Goal: Transaction & Acquisition: Subscribe to service/newsletter

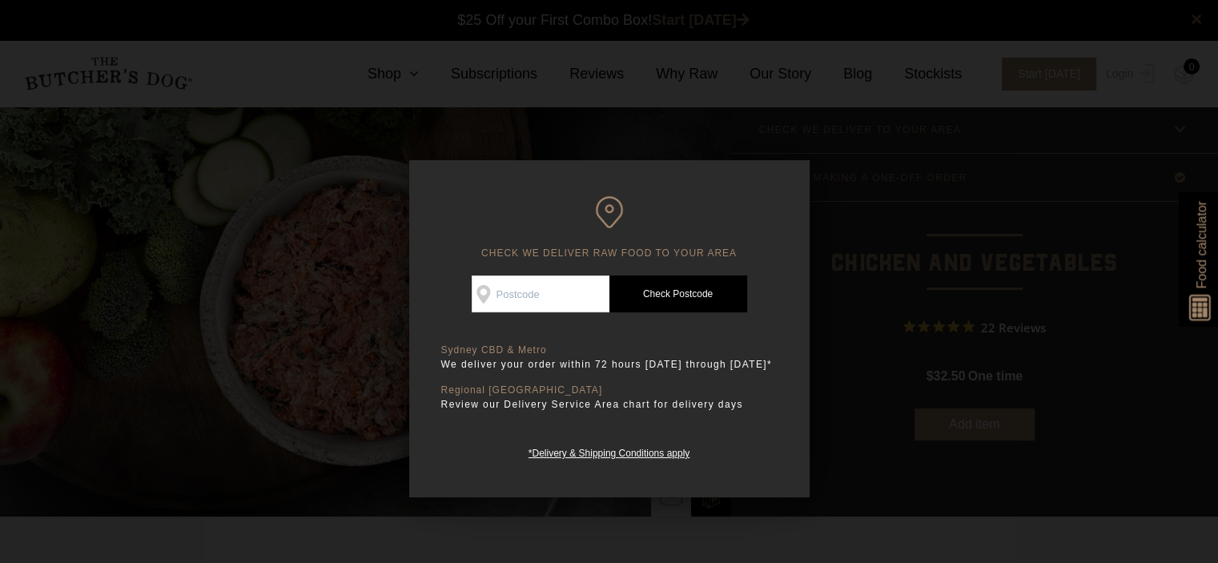
drag, startPoint x: 576, startPoint y: 287, endPoint x: 580, endPoint y: 299, distance: 12.4
click at [580, 299] on input "Check Availability At" at bounding box center [541, 293] width 138 height 37
type input "2178"
click at [661, 295] on link "Check Postcode" at bounding box center [678, 293] width 138 height 37
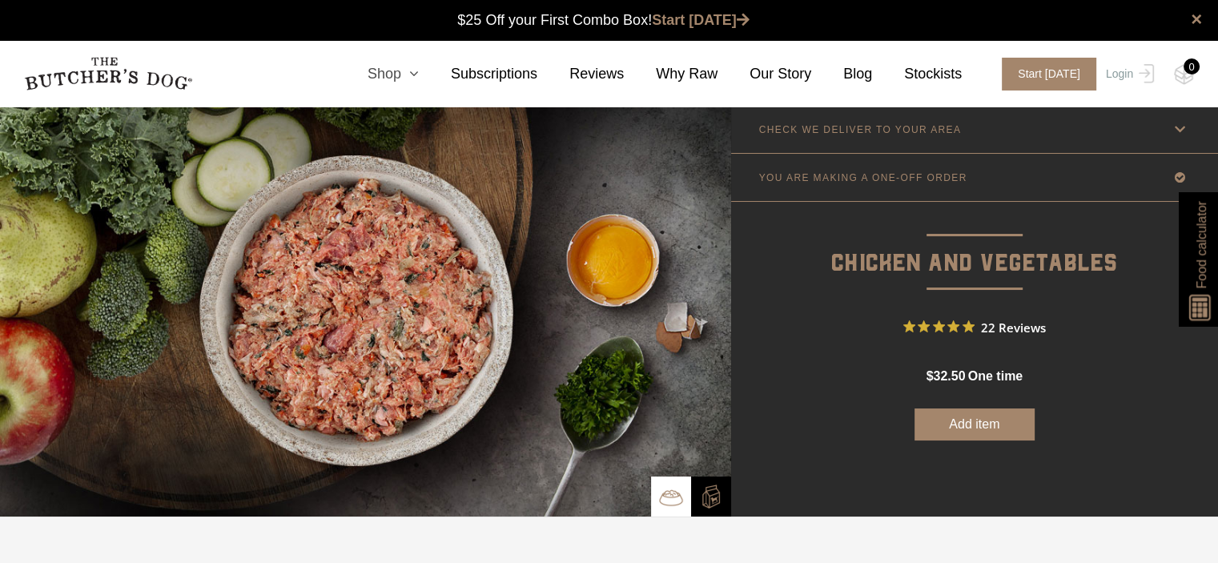
click at [419, 71] on icon at bounding box center [410, 73] width 18 height 14
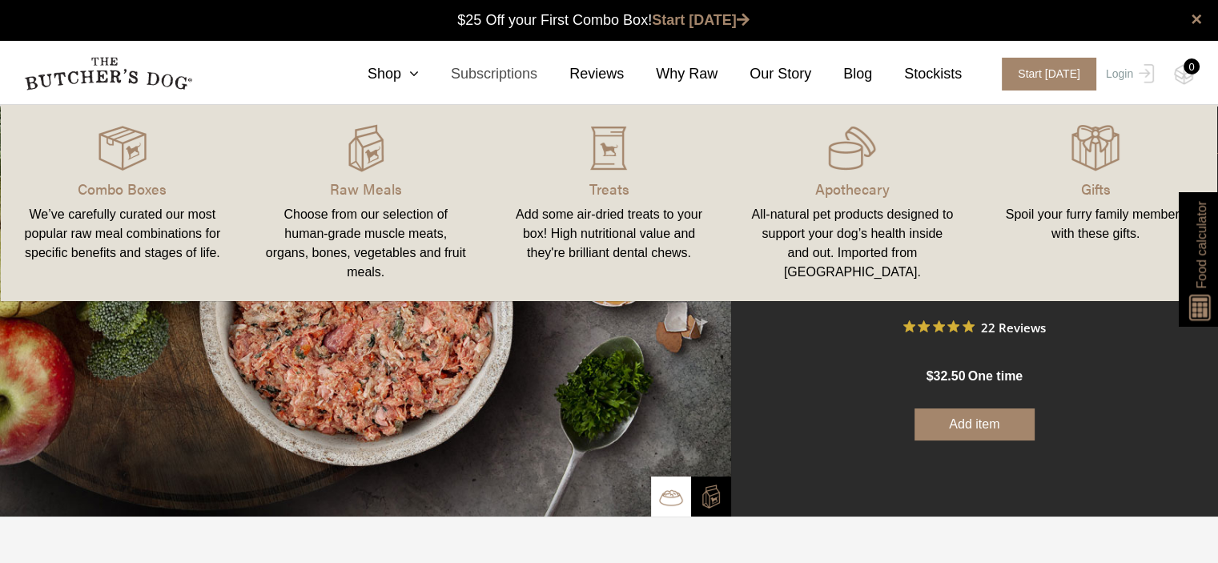
click at [516, 73] on link "Subscriptions" at bounding box center [478, 74] width 118 height 22
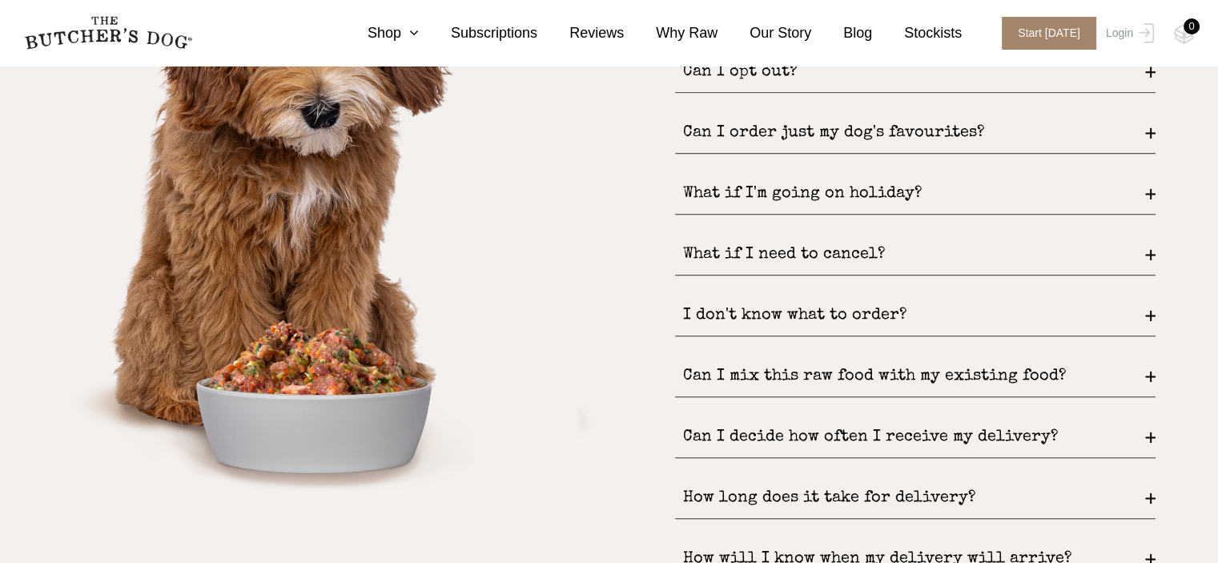
scroll to position [2191, 0]
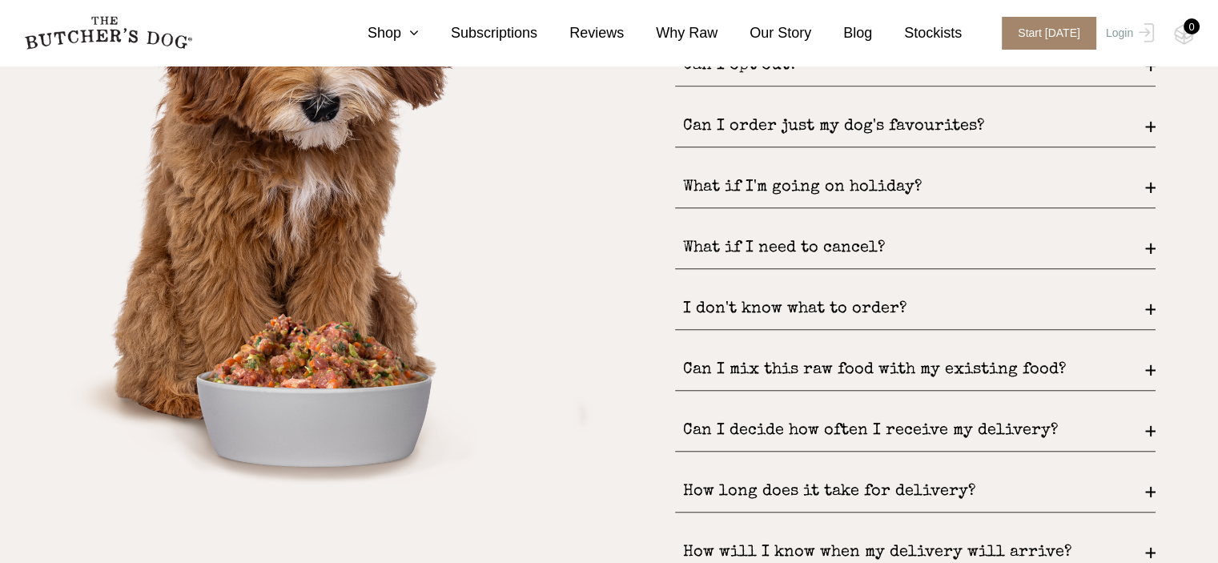
click at [740, 142] on div "Can I order just my dog's favourites?" at bounding box center [915, 126] width 480 height 41
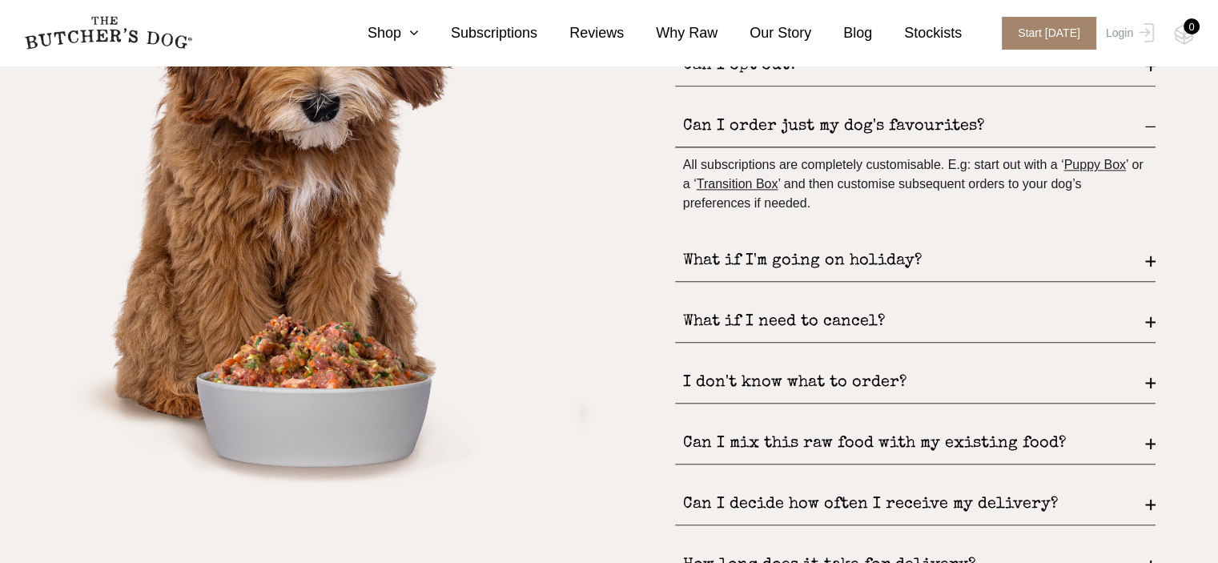
click at [714, 238] on div "FREQUENTLY ASKED QUESTIONS What's in it for me? FREE DELIVERY and never pay ful…" at bounding box center [915, 282] width 480 height 769
click at [709, 251] on div "What if I'm going on holiday?" at bounding box center [915, 261] width 480 height 41
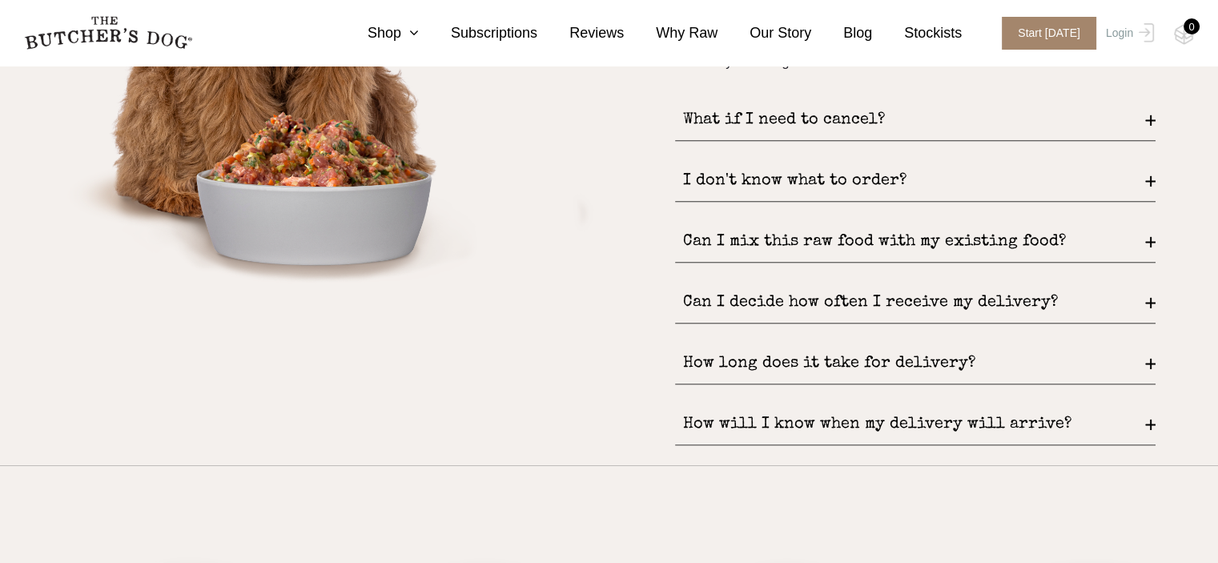
scroll to position [2392, 0]
click at [750, 233] on div "Can I mix this raw food with my existing food?" at bounding box center [915, 242] width 480 height 41
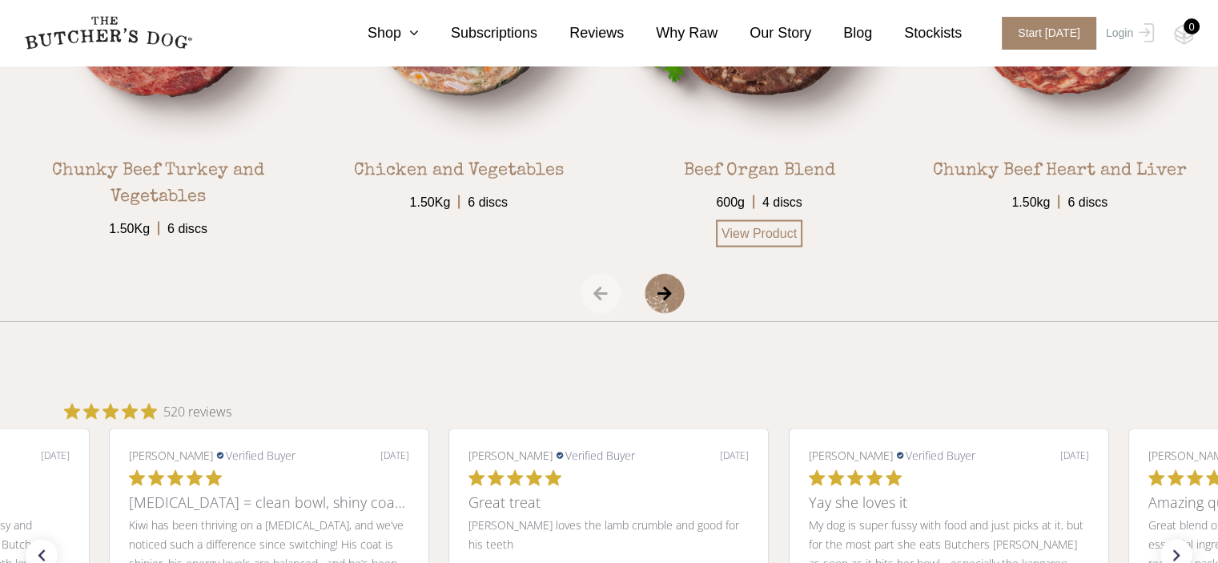
scroll to position [3057, 0]
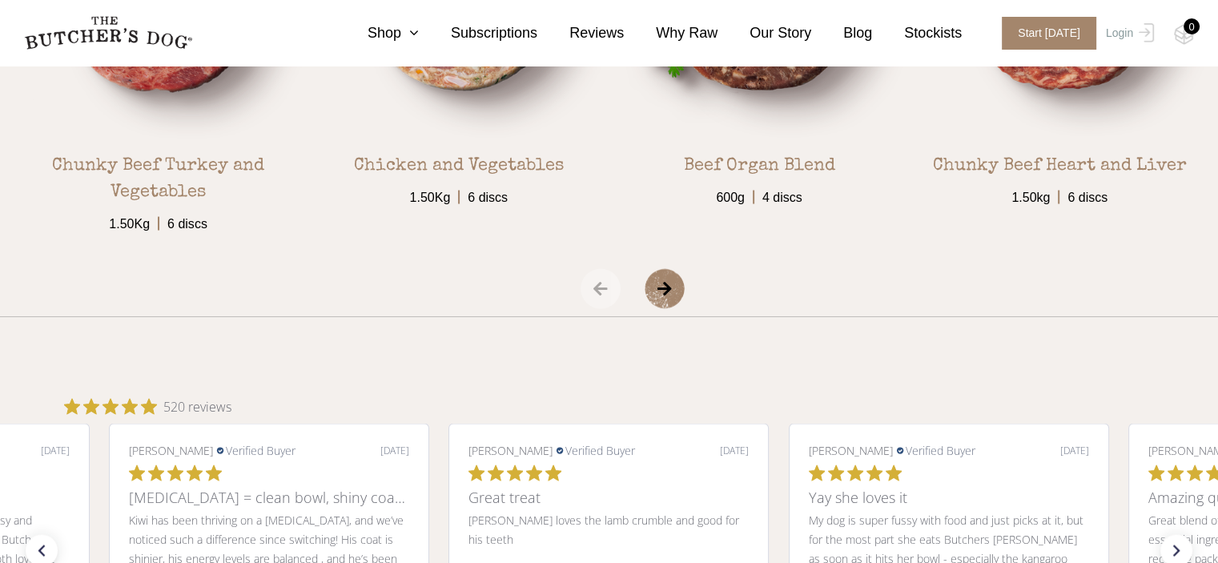
click at [661, 287] on span "›" at bounding box center [685, 289] width 80 height 40
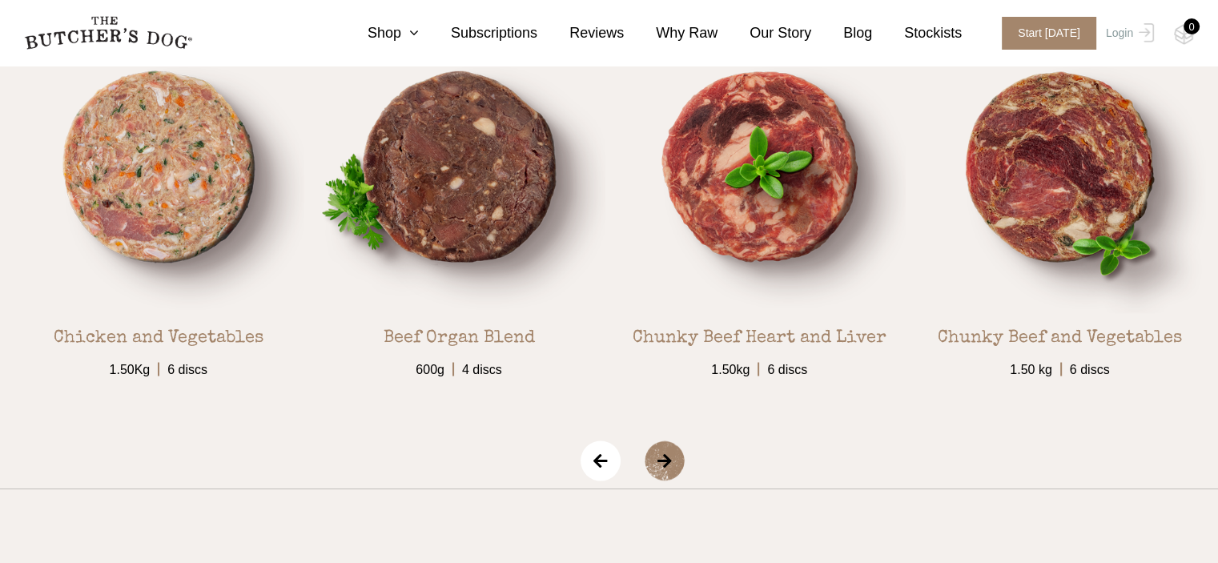
scroll to position [2898, 0]
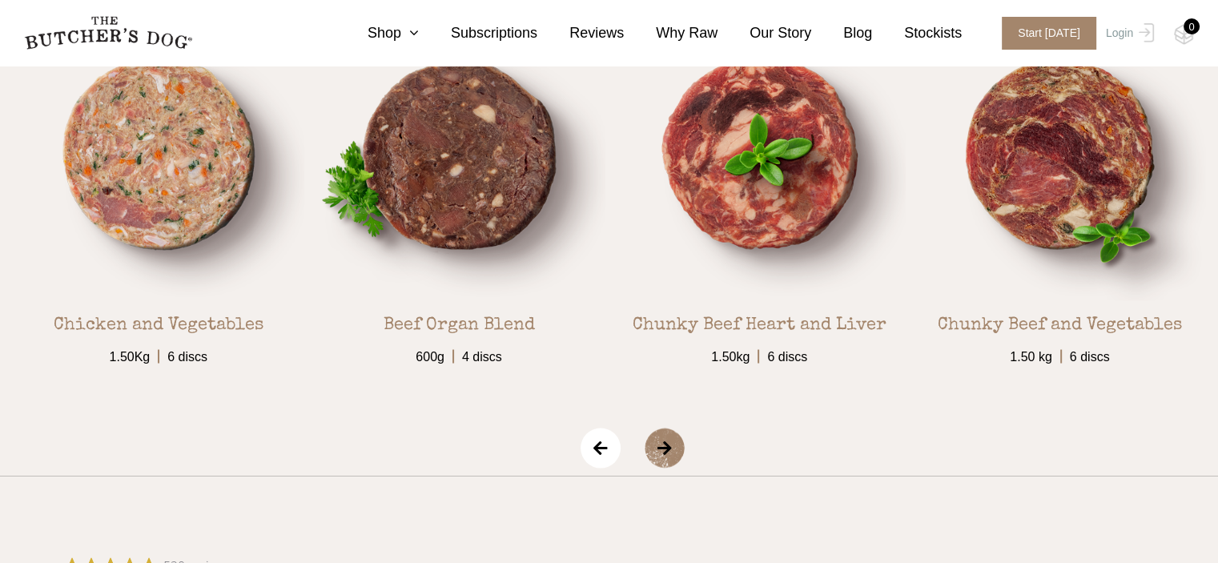
click at [666, 450] on span "›" at bounding box center [685, 448] width 80 height 40
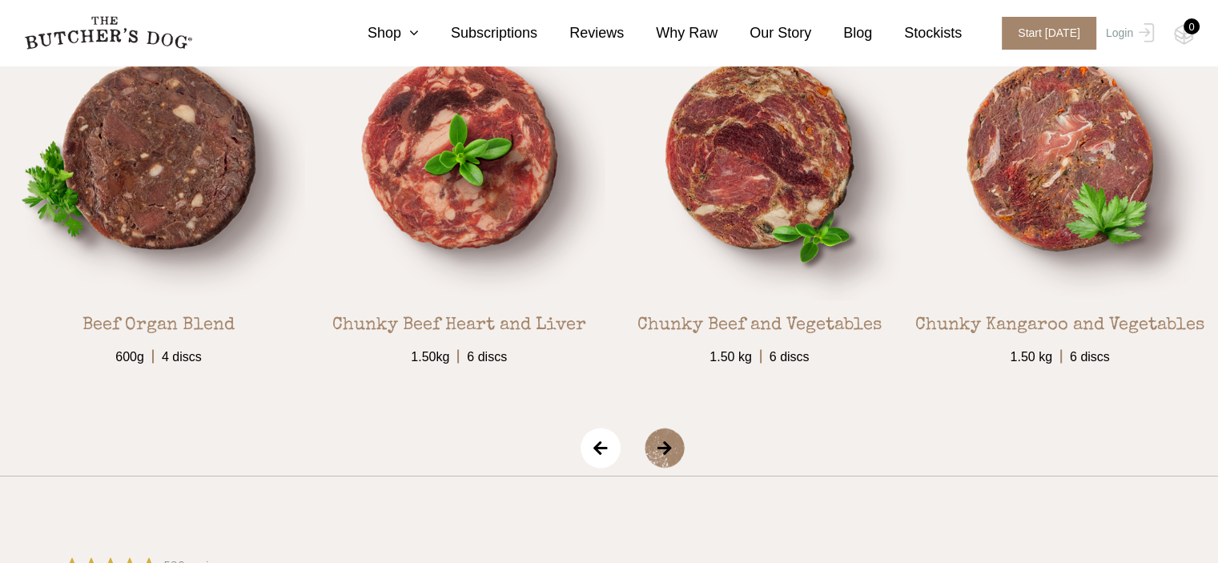
click at [666, 450] on span "›" at bounding box center [685, 448] width 80 height 40
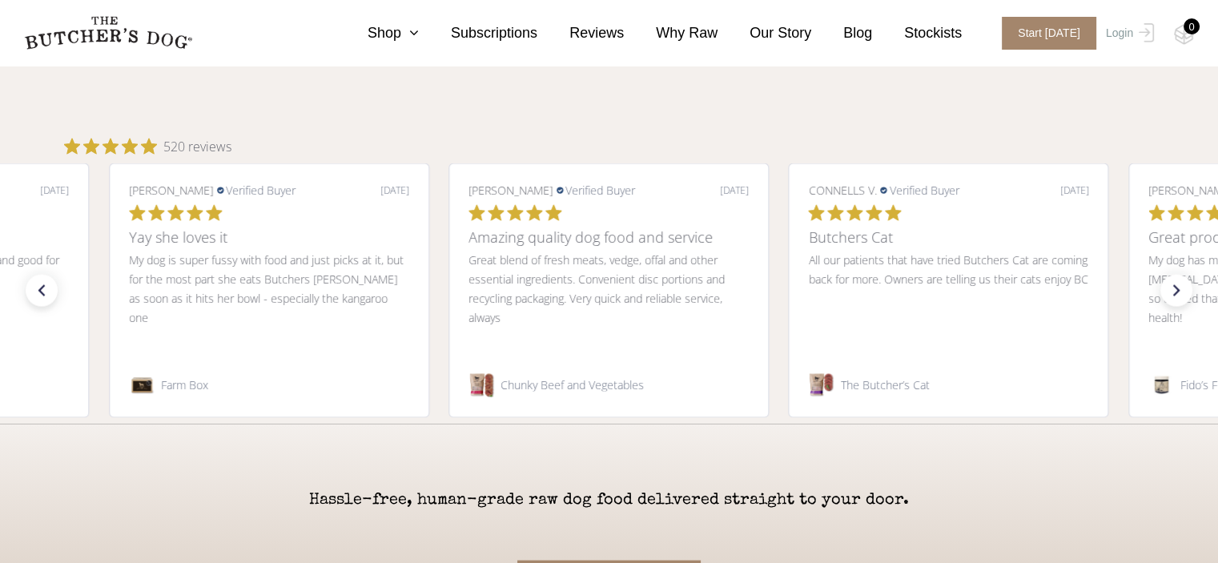
scroll to position [3670, 0]
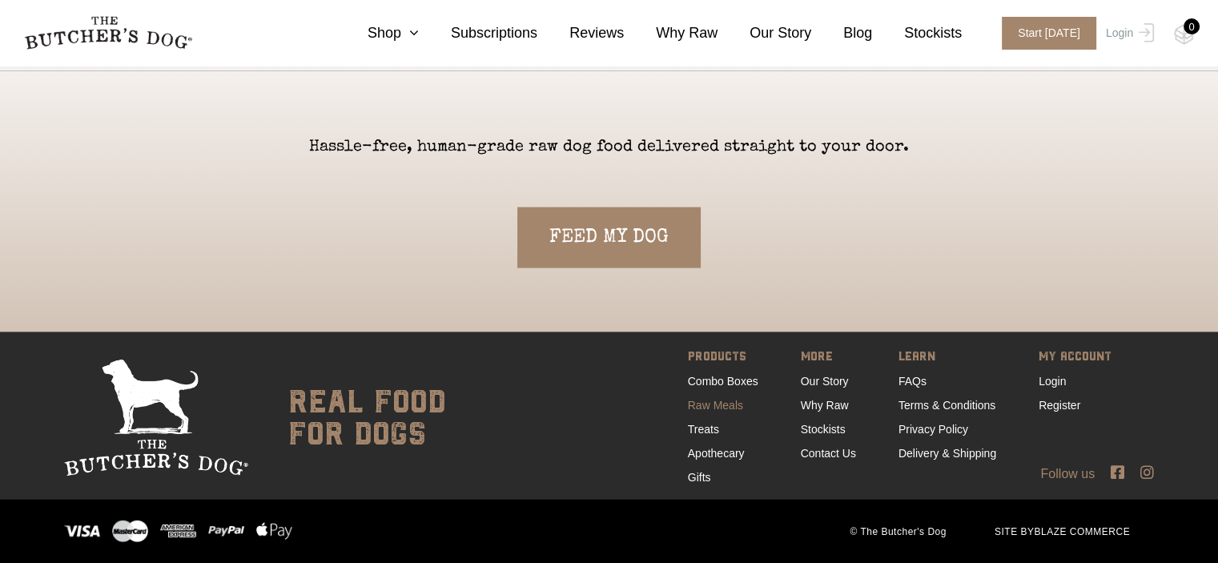
click at [725, 409] on link "Raw Meals" at bounding box center [715, 405] width 55 height 13
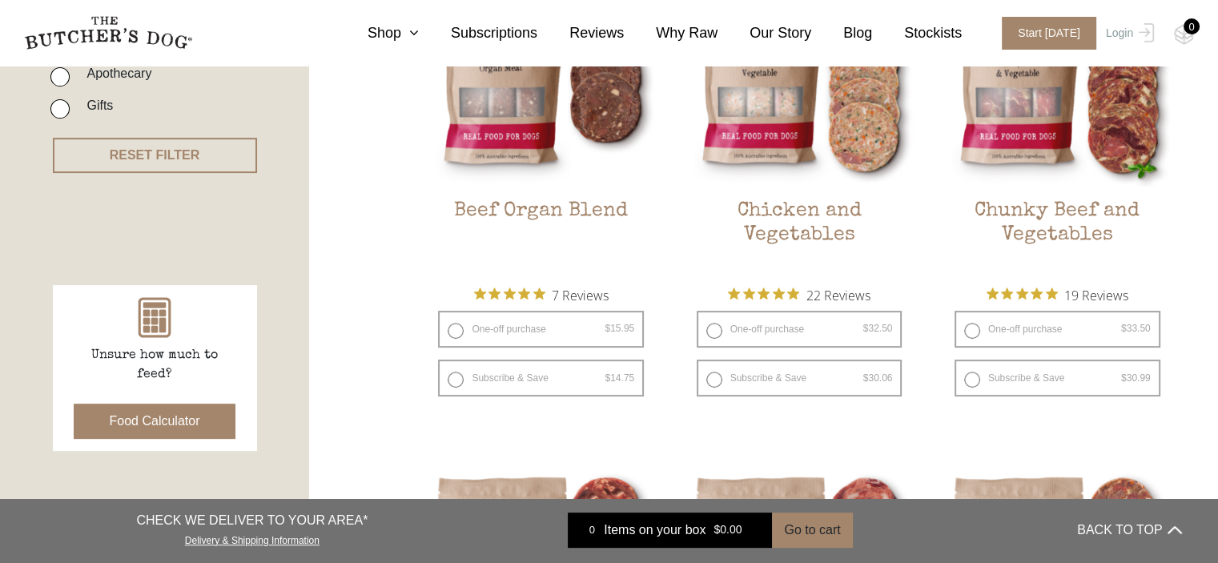
scroll to position [541, 0]
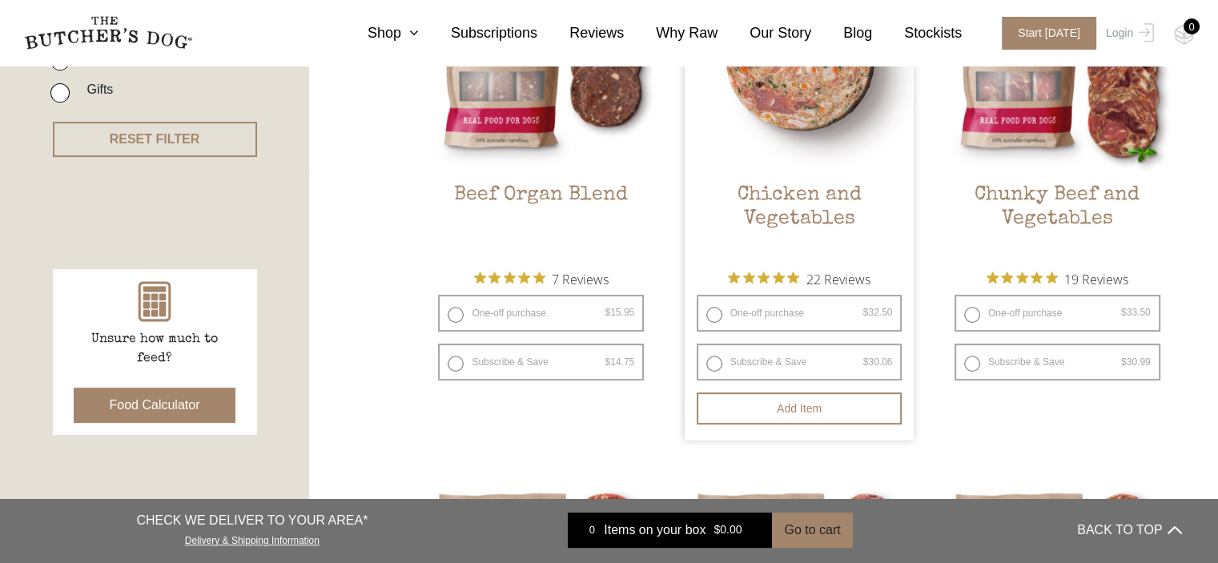
click at [805, 159] on img at bounding box center [800, 56] width 230 height 230
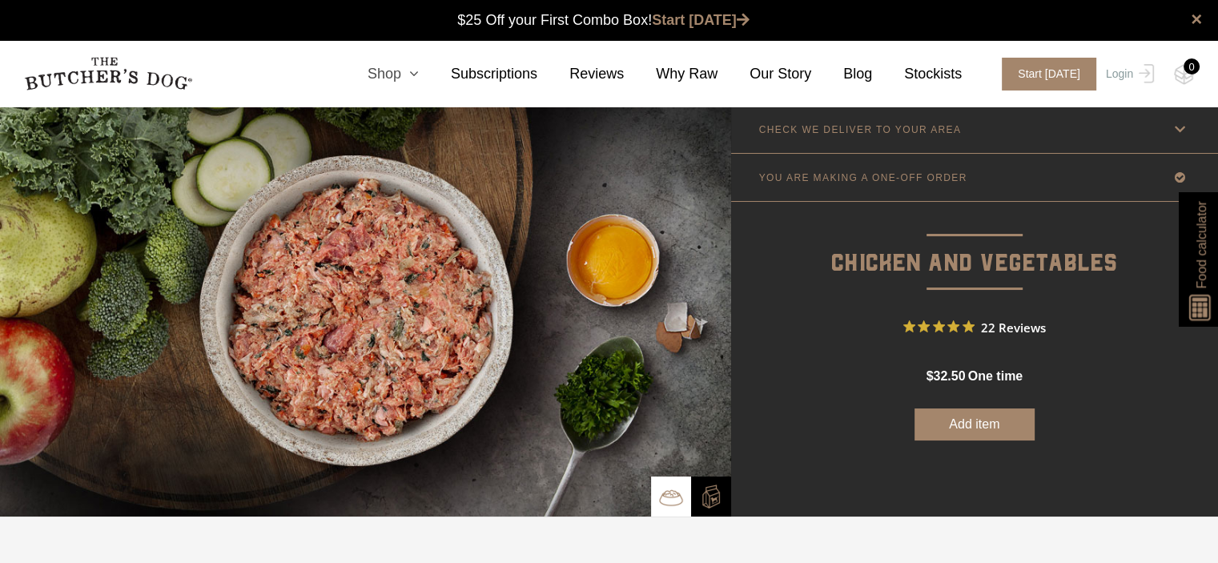
click at [416, 74] on link "Shop" at bounding box center [376, 74] width 83 height 22
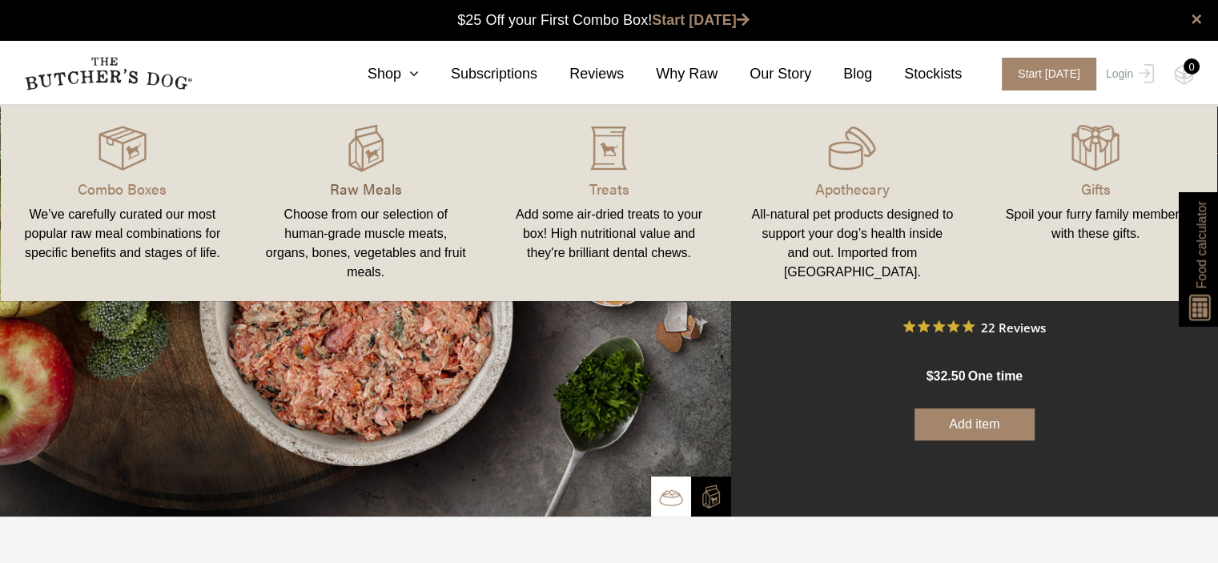
click at [377, 186] on p "Raw Meals" at bounding box center [365, 189] width 205 height 22
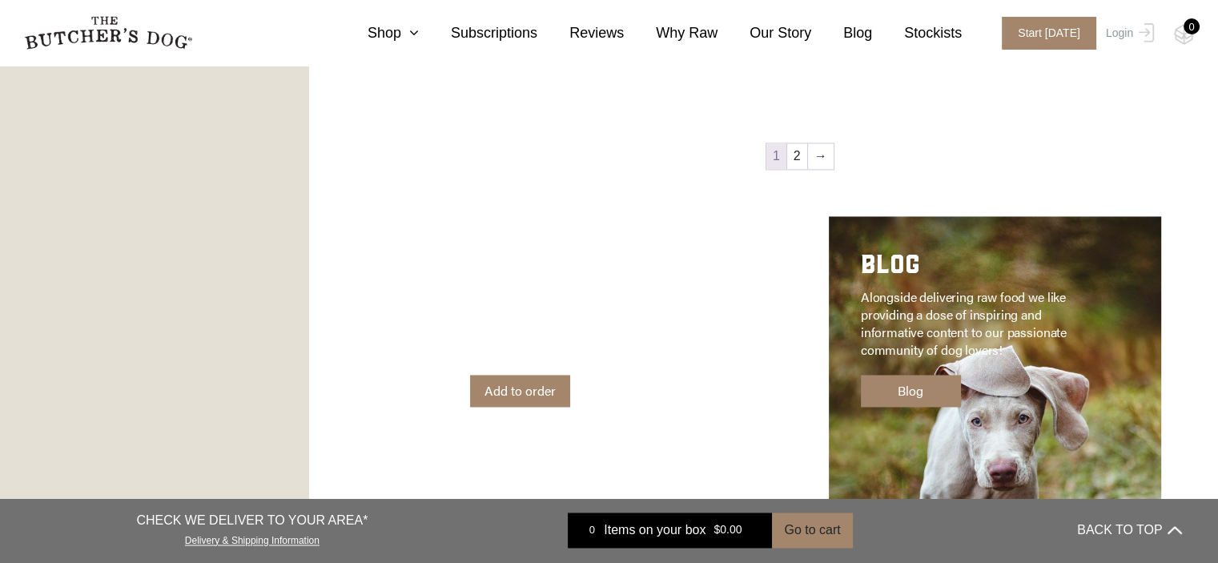
scroll to position [2389, 0]
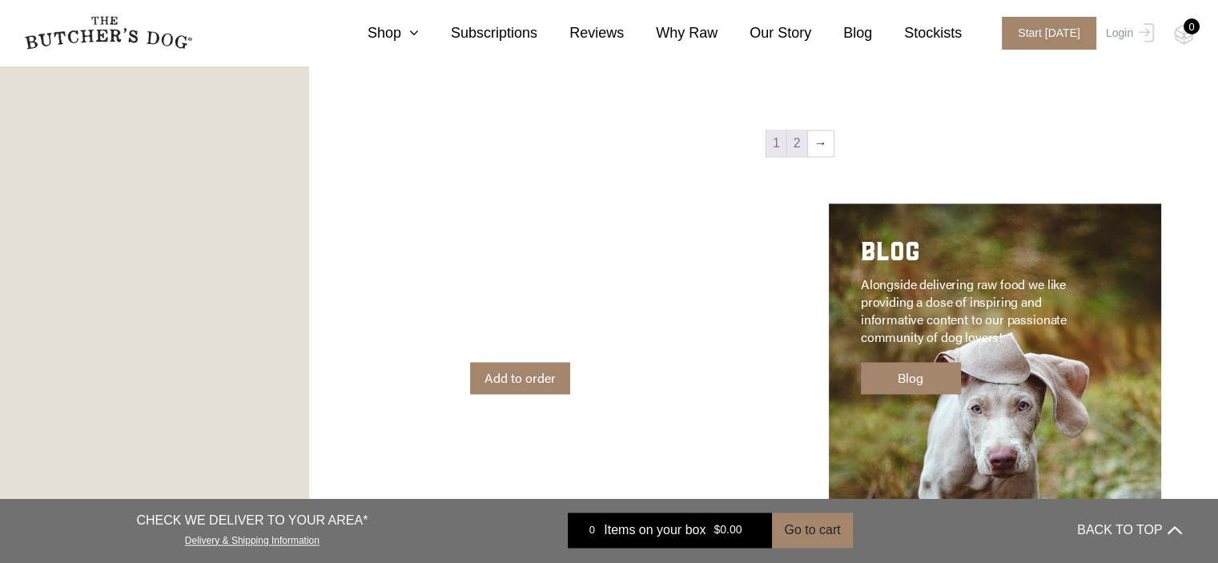
click at [798, 151] on link "2" at bounding box center [797, 144] width 20 height 26
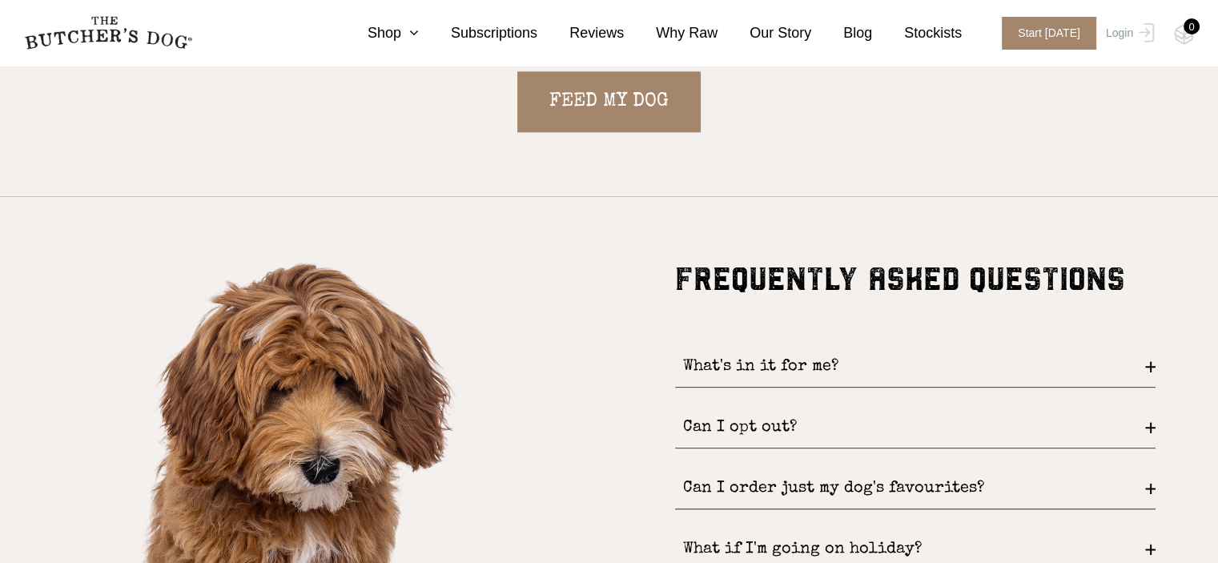
scroll to position [1867, 0]
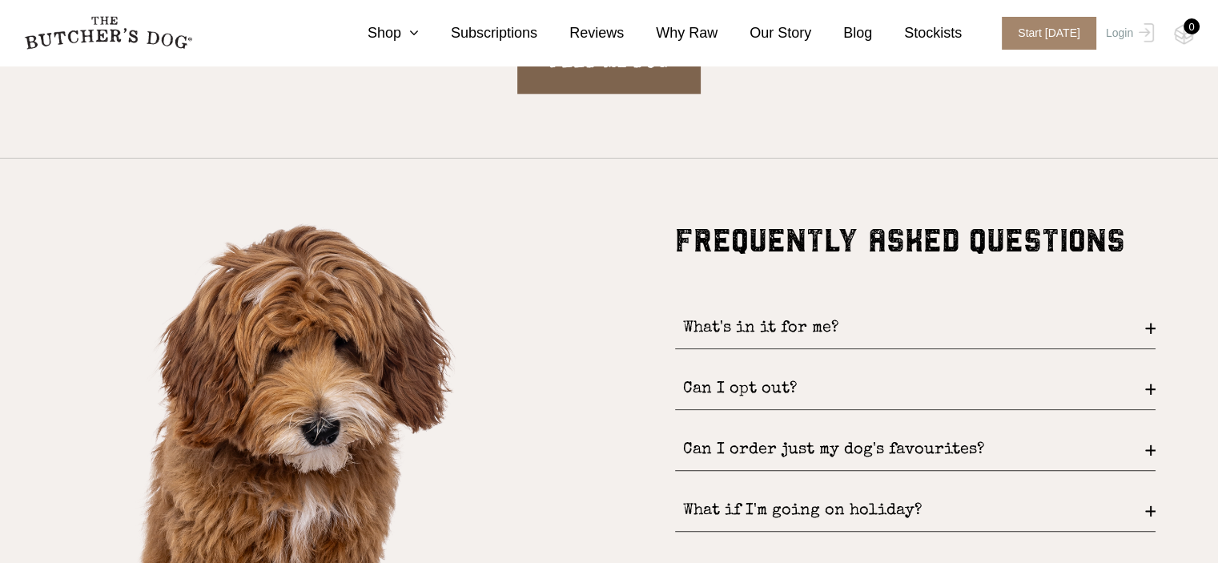
click at [571, 70] on link "FEED MY DOG" at bounding box center [608, 63] width 183 height 61
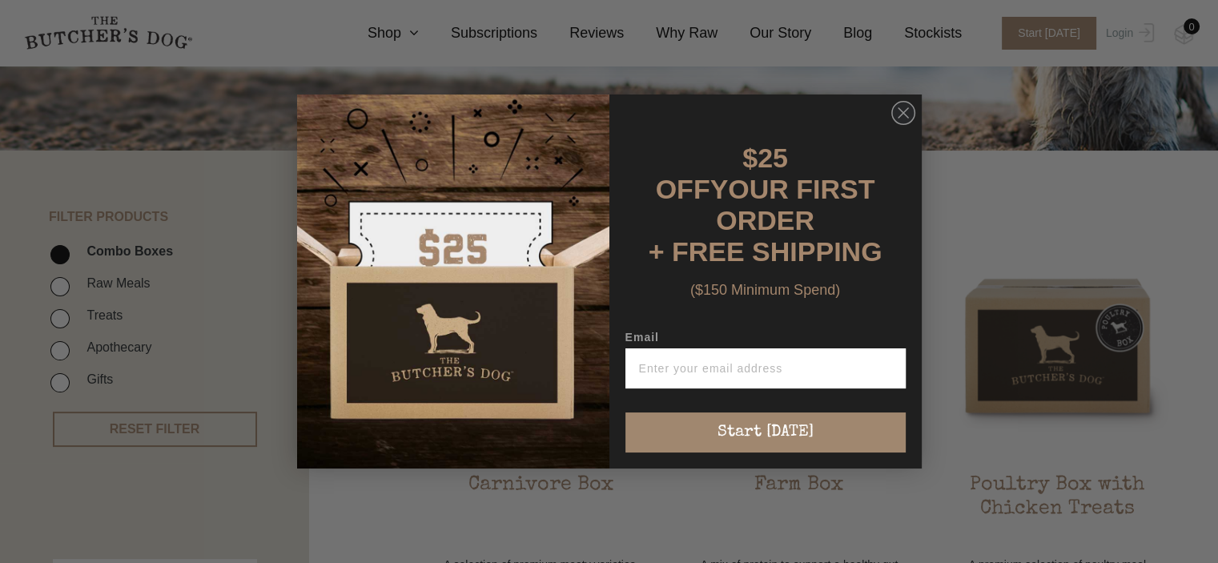
scroll to position [253, 0]
click at [676, 359] on input "Email" at bounding box center [765, 368] width 280 height 40
type input "info@ramsim.com.au"
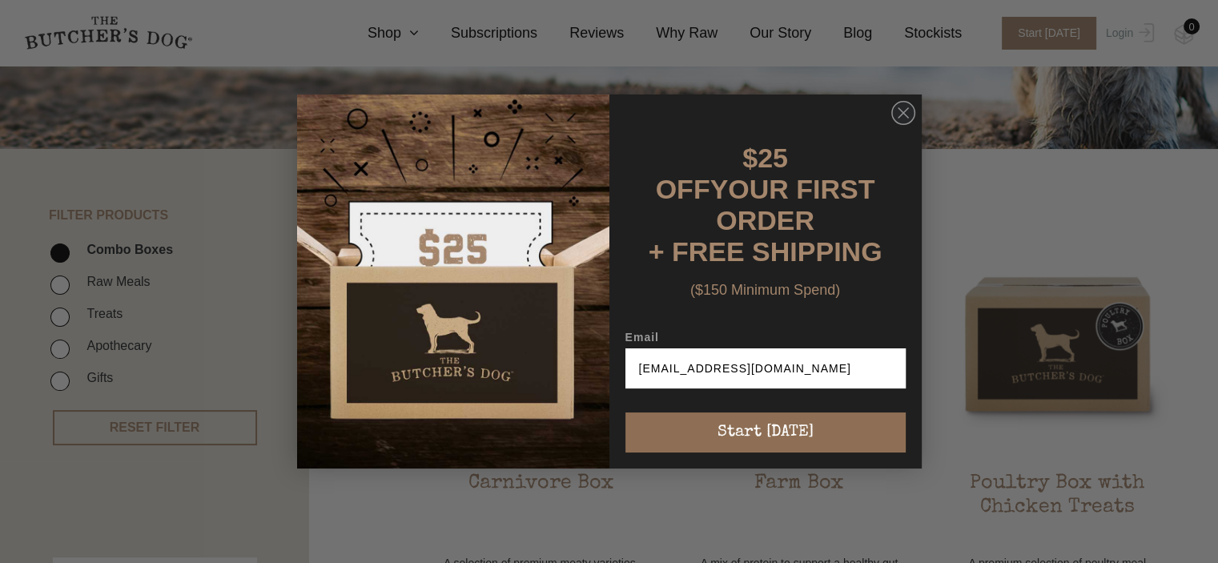
click at [752, 428] on button "Start [DATE]" at bounding box center [765, 432] width 280 height 40
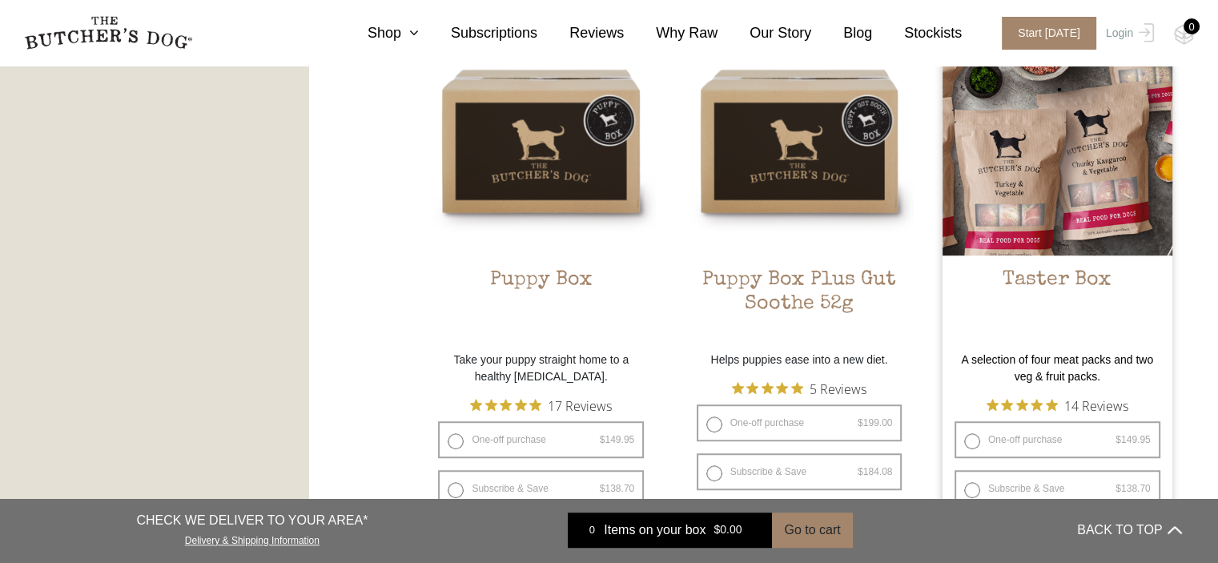
scroll to position [1002, 0]
click at [1037, 237] on img at bounding box center [1057, 142] width 230 height 230
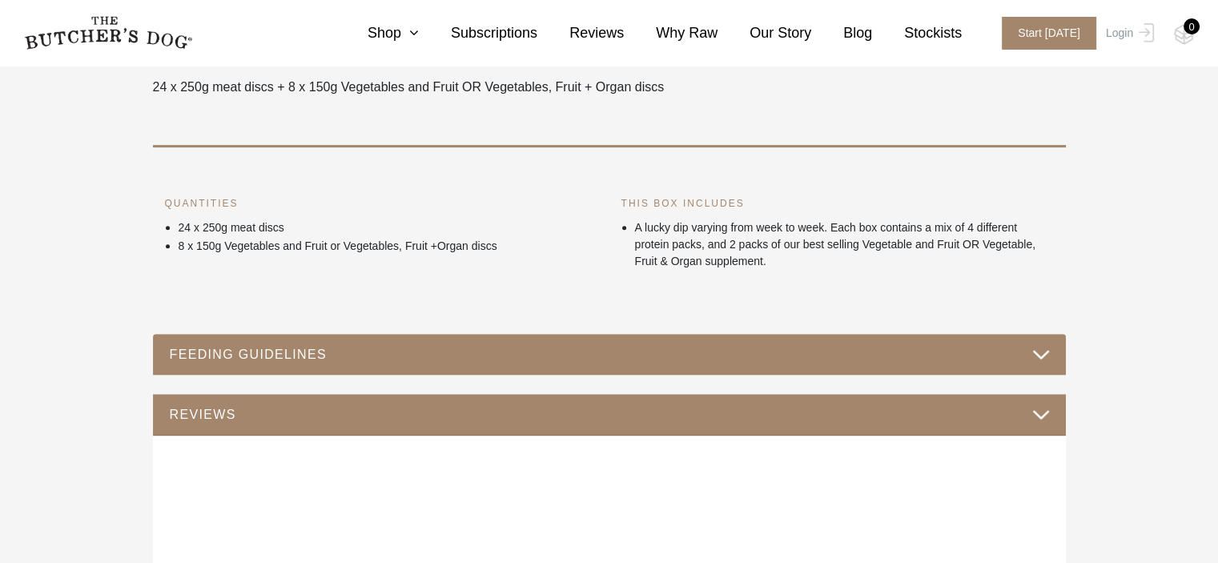
scroll to position [717, 0]
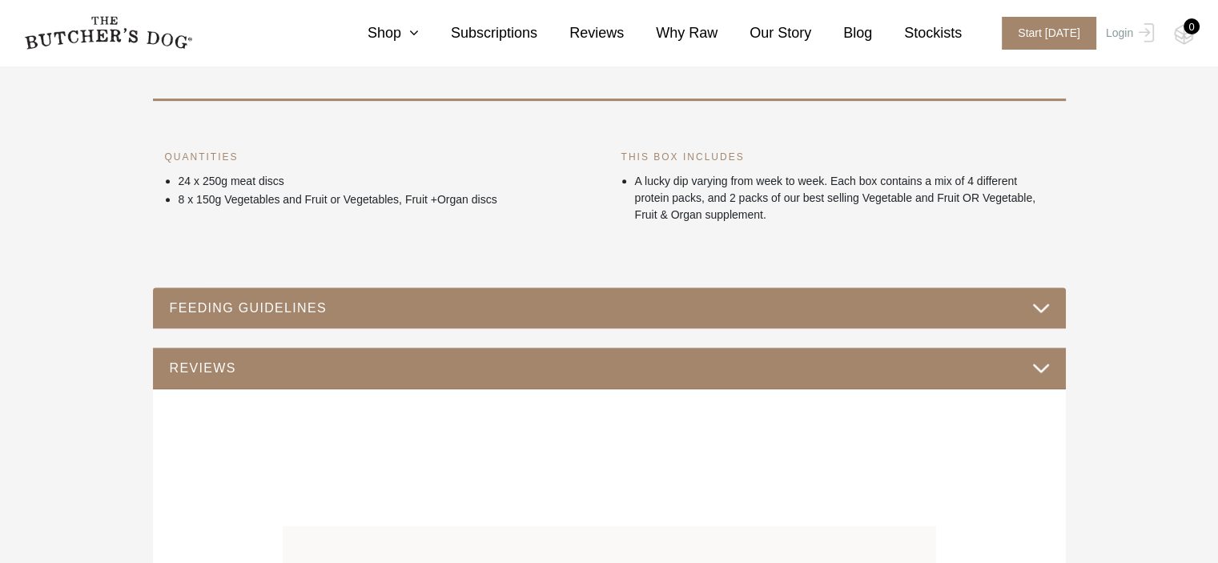
click at [258, 323] on div "FEEDING GUIDELINES" at bounding box center [609, 308] width 913 height 42
click at [276, 314] on button "FEEDING GUIDELINES" at bounding box center [609, 308] width 881 height 22
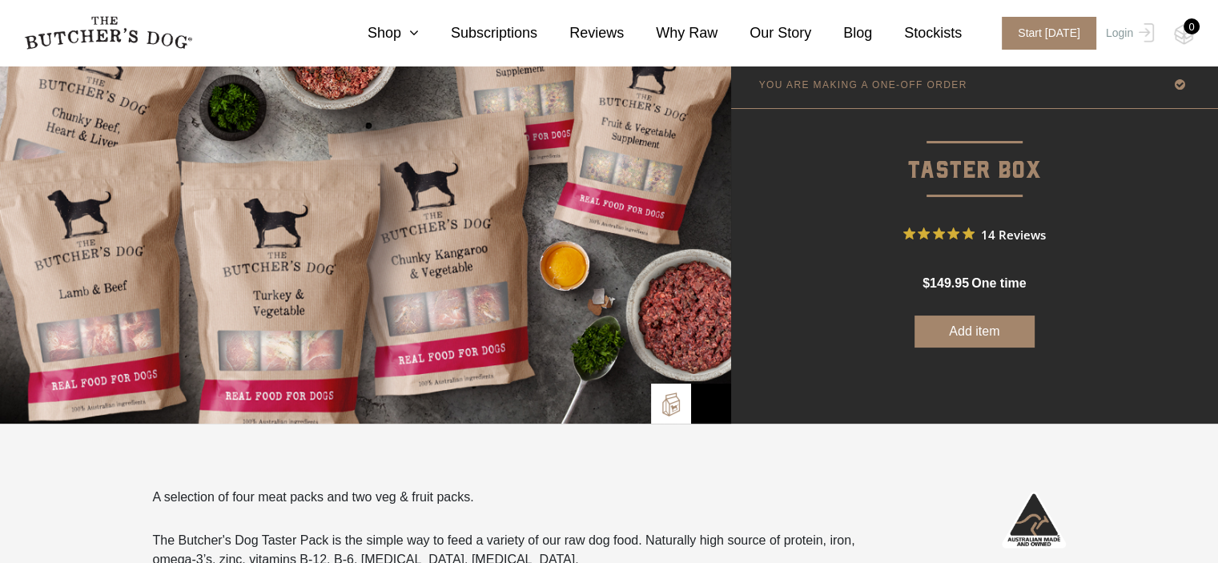
scroll to position [0, 0]
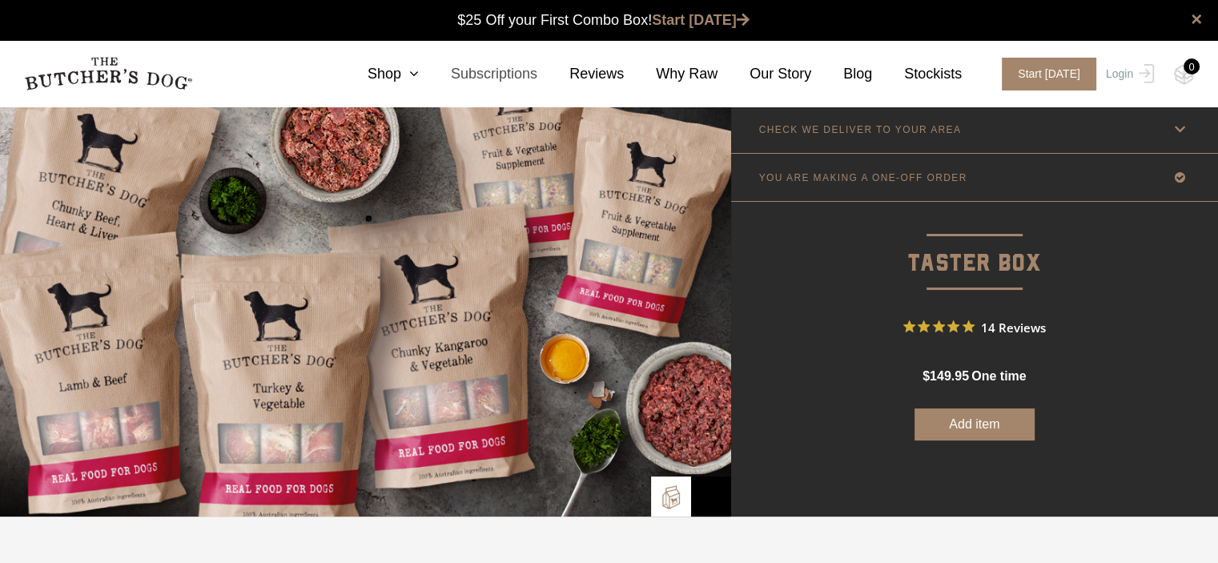
click at [521, 77] on link "Subscriptions" at bounding box center [478, 74] width 118 height 22
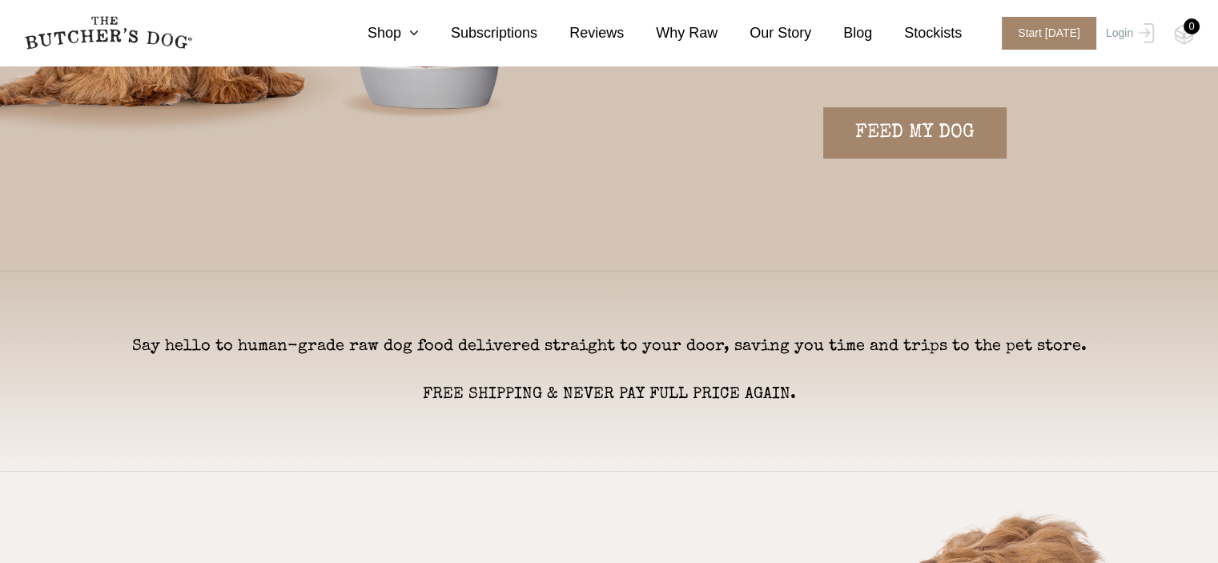
scroll to position [371, 0]
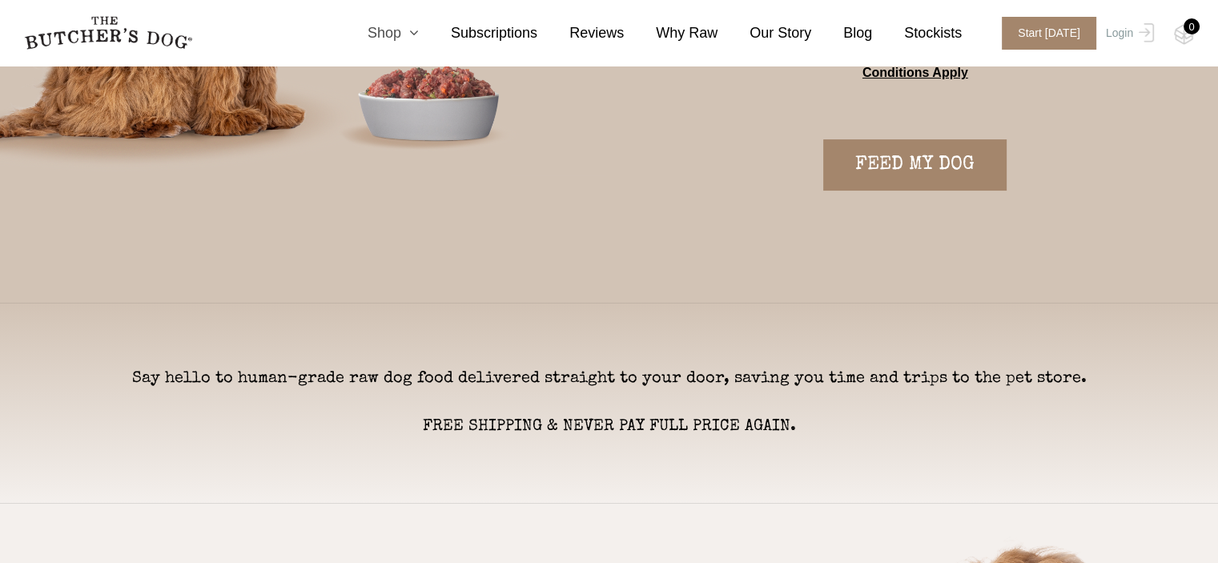
click at [416, 29] on link "Shop" at bounding box center [376, 33] width 83 height 22
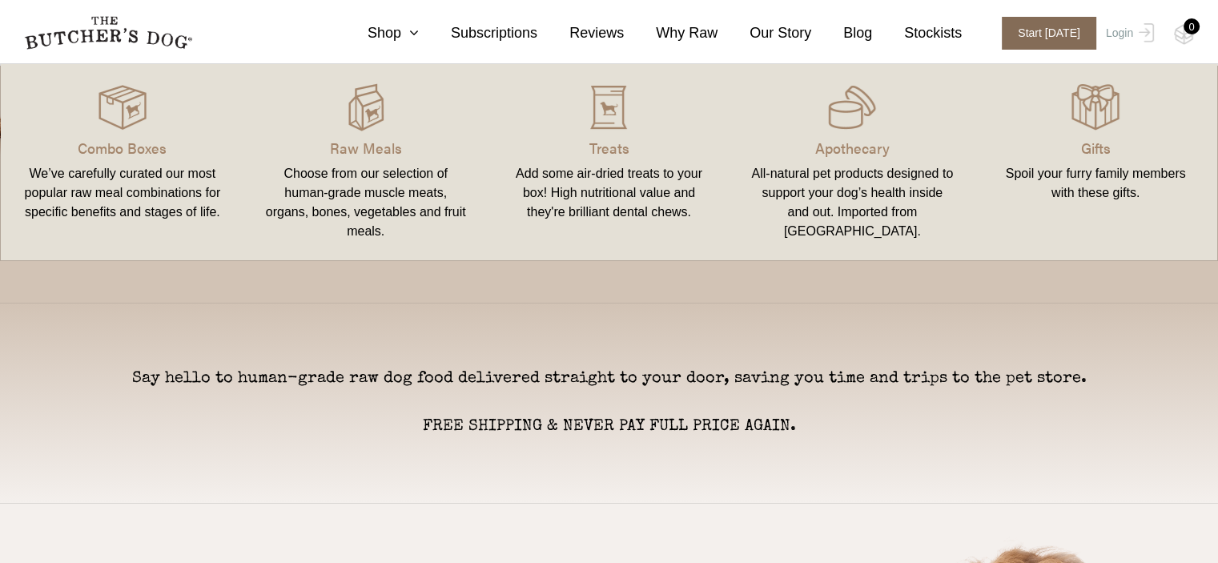
click at [1076, 42] on span "Start [DATE]" at bounding box center [1049, 33] width 94 height 33
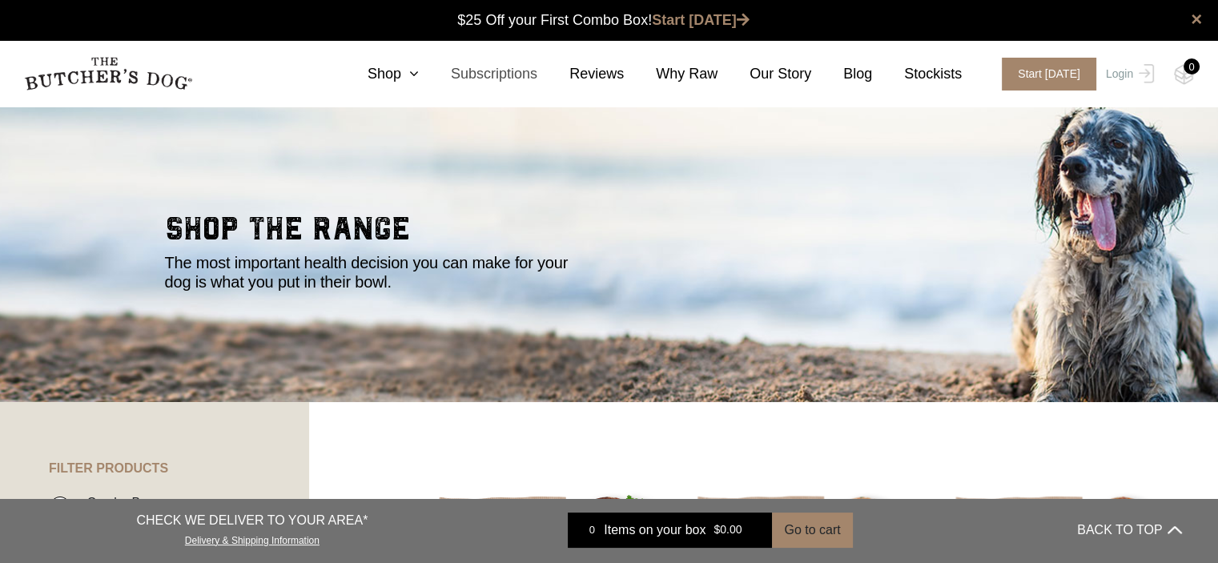
click at [532, 73] on link "Subscriptions" at bounding box center [478, 74] width 118 height 22
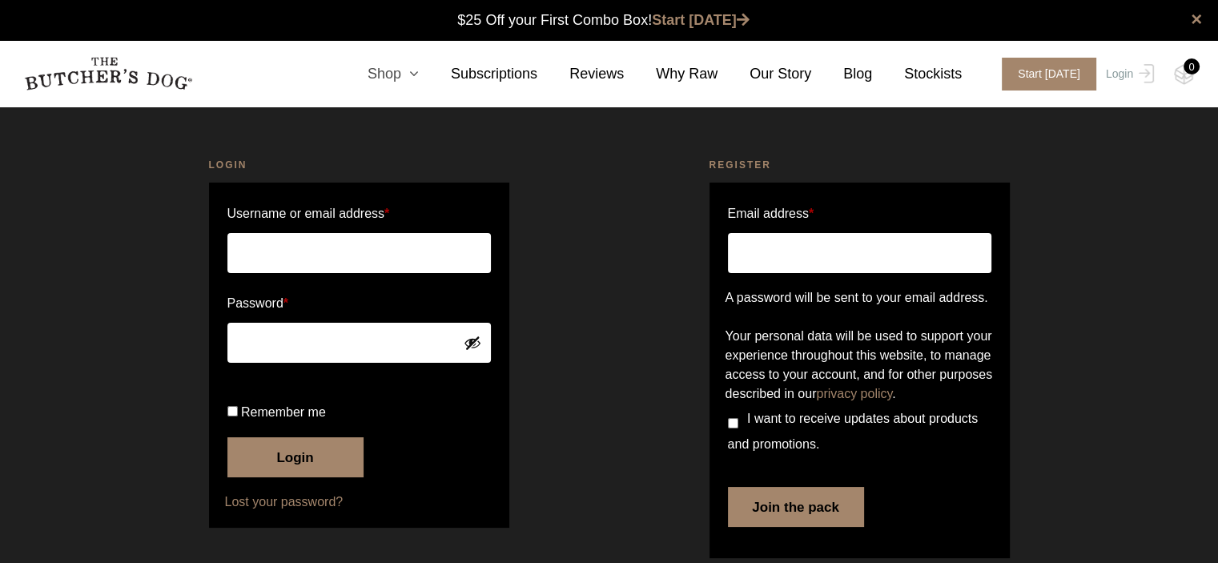
click at [413, 76] on link "Shop" at bounding box center [376, 74] width 83 height 22
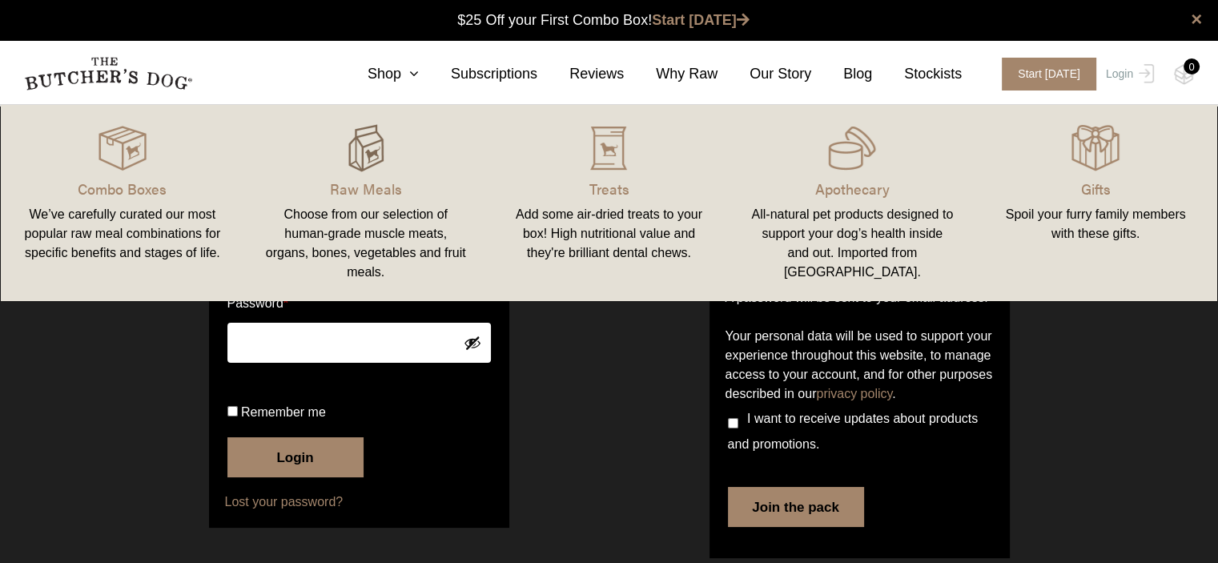
click at [362, 166] on img at bounding box center [366, 148] width 48 height 48
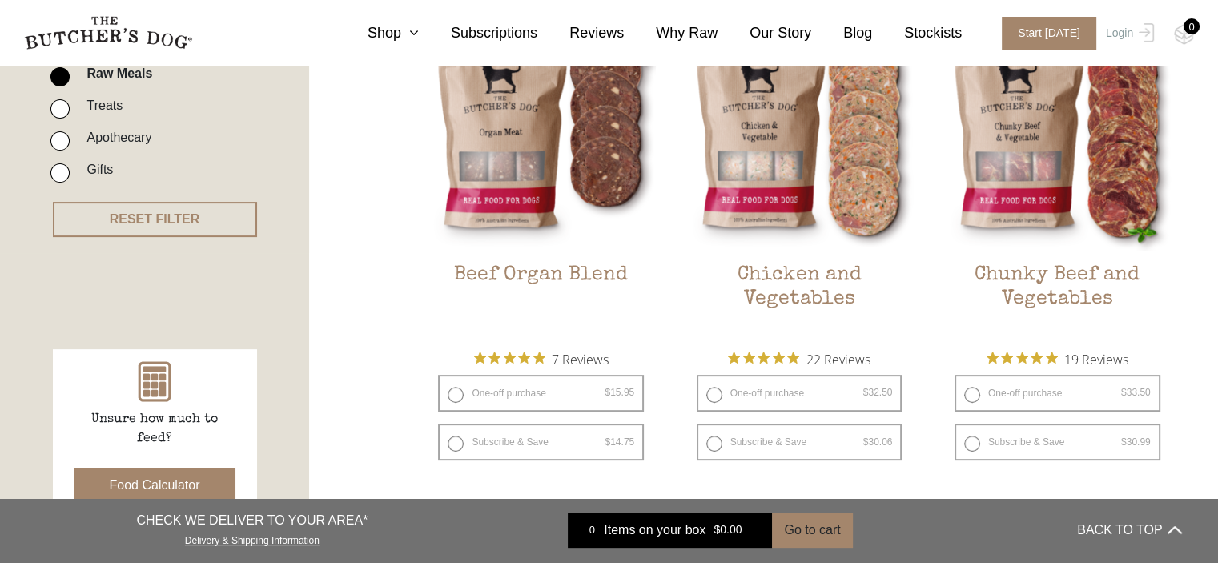
scroll to position [464, 0]
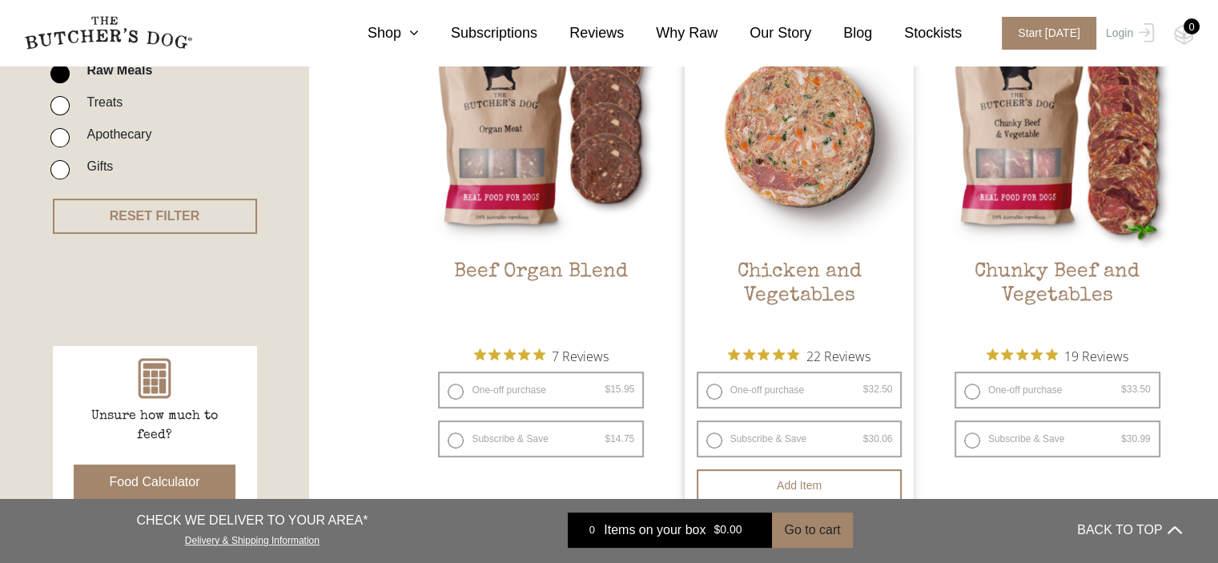
click at [845, 156] on img at bounding box center [800, 133] width 230 height 230
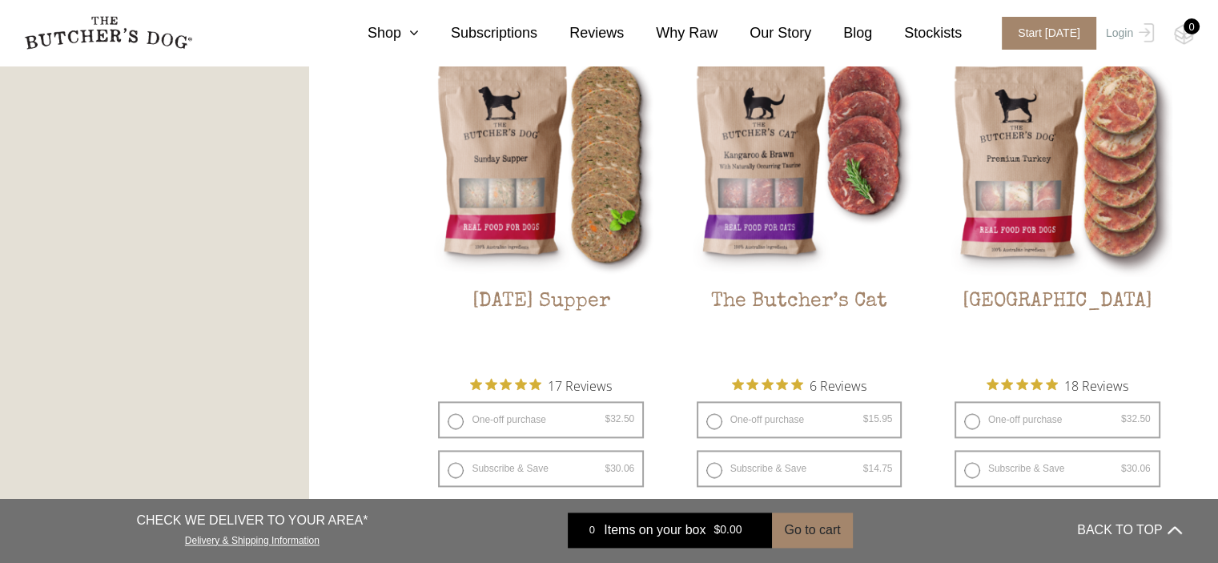
scroll to position [1953, 0]
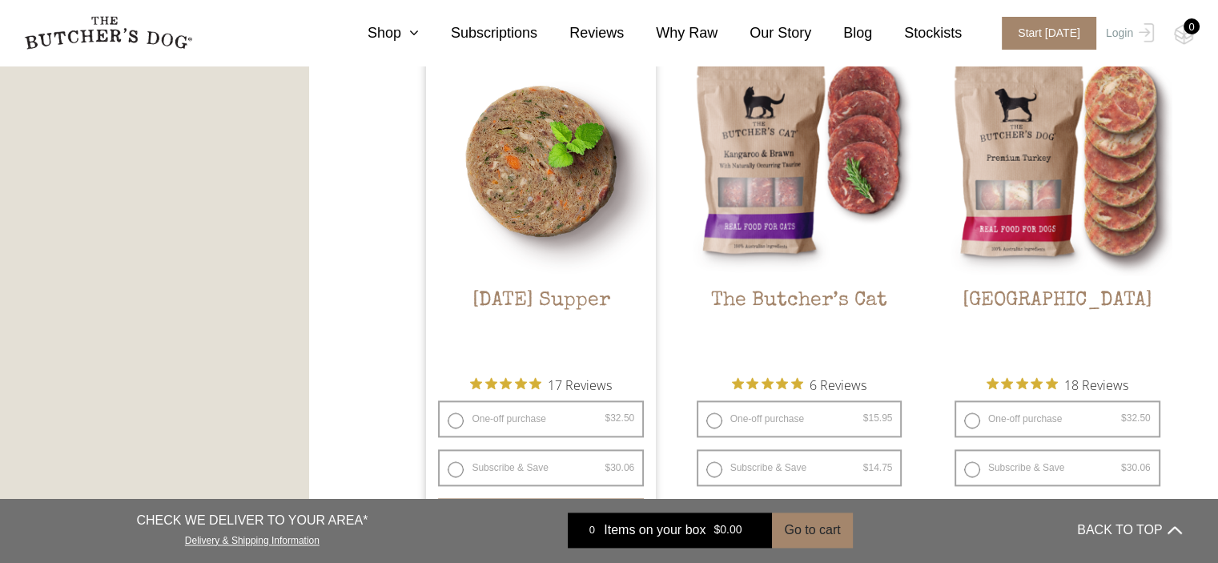
click at [528, 202] on img at bounding box center [541, 161] width 230 height 230
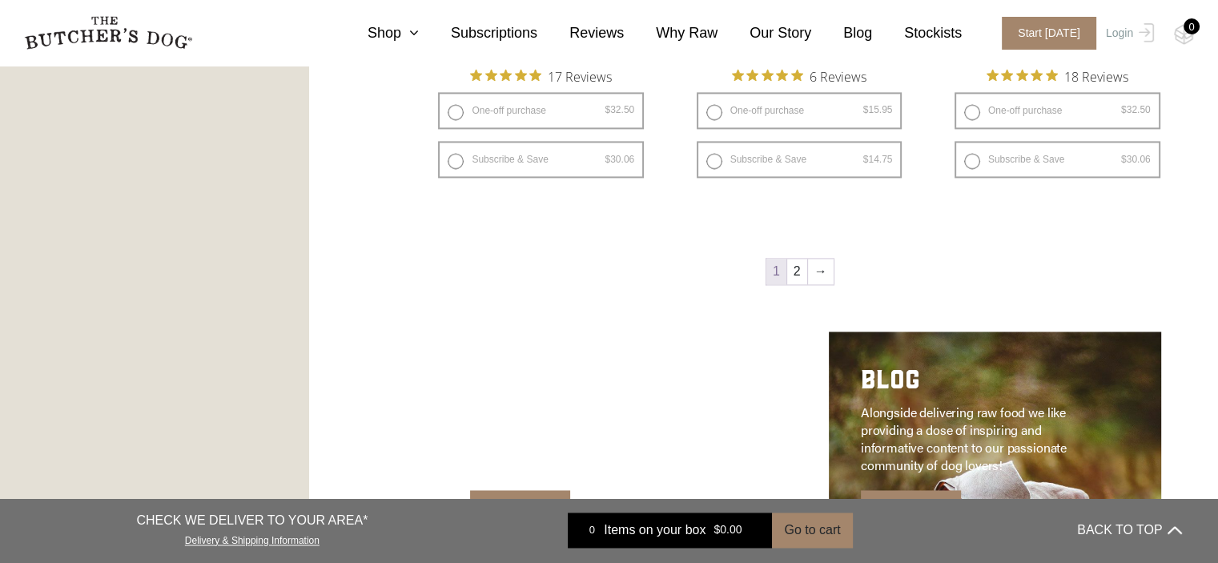
scroll to position [2266, 0]
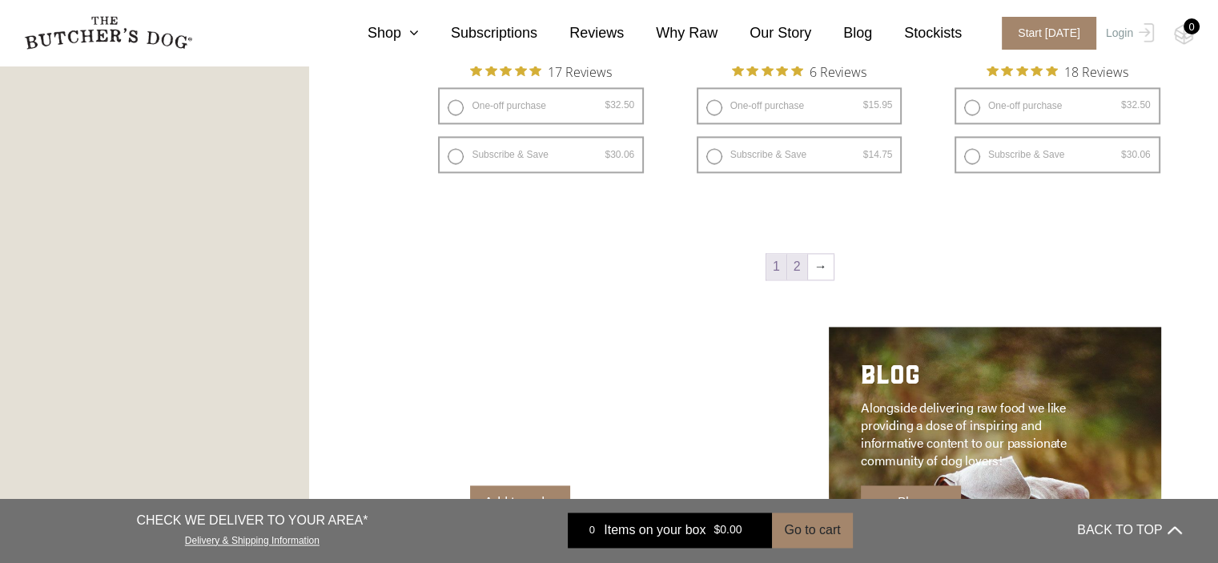
click at [797, 268] on link "2" at bounding box center [797, 267] width 20 height 26
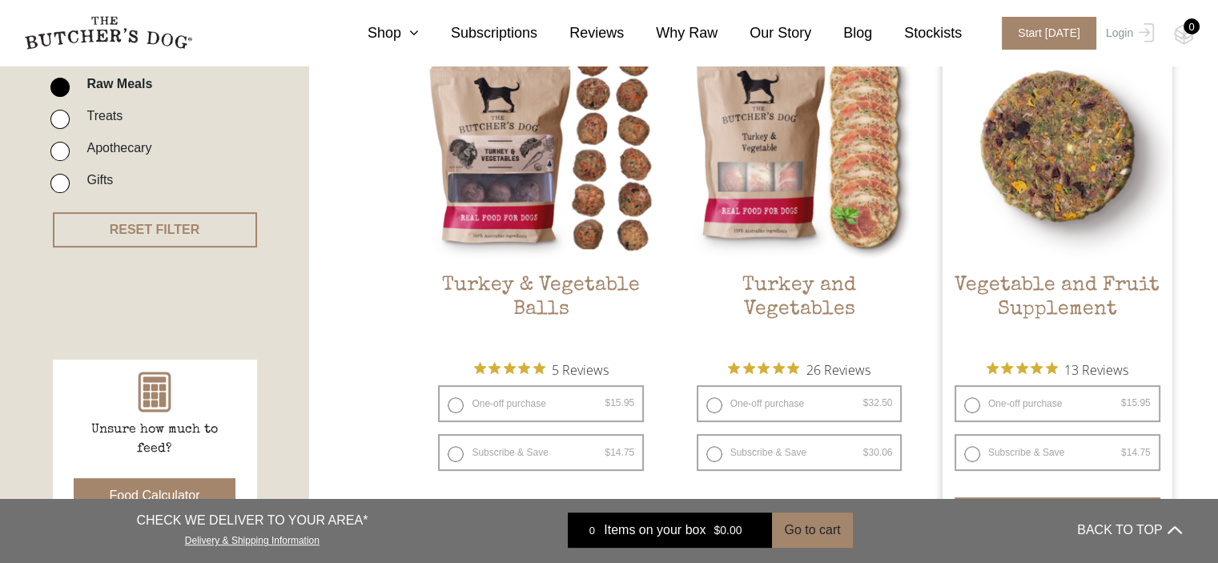
scroll to position [452, 0]
click at [1067, 166] on img at bounding box center [1057, 145] width 230 height 230
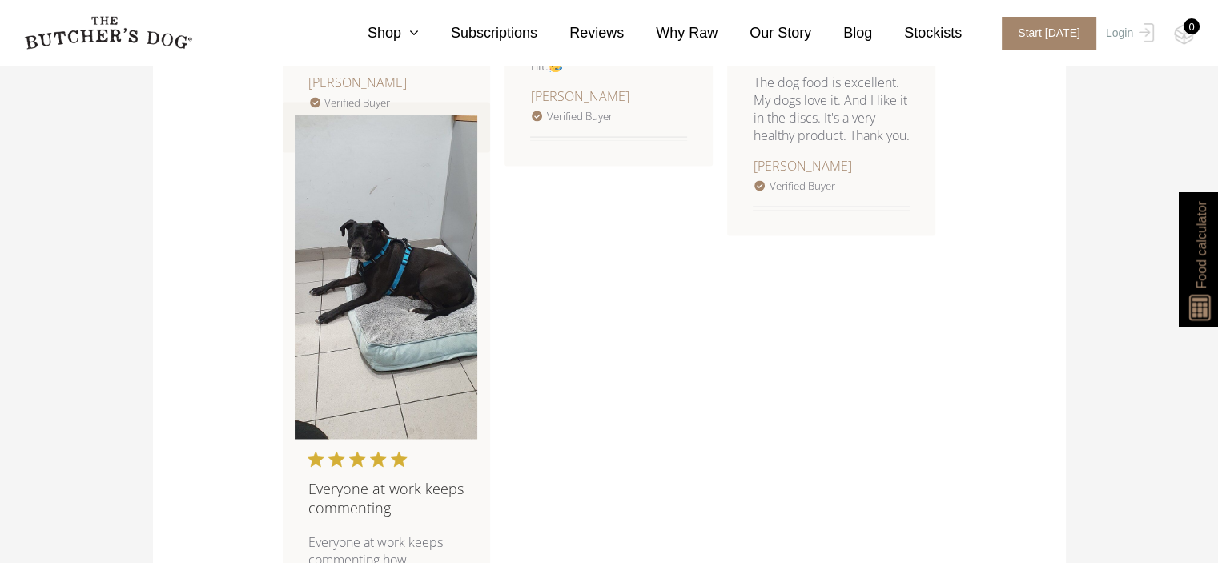
scroll to position [2440, 0]
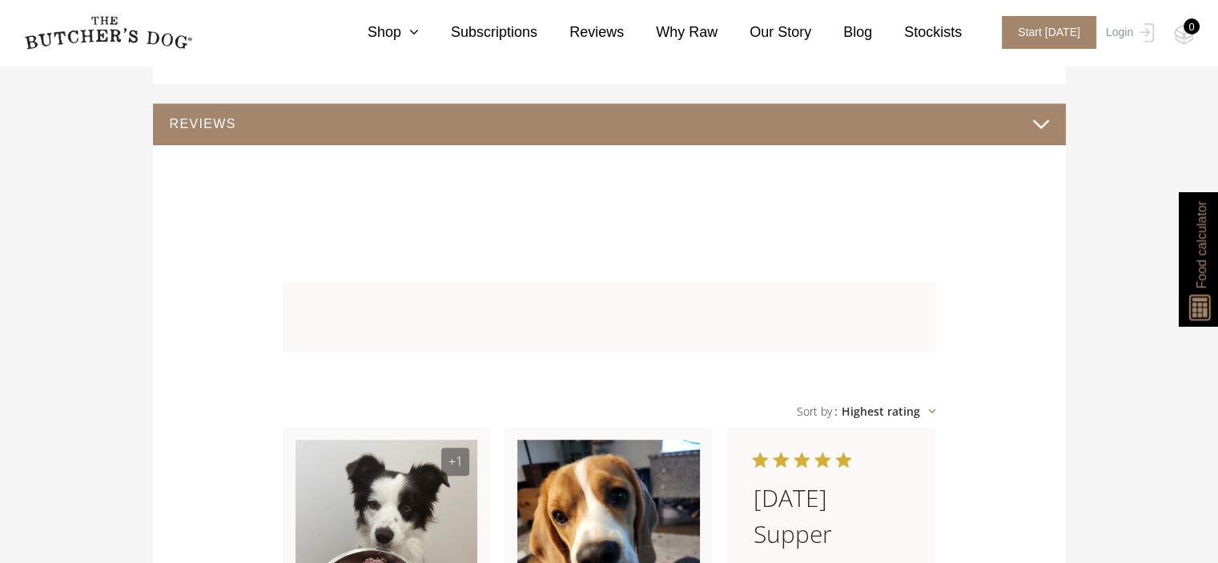
scroll to position [1640, 0]
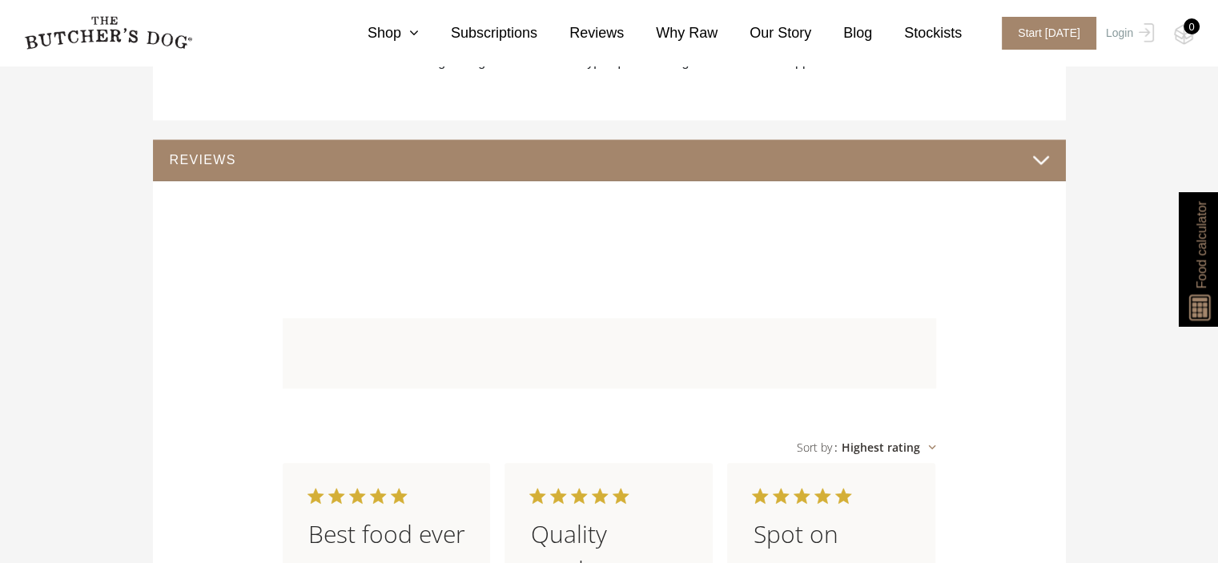
scroll to position [1400, 0]
click at [509, 39] on link "Subscriptions" at bounding box center [478, 33] width 118 height 22
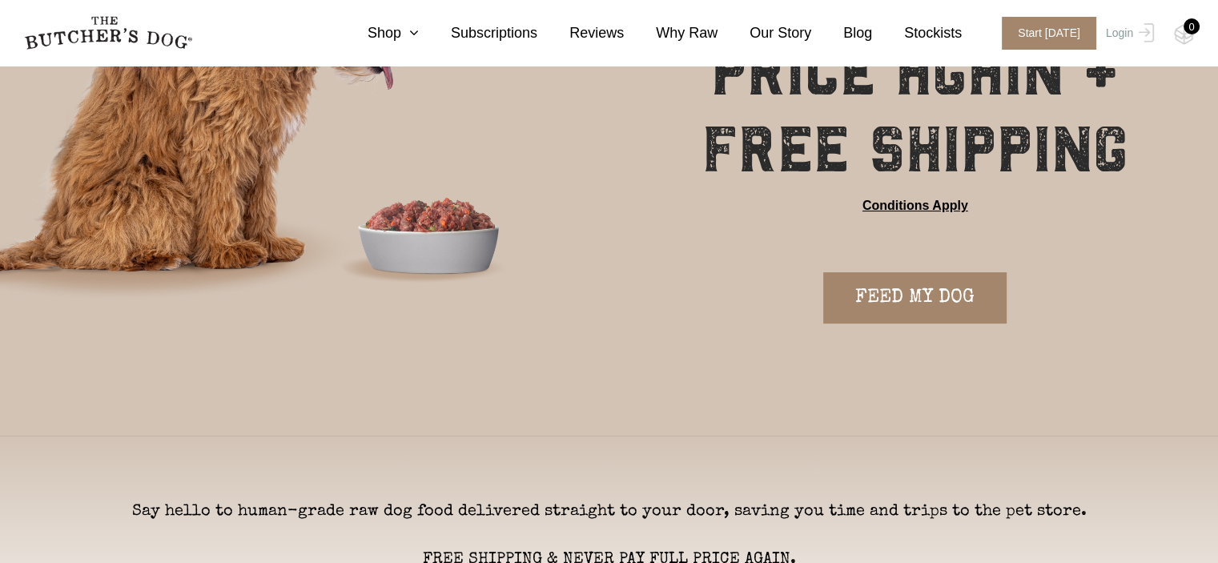
scroll to position [240, 0]
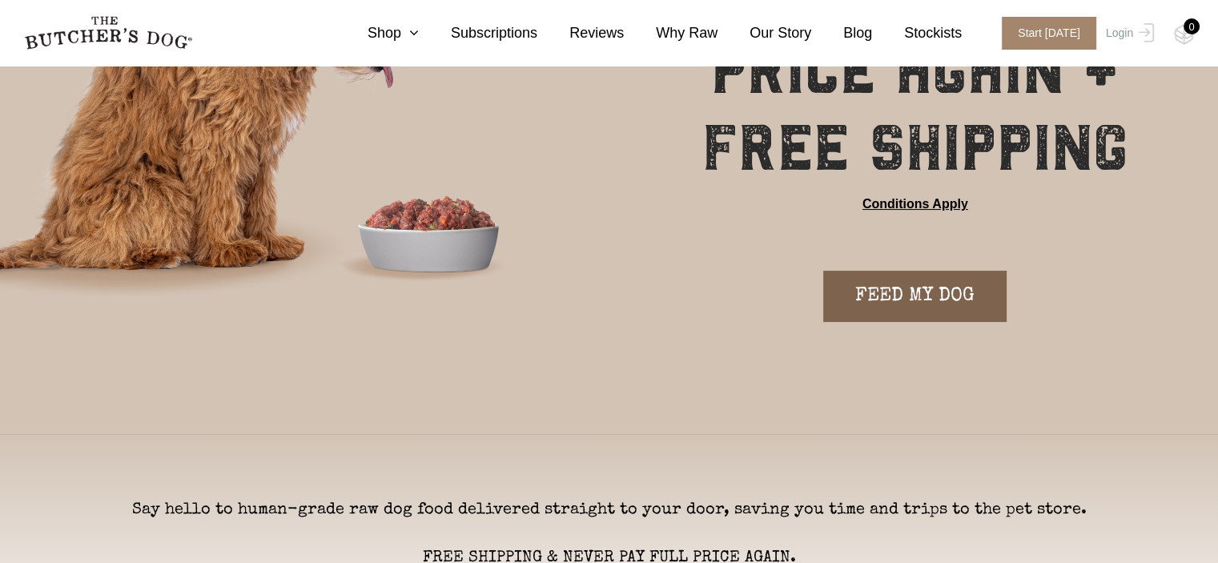
click at [901, 299] on link "FEED MY DOG" at bounding box center [914, 296] width 183 height 51
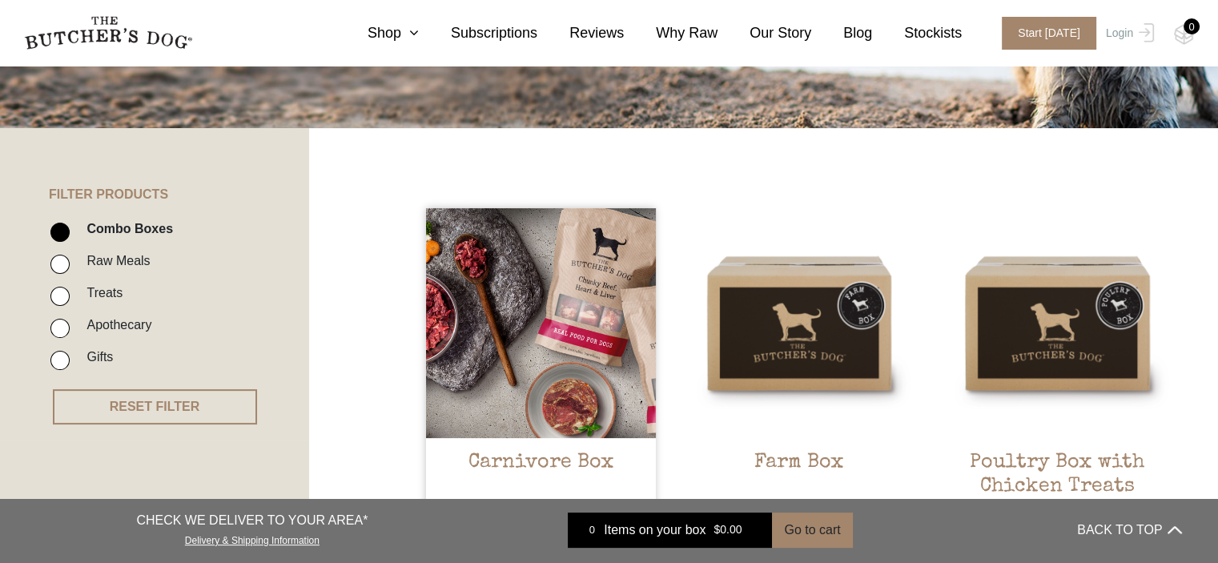
scroll to position [397, 0]
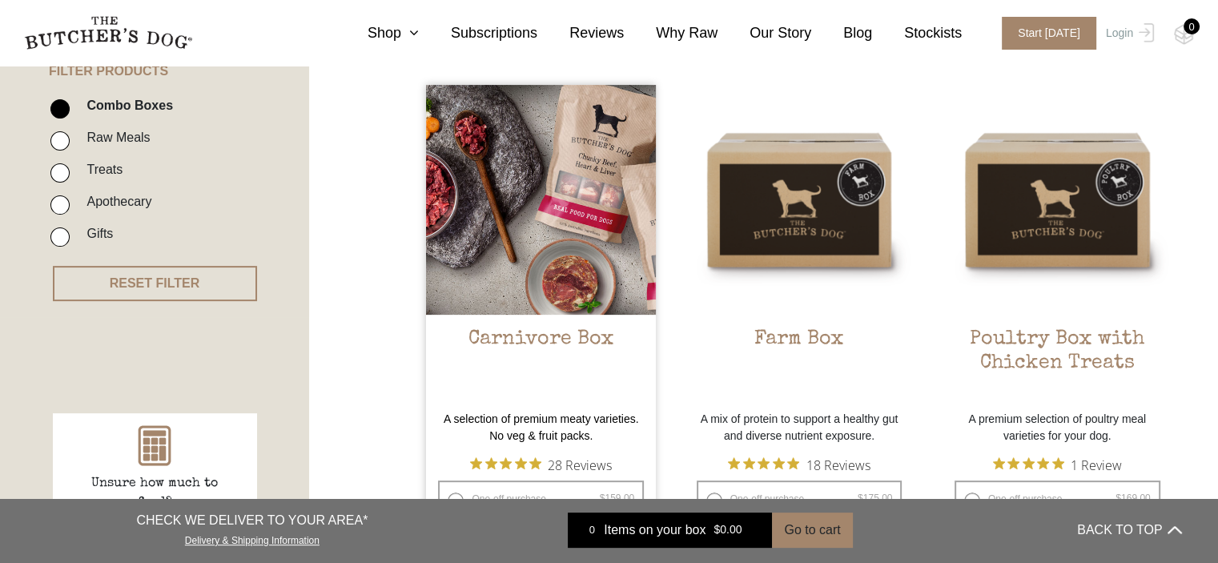
click at [560, 223] on img at bounding box center [541, 200] width 230 height 230
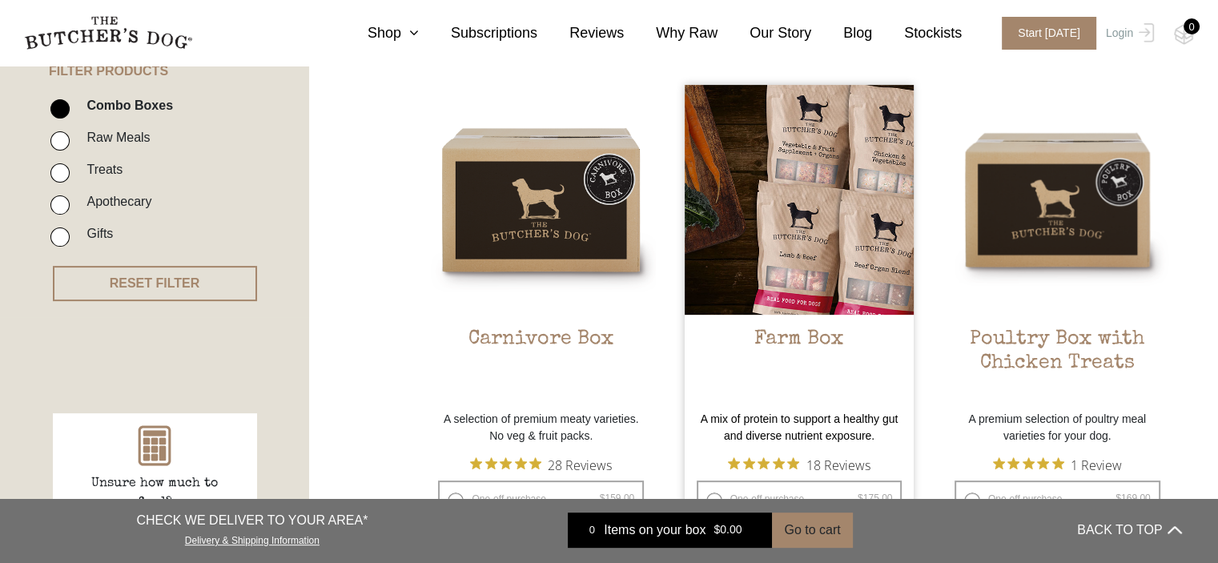
click at [836, 242] on img at bounding box center [800, 200] width 230 height 230
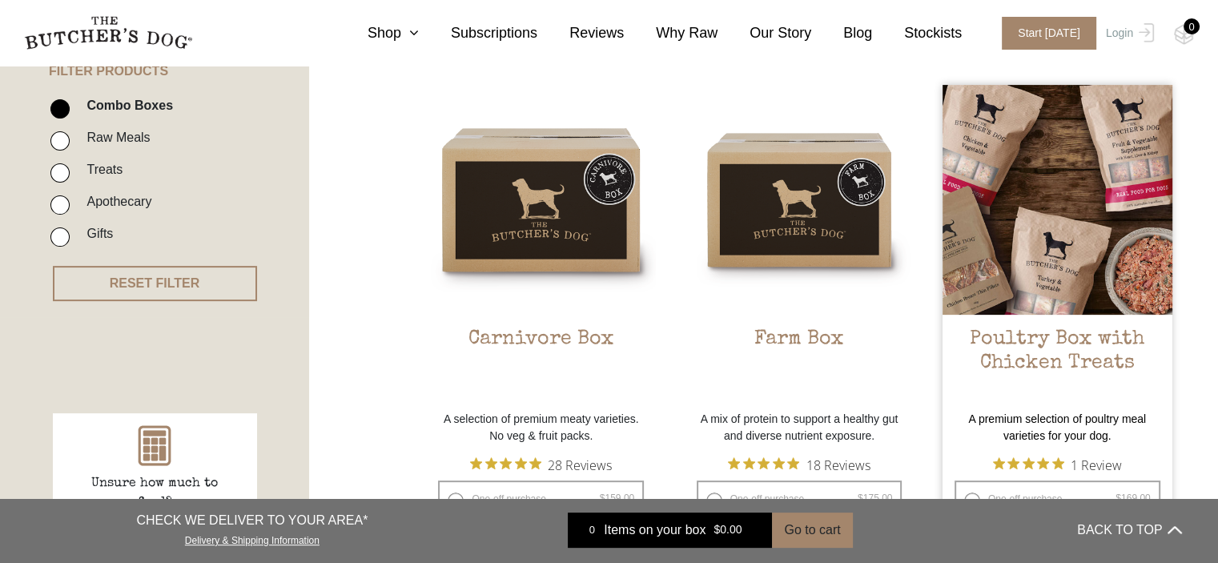
click at [1046, 219] on img at bounding box center [1057, 200] width 230 height 230
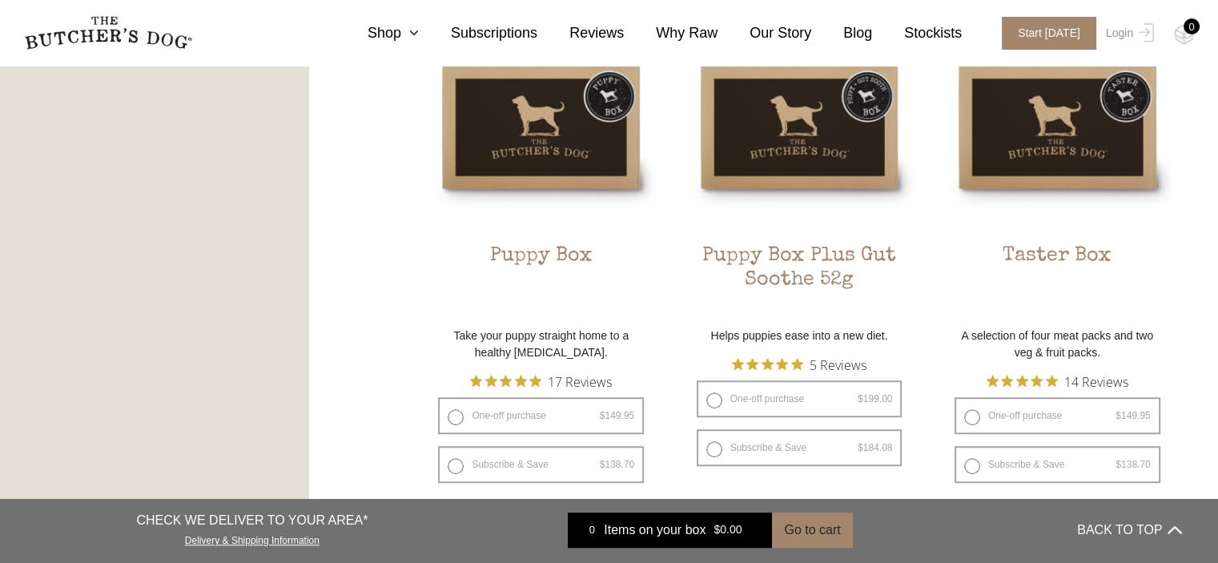
scroll to position [1026, 0]
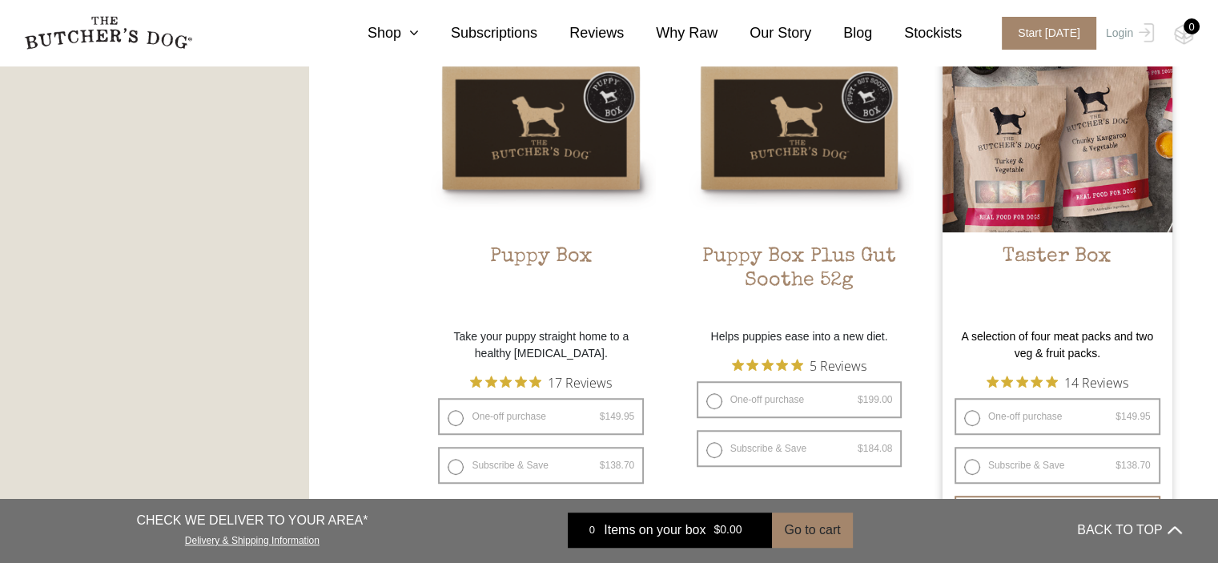
click at [1026, 131] on img at bounding box center [1057, 118] width 230 height 230
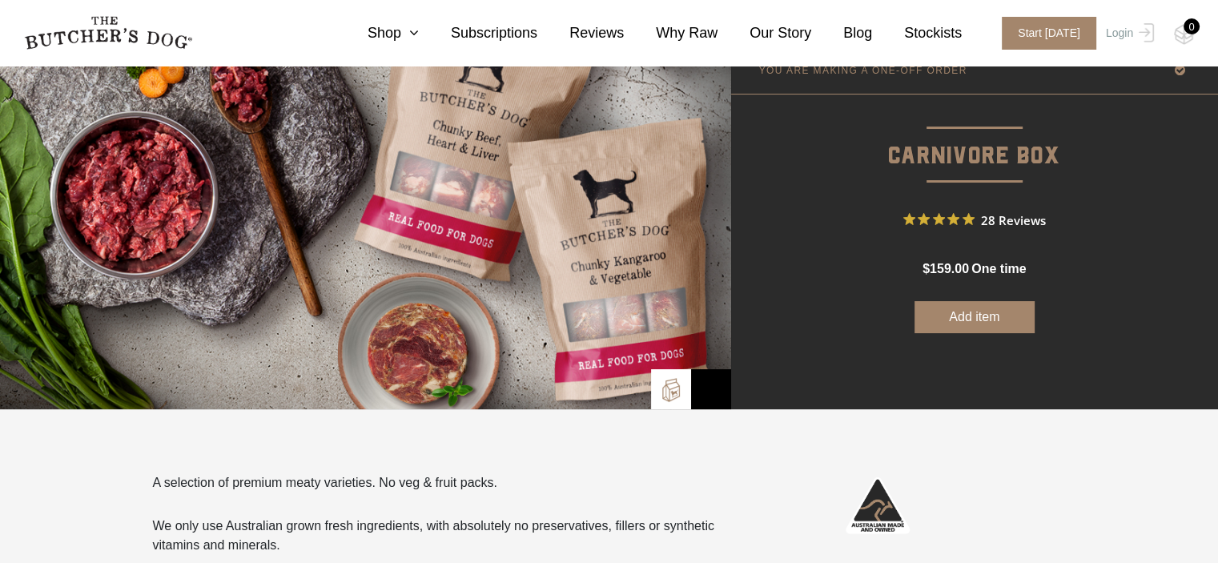
scroll to position [108, 0]
drag, startPoint x: 211, startPoint y: 271, endPoint x: 67, endPoint y: 484, distance: 256.7
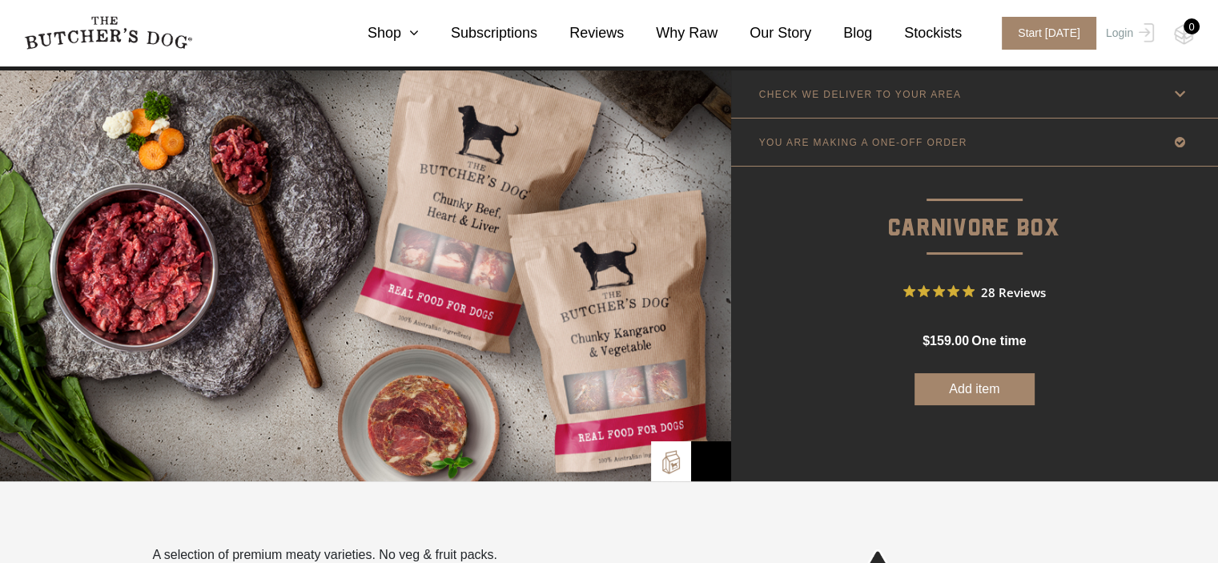
scroll to position [34, 0]
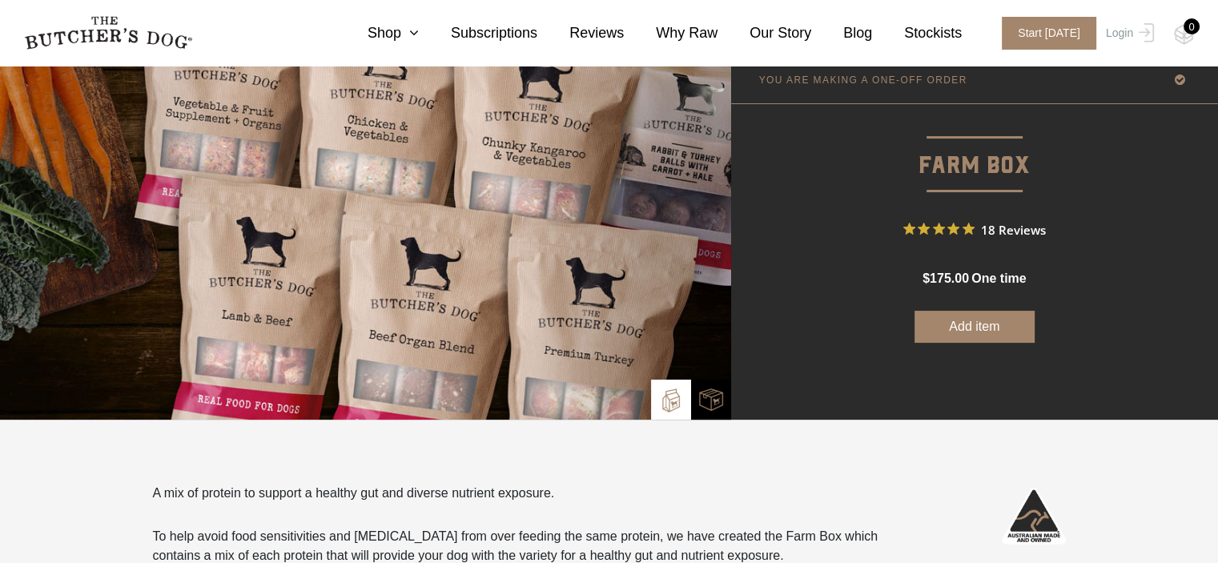
scroll to position [98, 0]
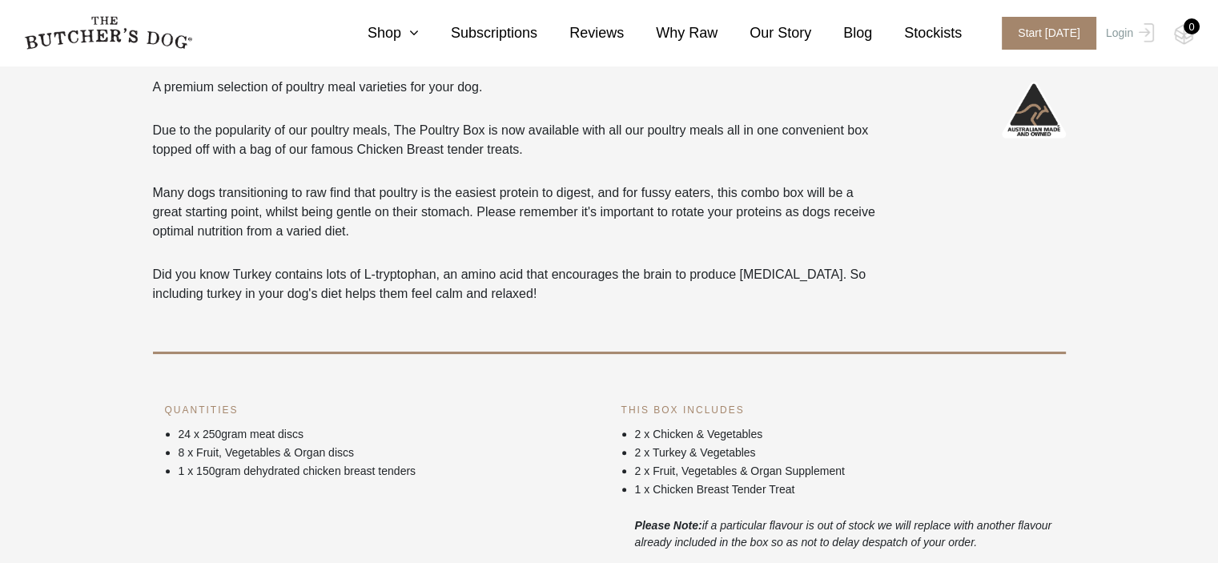
scroll to position [504, 0]
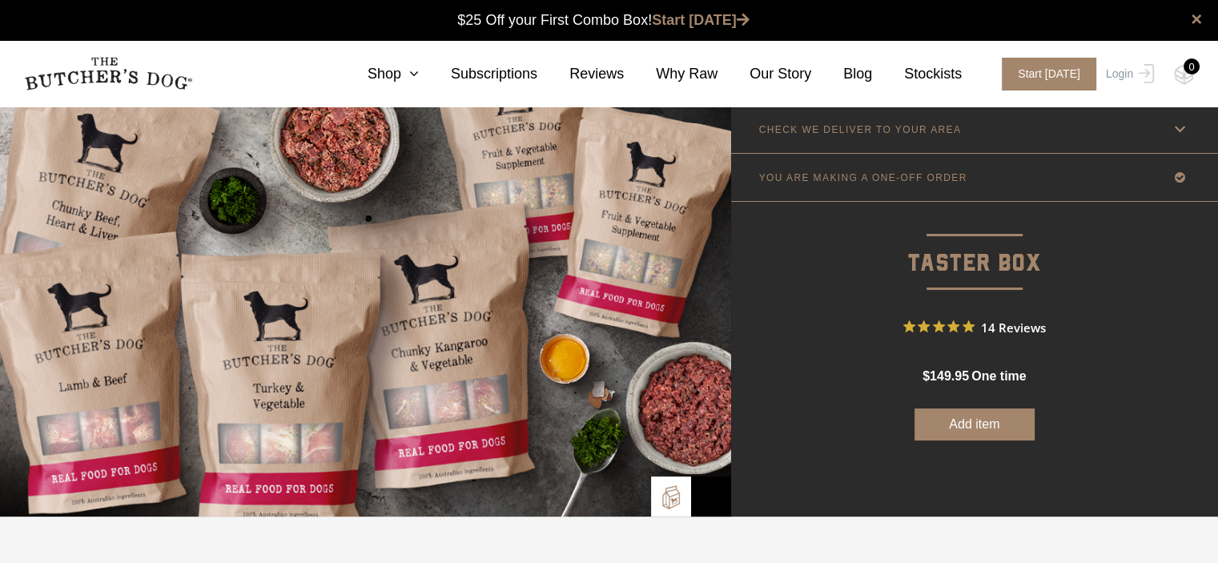
click at [948, 326] on icon "Rated 4.9 out of 5 stars from 14 reviews. Jump to reviews." at bounding box center [953, 326] width 12 height 12
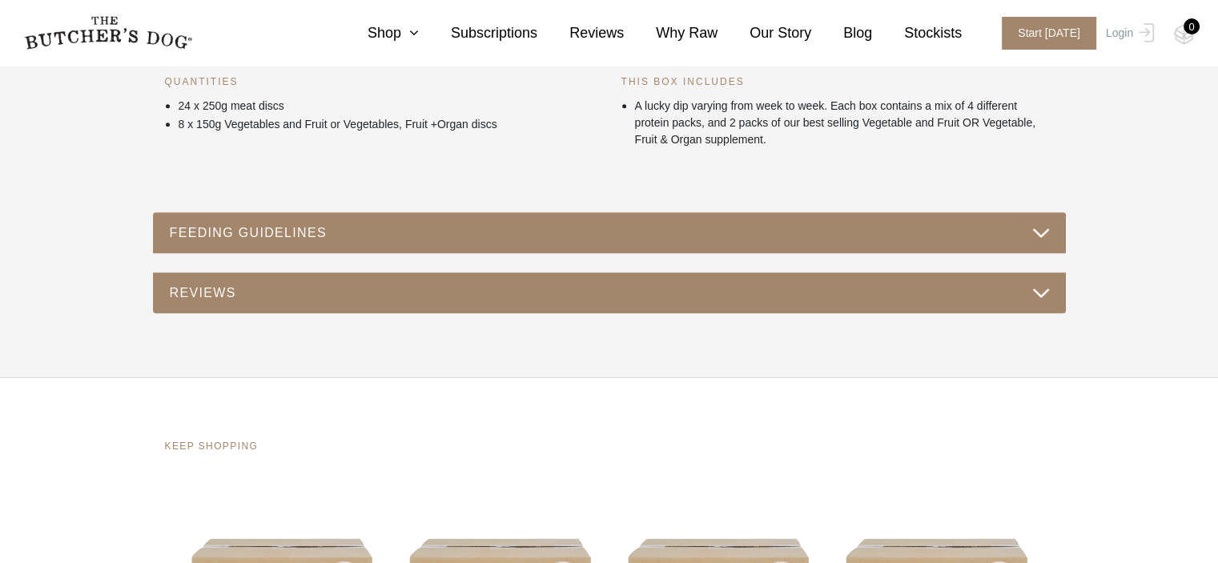
scroll to position [803, 0]
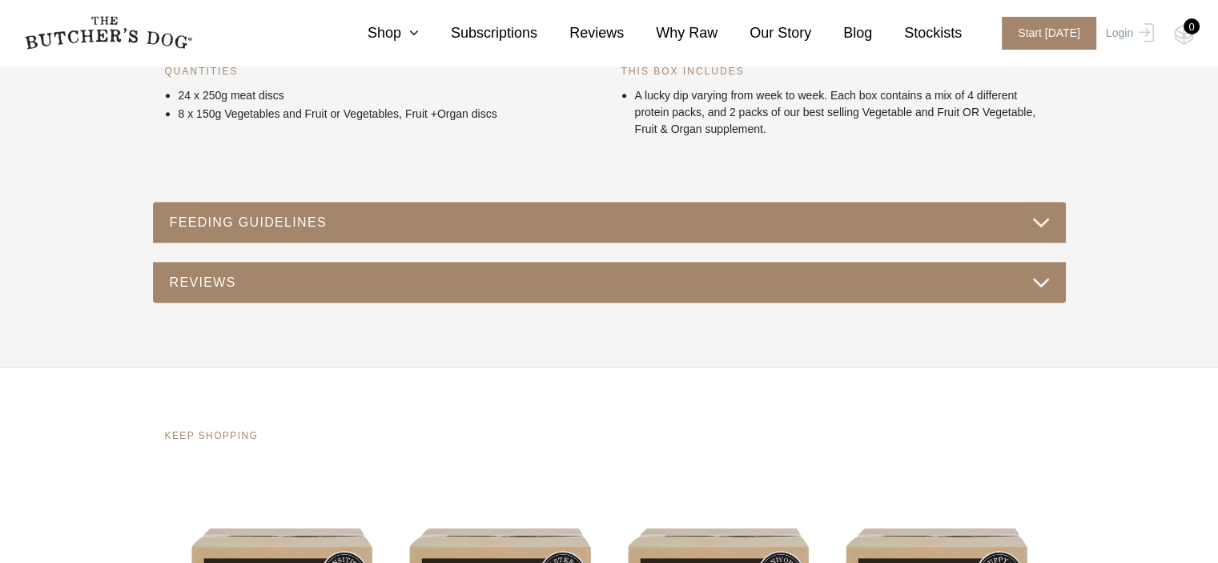
click at [614, 220] on button "FEEDING GUIDELINES" at bounding box center [609, 222] width 881 height 22
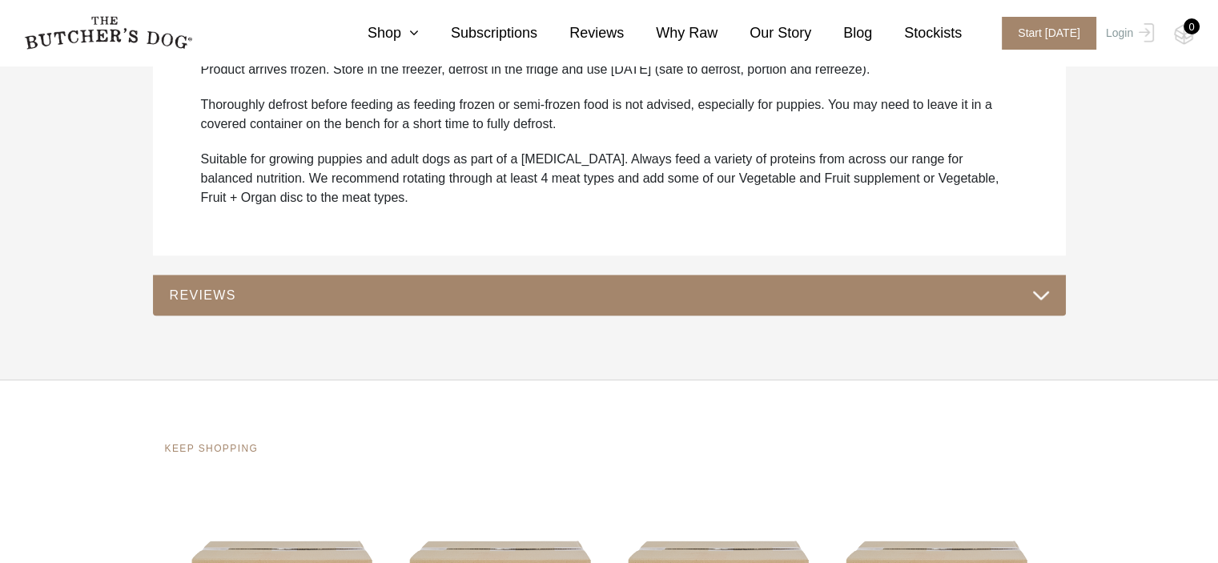
scroll to position [1106, 0]
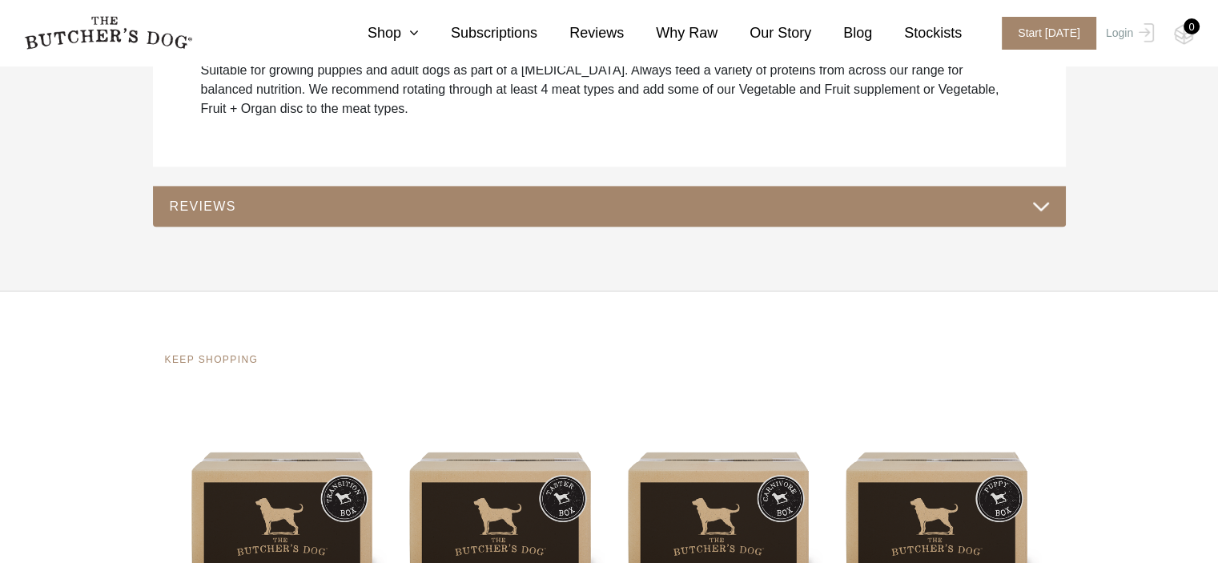
click at [634, 203] on button "REVIEWS" at bounding box center [609, 206] width 881 height 22
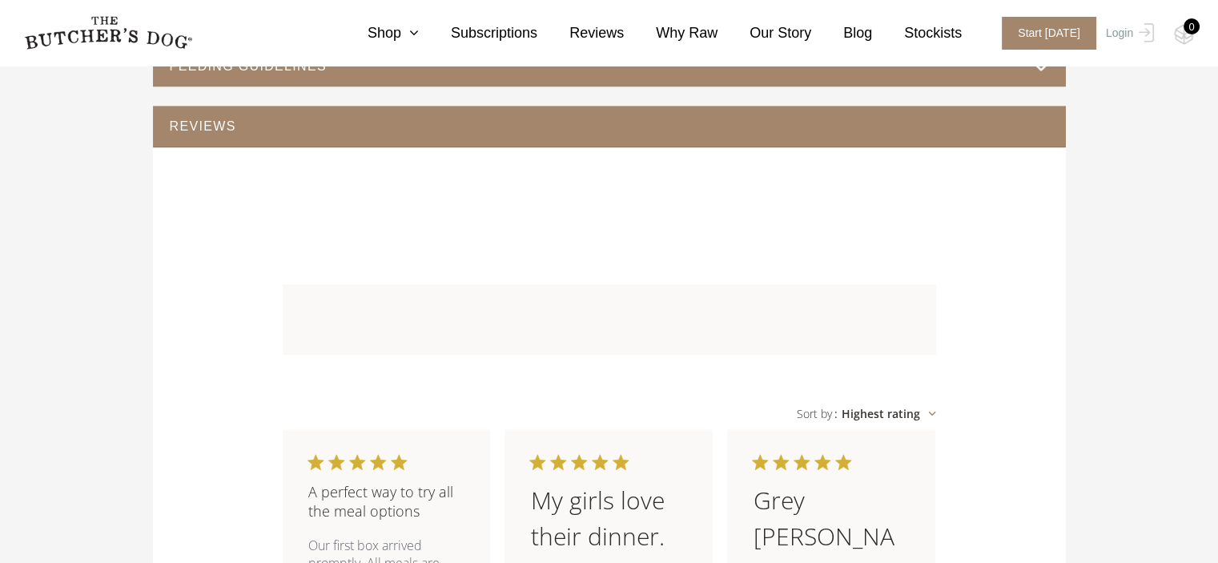
scroll to position [560, 0]
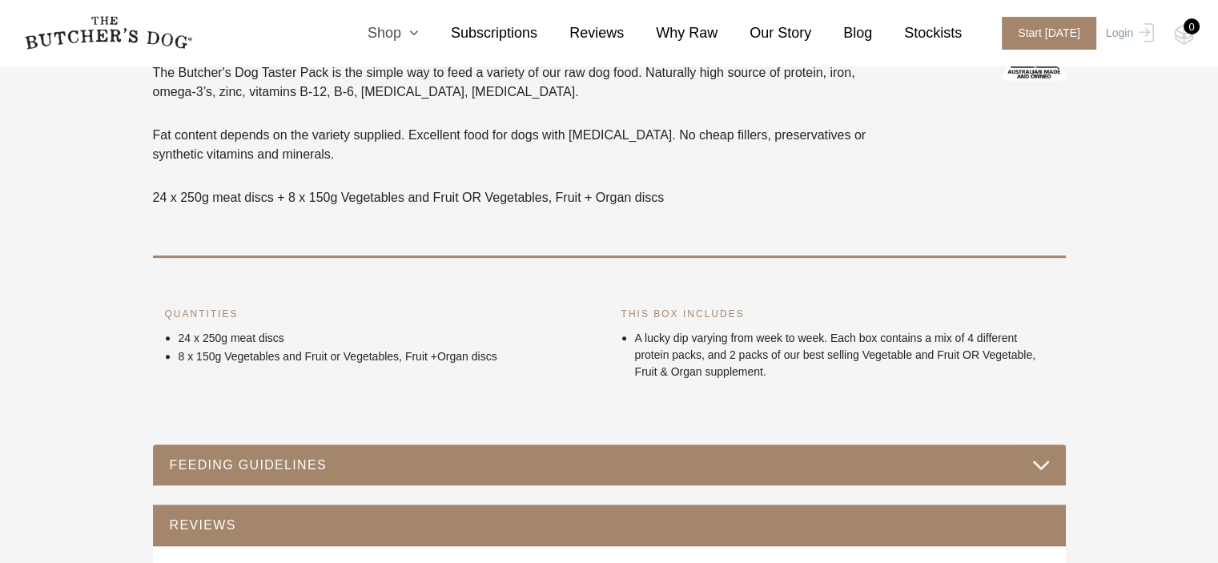
click at [419, 33] on icon at bounding box center [410, 33] width 18 height 14
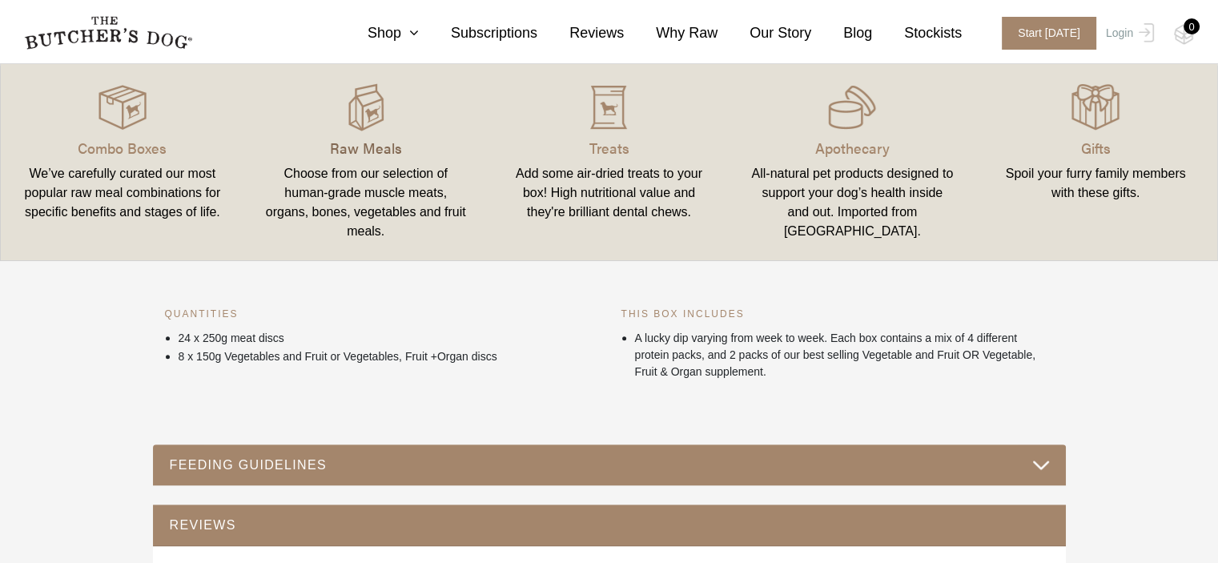
click at [346, 148] on p "Raw Meals" at bounding box center [365, 148] width 205 height 22
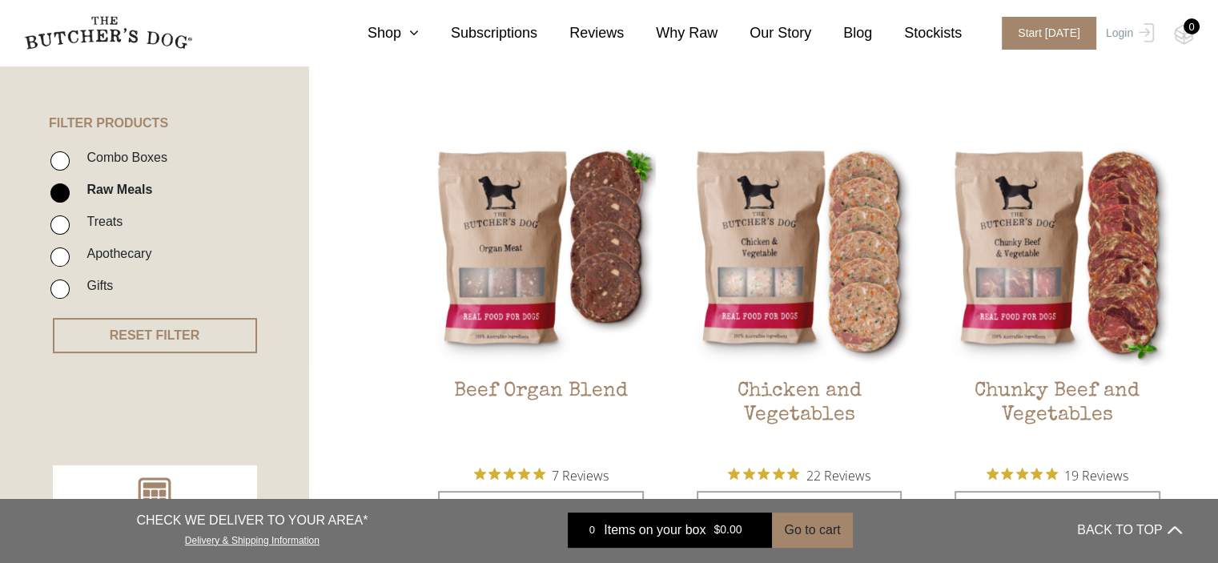
scroll to position [346, 0]
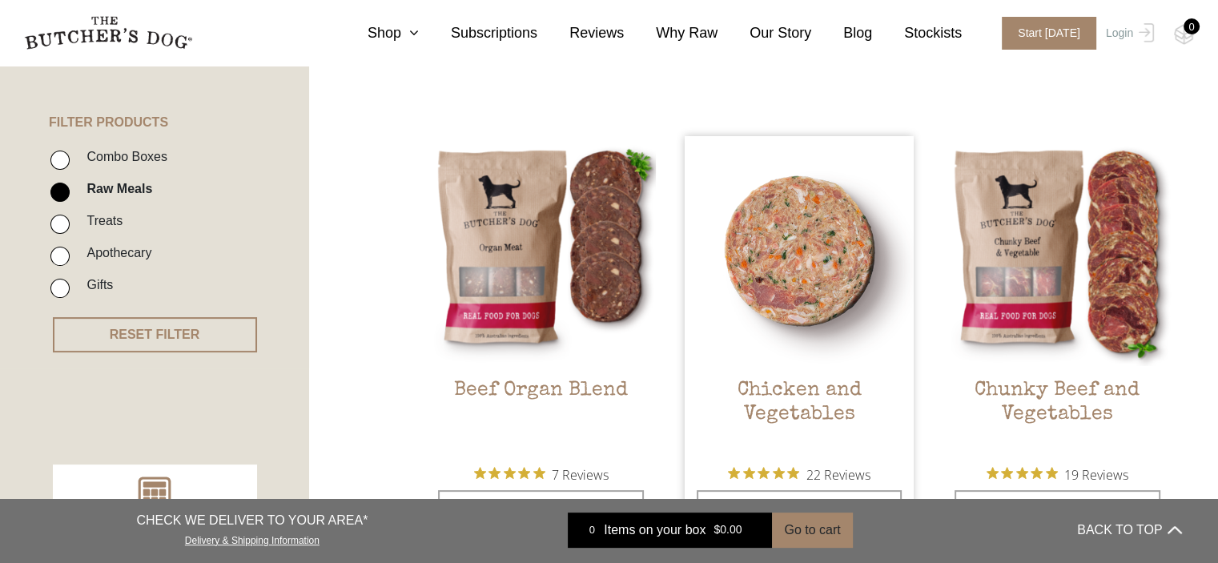
click at [784, 278] on img at bounding box center [800, 251] width 230 height 230
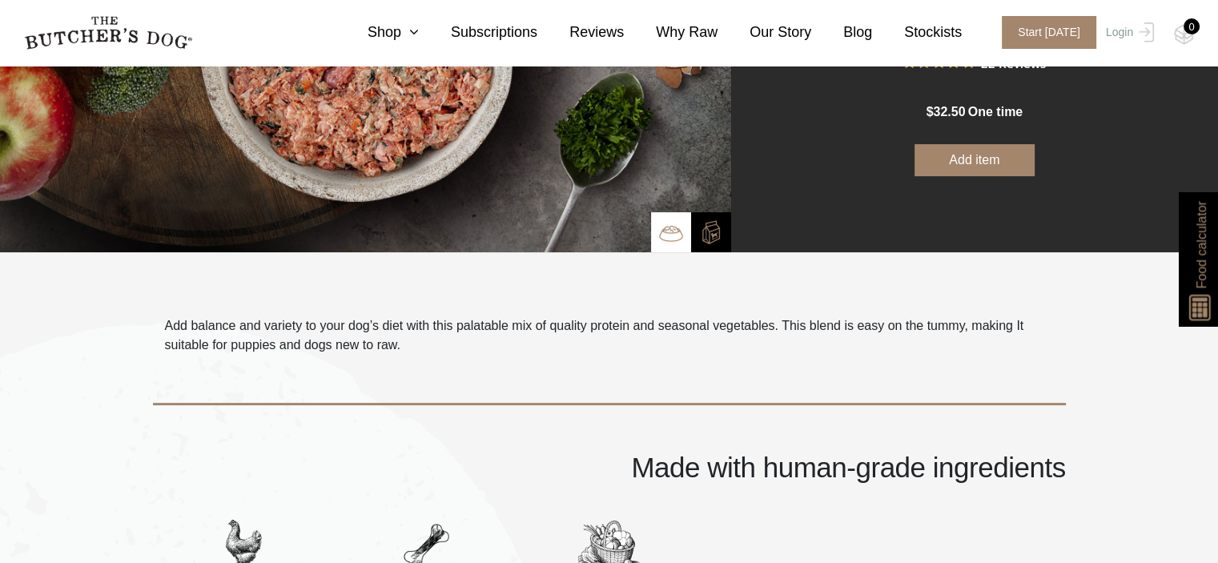
scroll to position [266, 0]
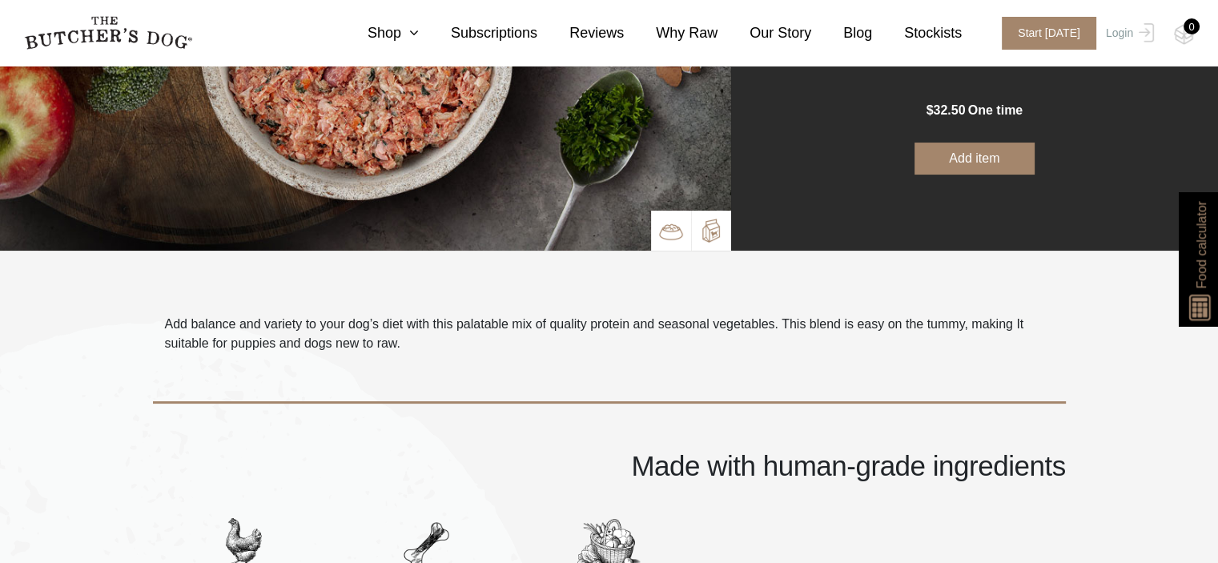
click at [708, 227] on img at bounding box center [711, 231] width 24 height 24
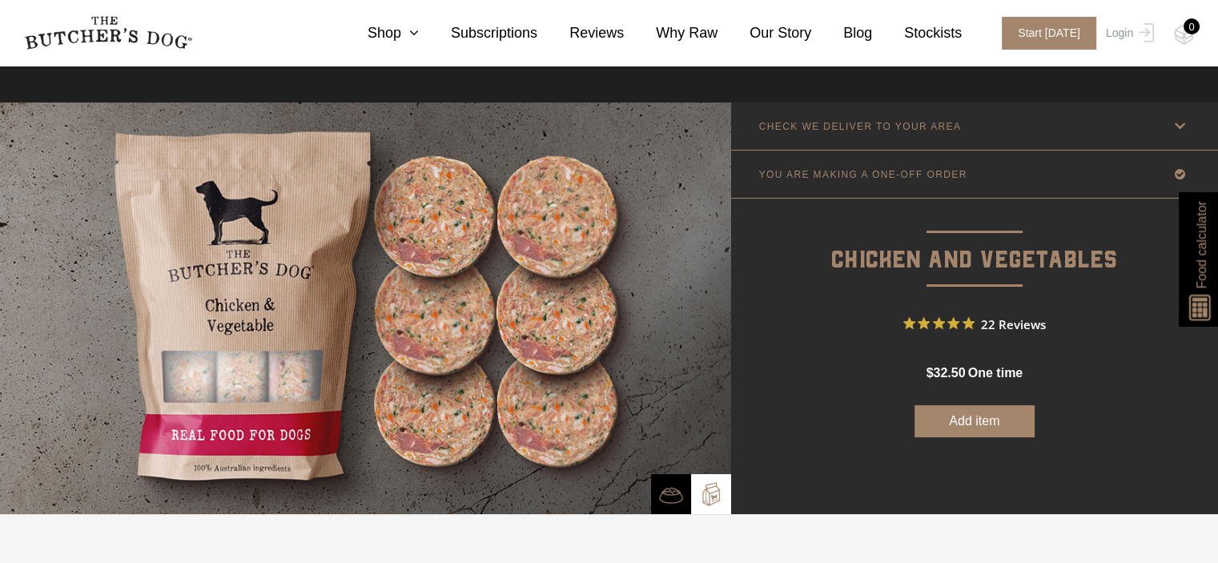
scroll to position [0, 0]
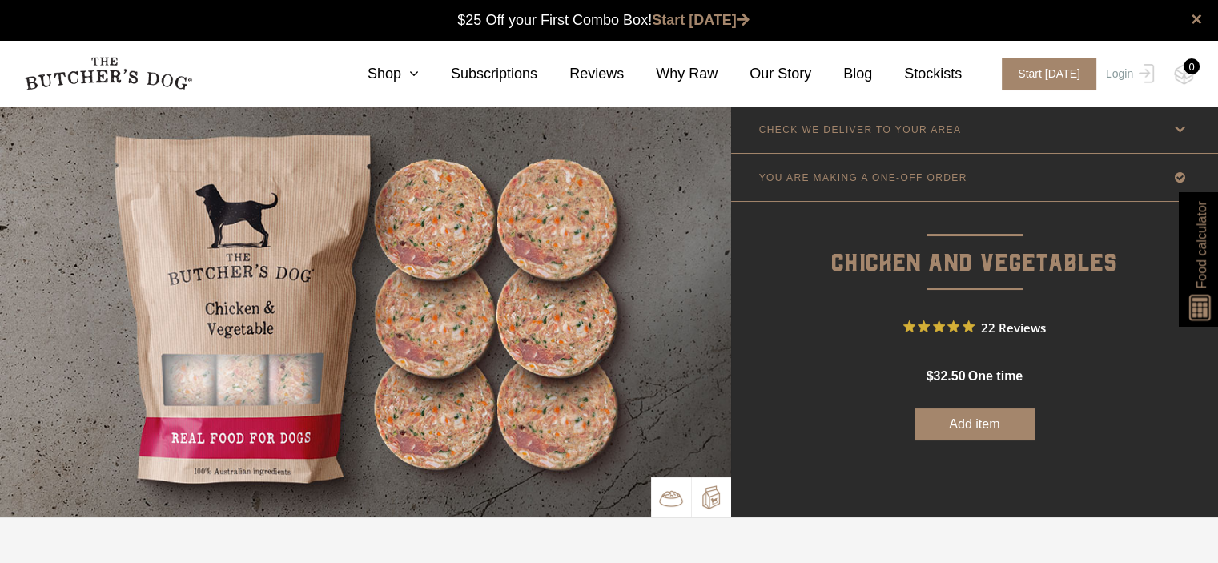
click at [670, 492] on img at bounding box center [671, 498] width 24 height 24
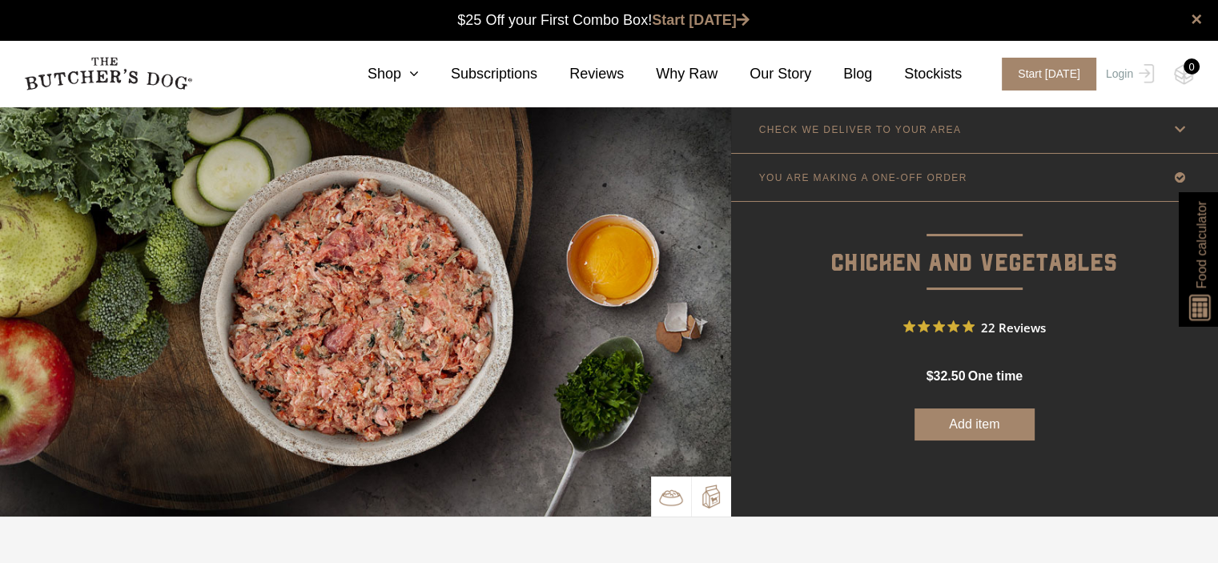
click at [712, 496] on img at bounding box center [711, 496] width 24 height 24
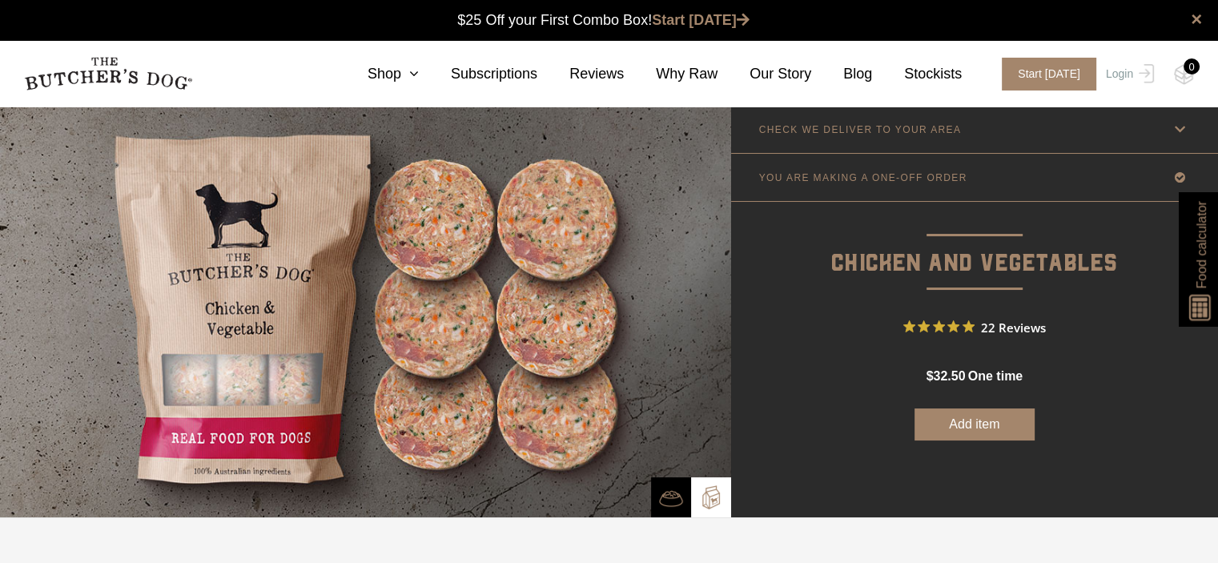
click at [1197, 301] on img at bounding box center [1201, 303] width 30 height 34
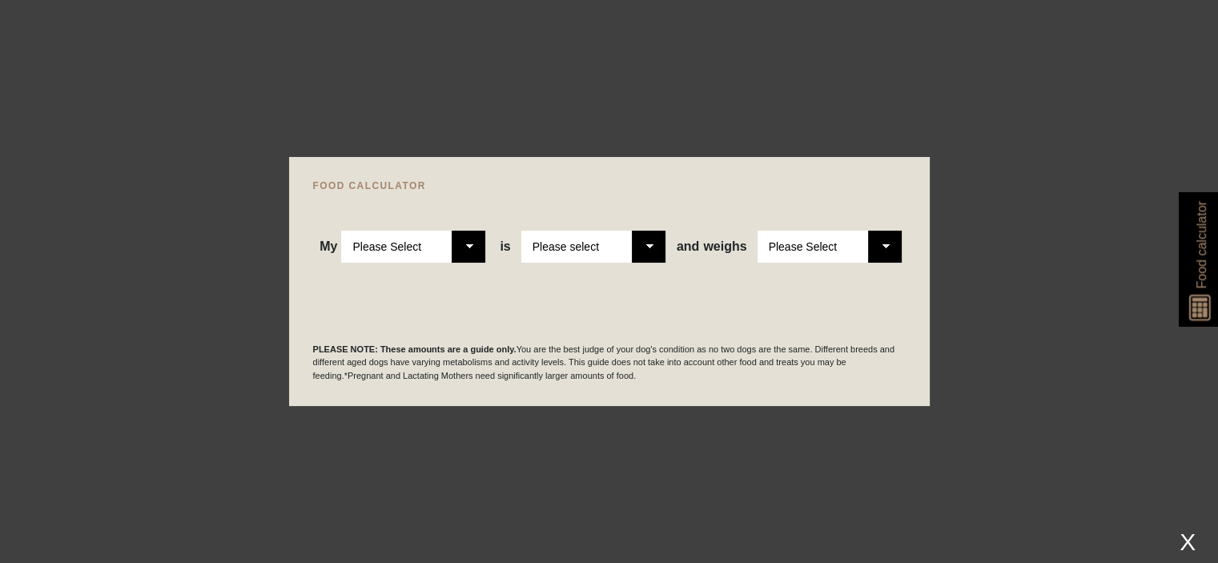
click at [461, 242] on select "Please Select Adult Dog Puppy" at bounding box center [413, 247] width 144 height 32
select select "adult"
click at [342, 231] on select "Please Select Adult Dog Puppy" at bounding box center [413, 247] width 144 height 32
click at [638, 247] on select "Please select a healthy weight overweight" at bounding box center [593, 247] width 144 height 32
select select "0"
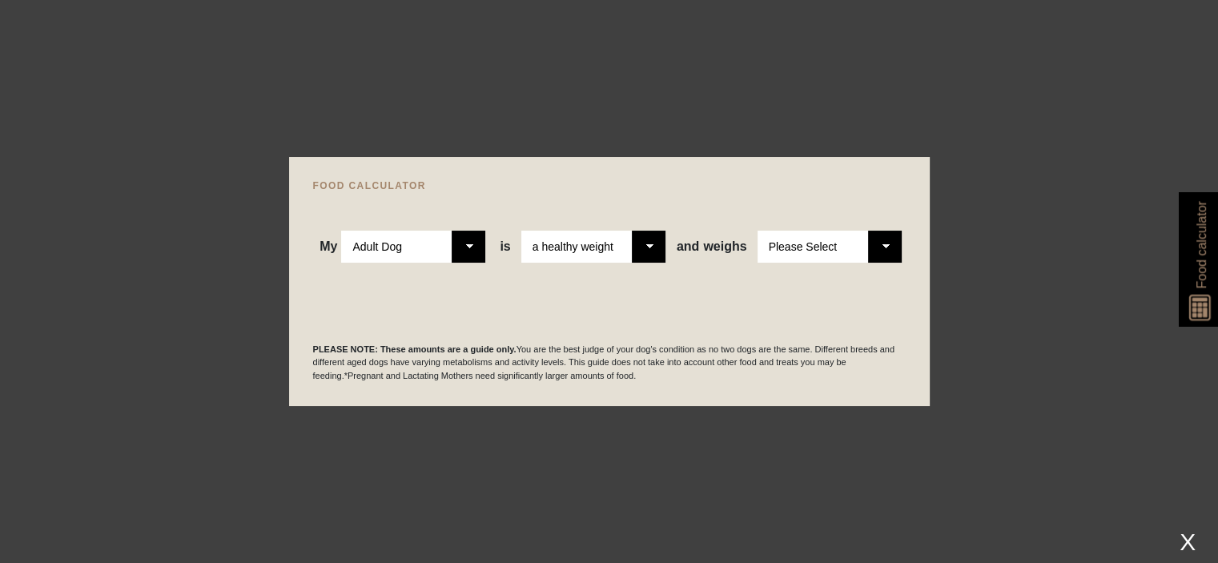
click at [523, 231] on select "Please select a healthy weight overweight" at bounding box center [593, 247] width 144 height 32
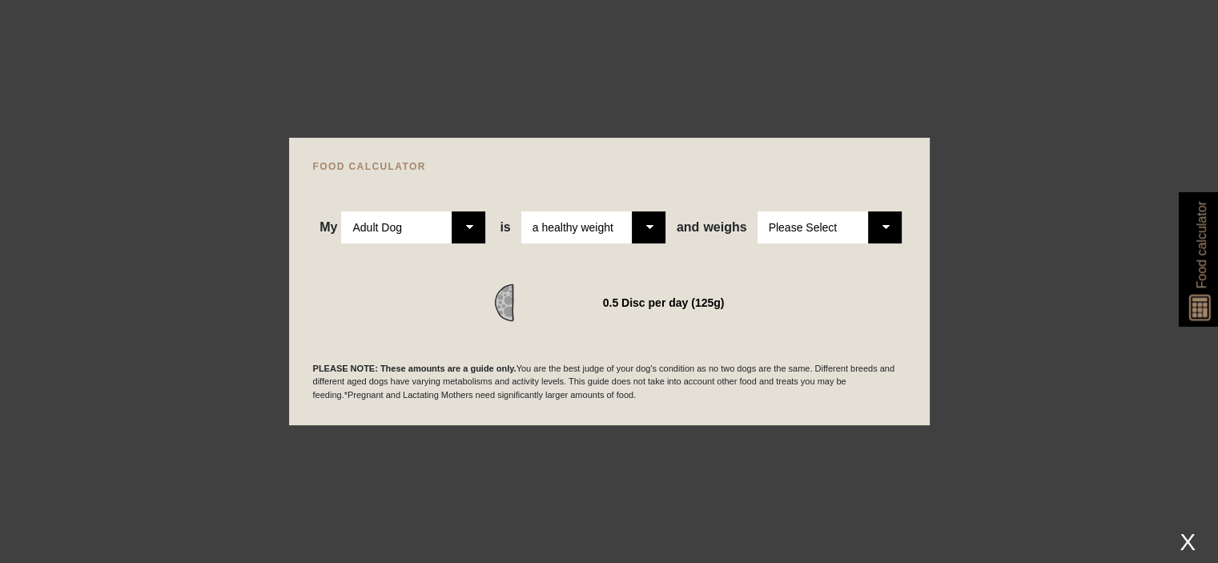
click at [883, 214] on select "Please Select 1kg 2kg 3kg 4kg 5kg 6kg 7kg 8kg 9kg 10kg 11kg 12kg 13kg 14kg 15kg…" at bounding box center [829, 227] width 144 height 32
select select "8"
click at [757, 211] on select "Please Select 1kg 2kg 3kg 4kg 5kg 6kg 7kg 8kg 9kg 10kg 11kg 12kg 13kg 14kg 15kg…" at bounding box center [829, 227] width 144 height 32
click at [230, 137] on div at bounding box center [609, 281] width 1218 height 563
click at [1006, 248] on div at bounding box center [609, 281] width 1218 height 563
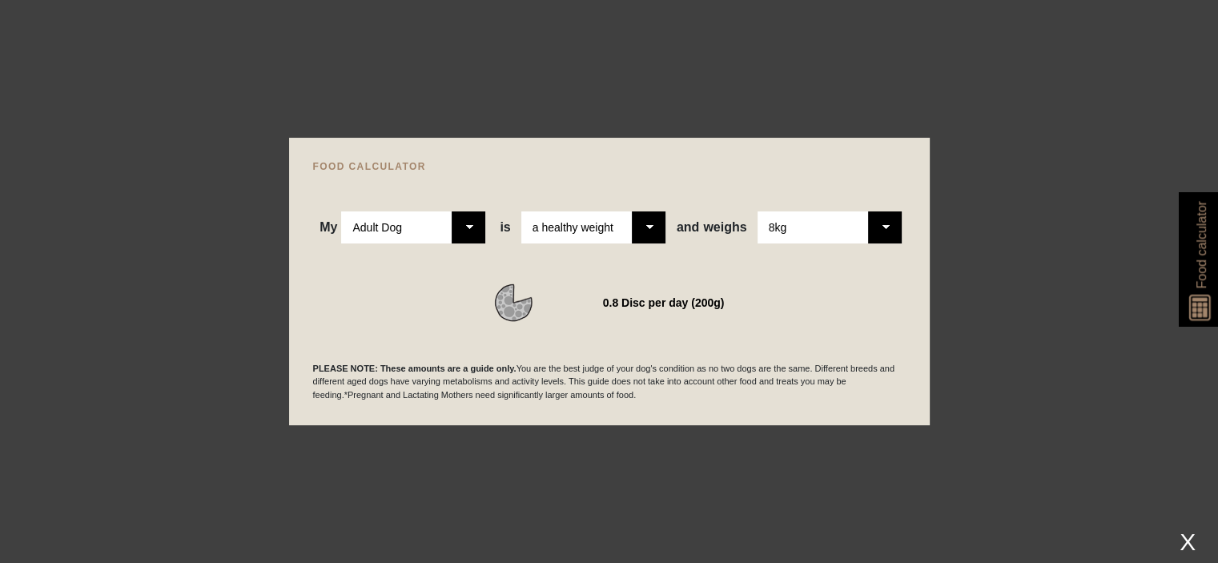
click at [1191, 545] on div "X" at bounding box center [1187, 541] width 29 height 26
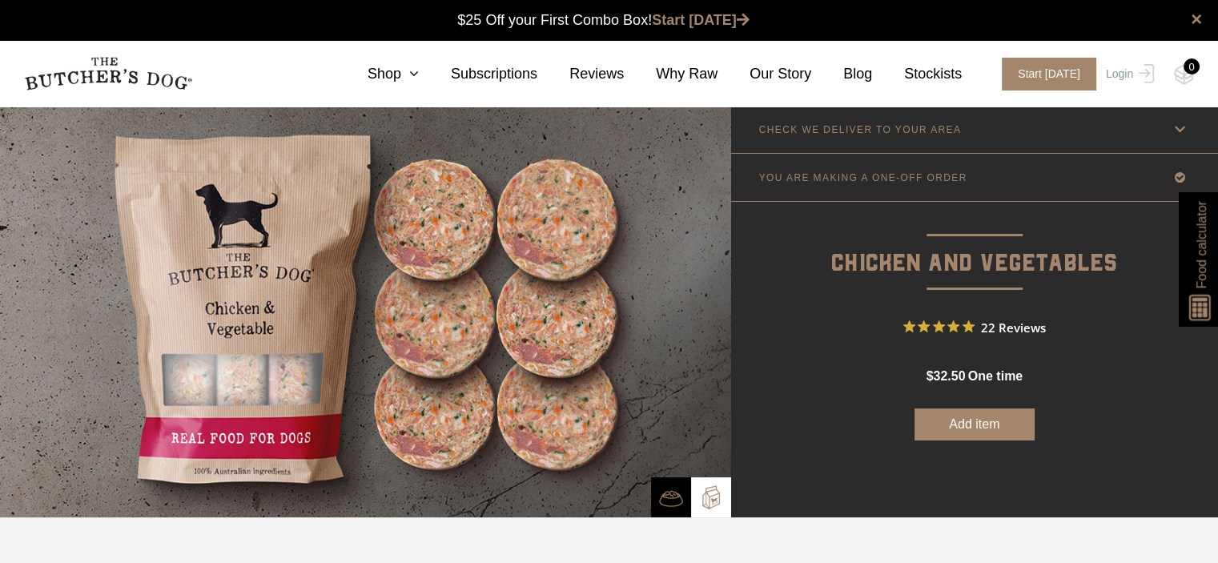
click at [1006, 416] on button "Add item" at bounding box center [974, 424] width 120 height 32
click at [953, 418] on button "Add more" at bounding box center [974, 424] width 120 height 32
click at [1182, 75] on img at bounding box center [1184, 74] width 20 height 21
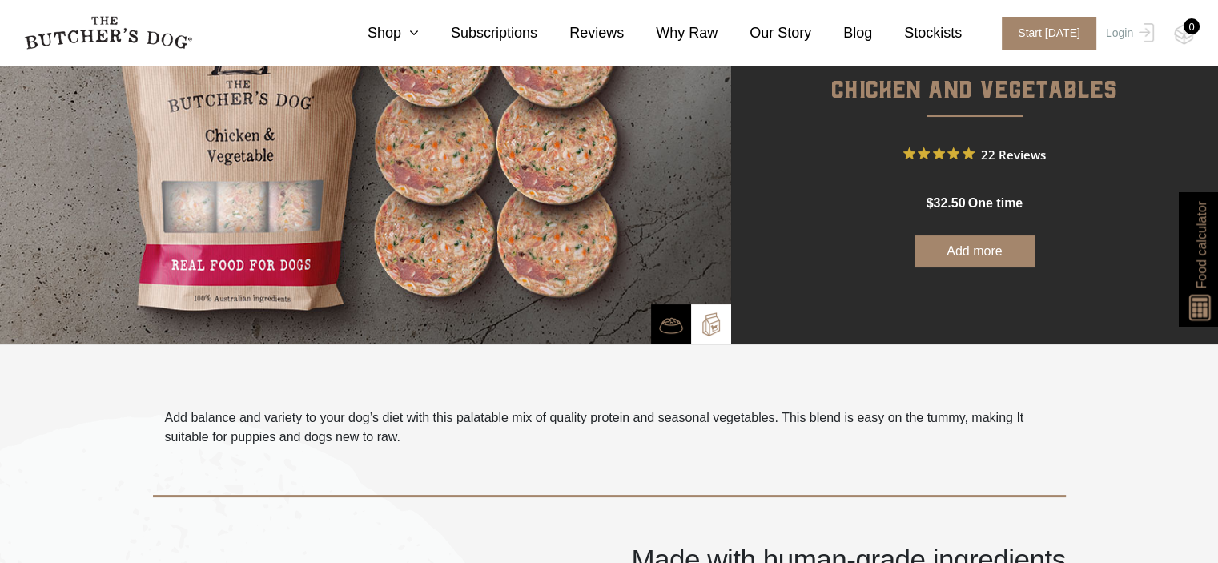
scroll to position [175, 0]
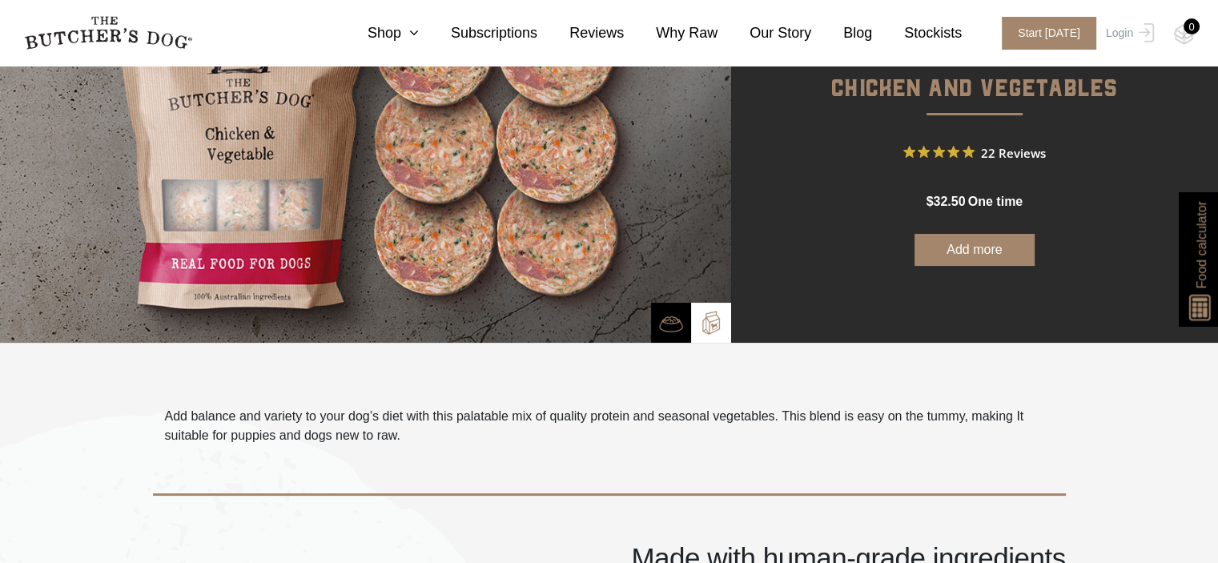
click at [993, 243] on button "Add more" at bounding box center [974, 250] width 120 height 32
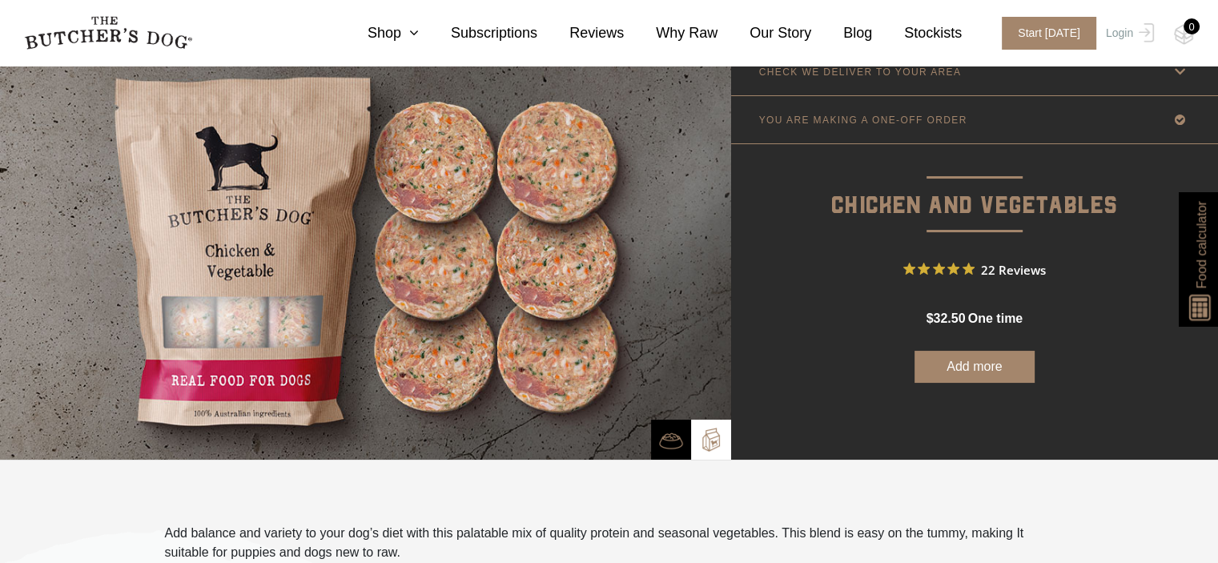
scroll to position [0, 0]
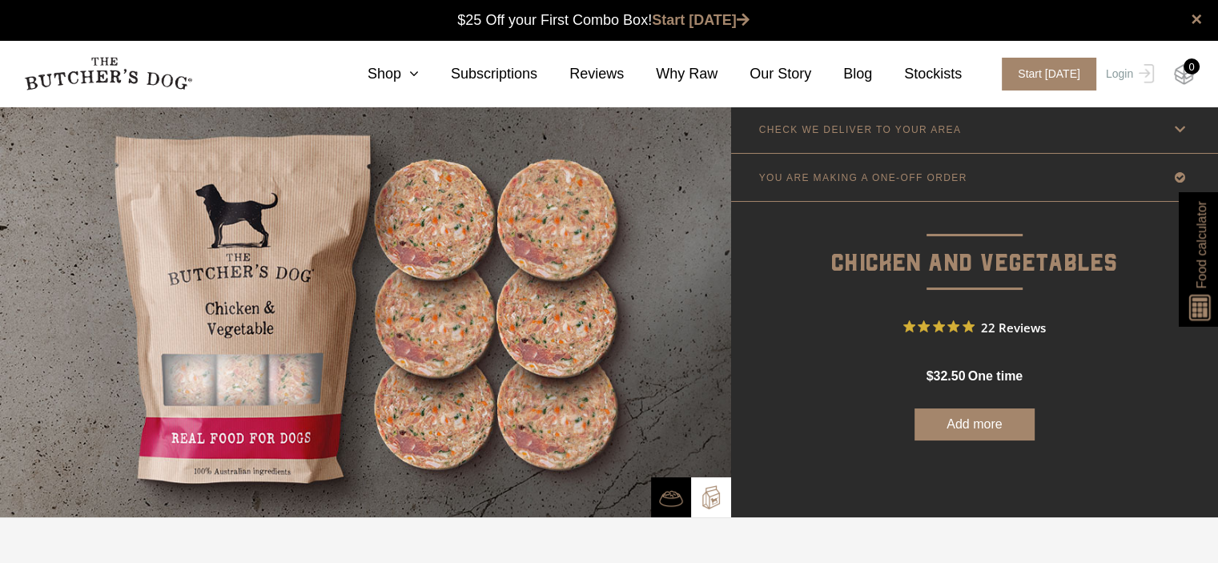
click at [1185, 74] on img at bounding box center [1184, 74] width 20 height 21
click at [107, 76] on img at bounding box center [108, 74] width 168 height 34
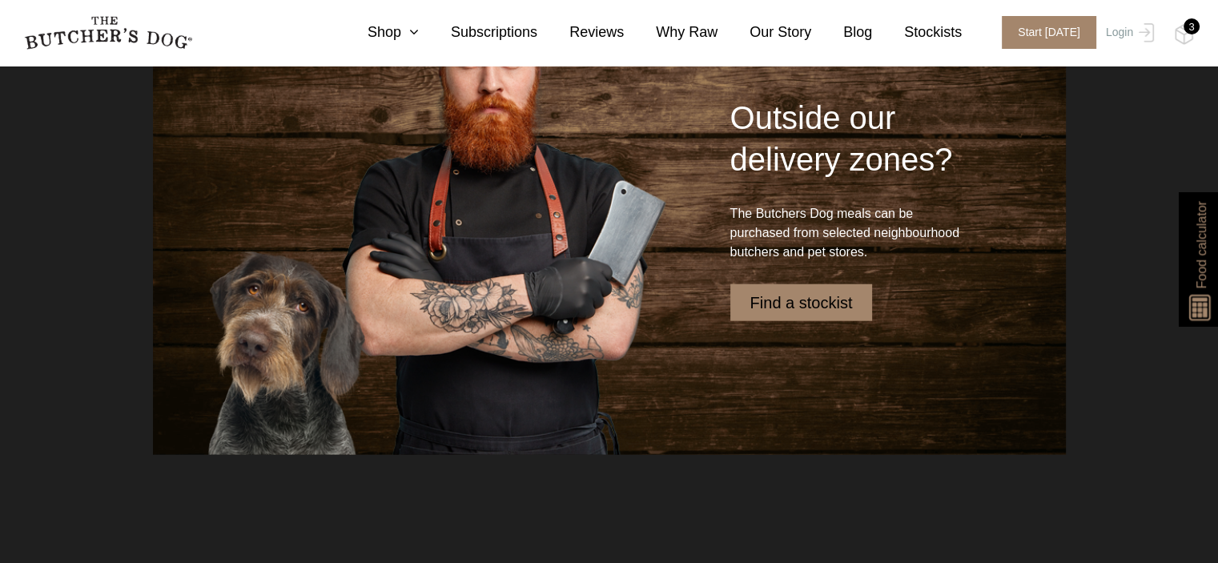
scroll to position [3897, 0]
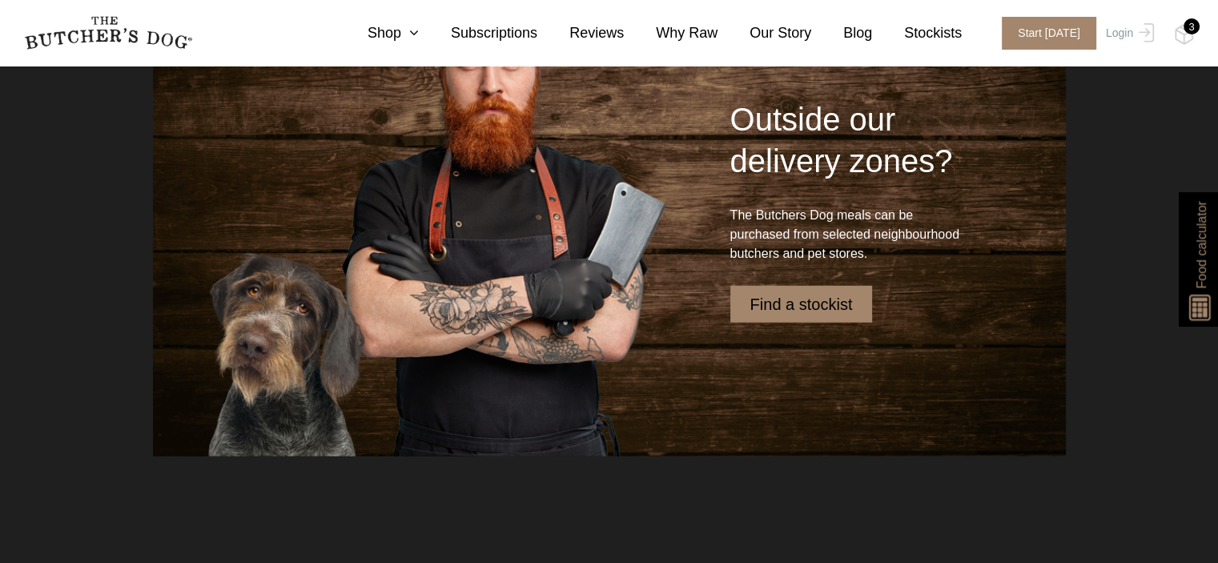
click at [817, 309] on link "Find a stockist" at bounding box center [801, 304] width 143 height 37
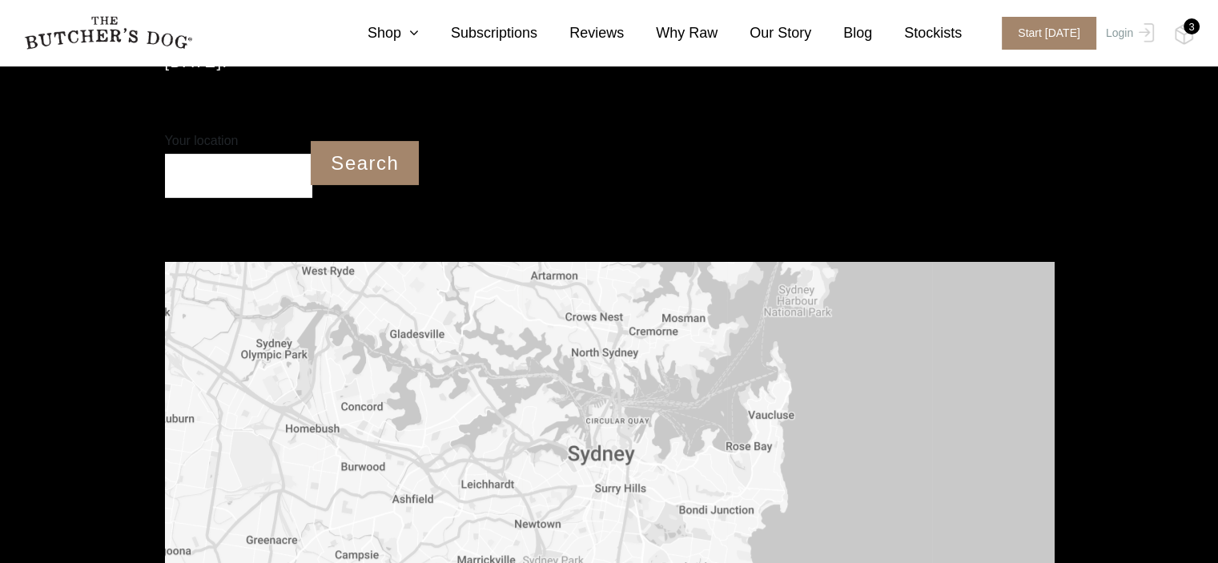
click at [263, 172] on input "Your location" at bounding box center [239, 176] width 148 height 44
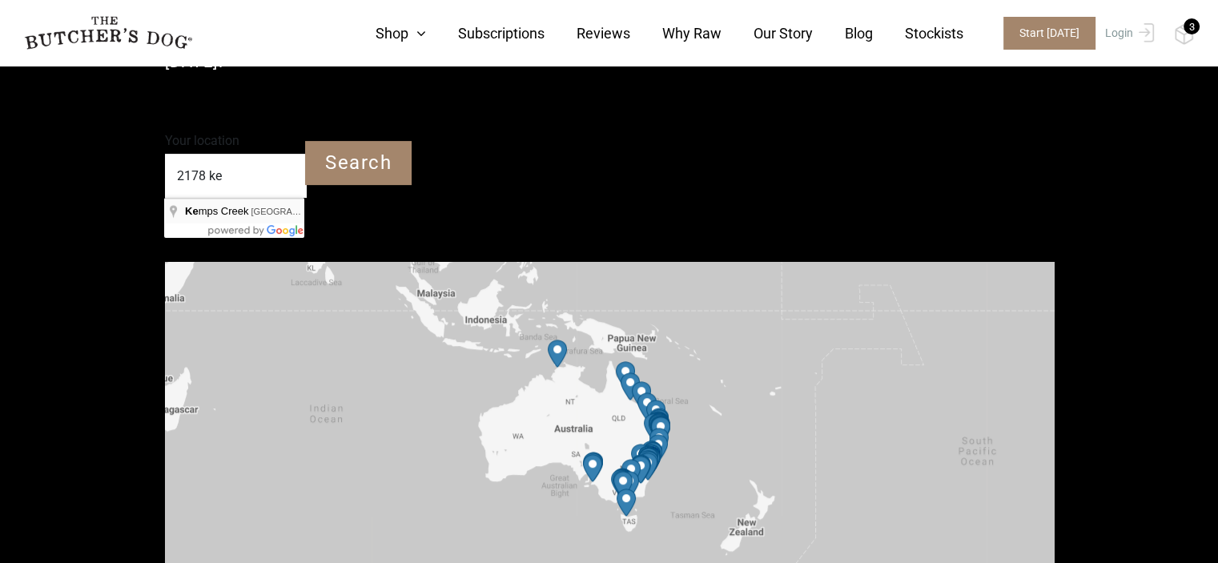
type input "[GEOGRAPHIC_DATA] 2178"
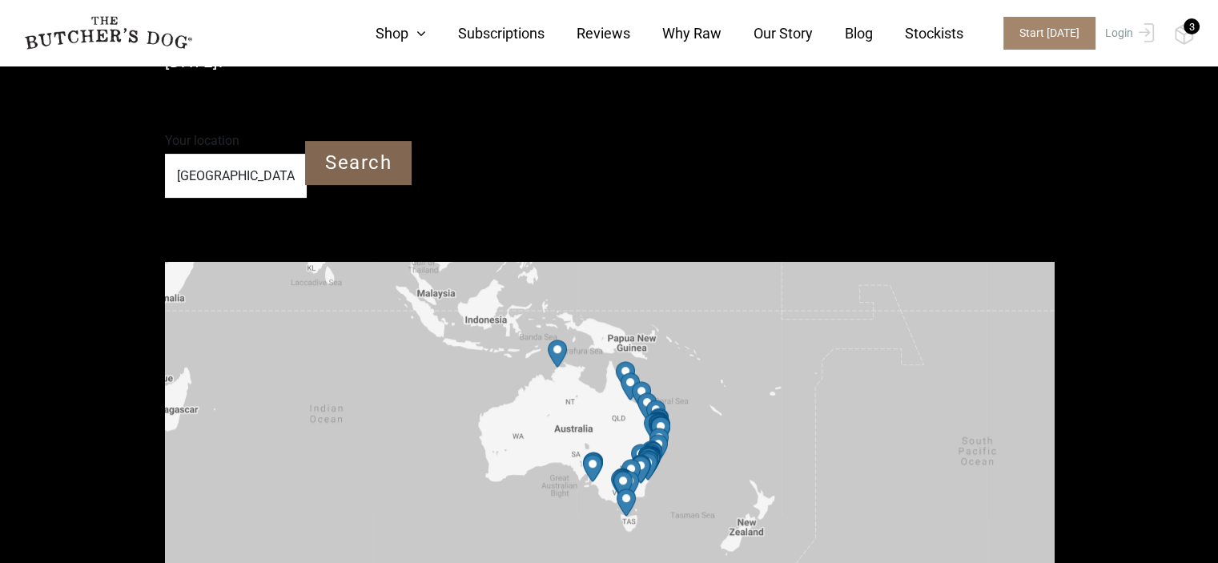
click at [375, 167] on input "Search" at bounding box center [358, 163] width 106 height 44
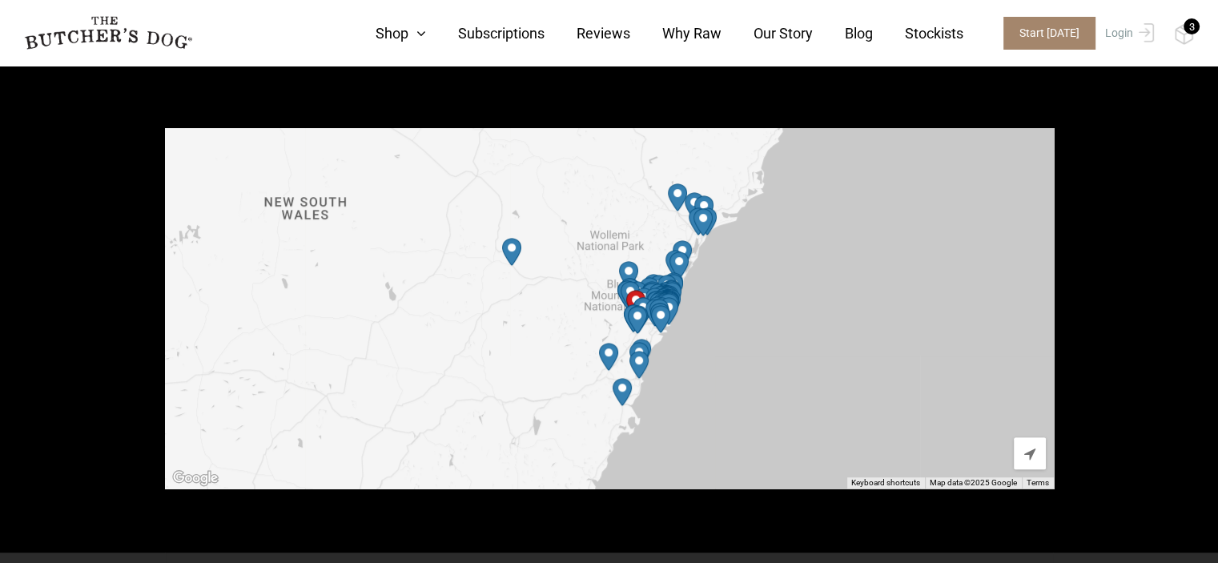
scroll to position [592, 0]
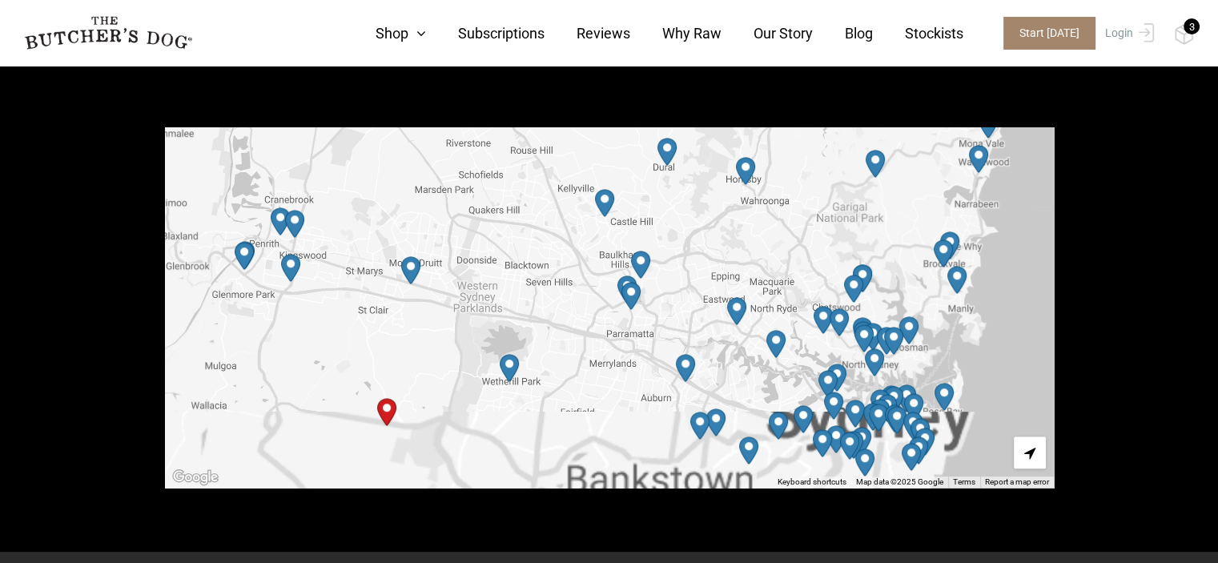
drag, startPoint x: 702, startPoint y: 143, endPoint x: 684, endPoint y: 55, distance: 89.2
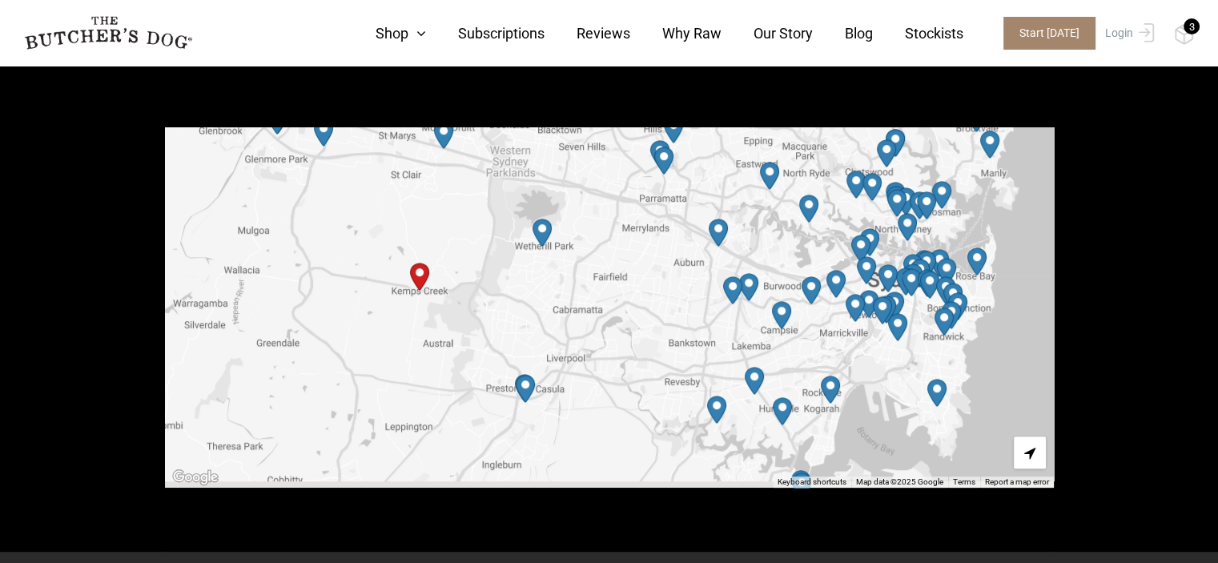
drag, startPoint x: 544, startPoint y: 331, endPoint x: 613, endPoint y: 259, distance: 100.2
click at [613, 259] on div at bounding box center [609, 307] width 889 height 360
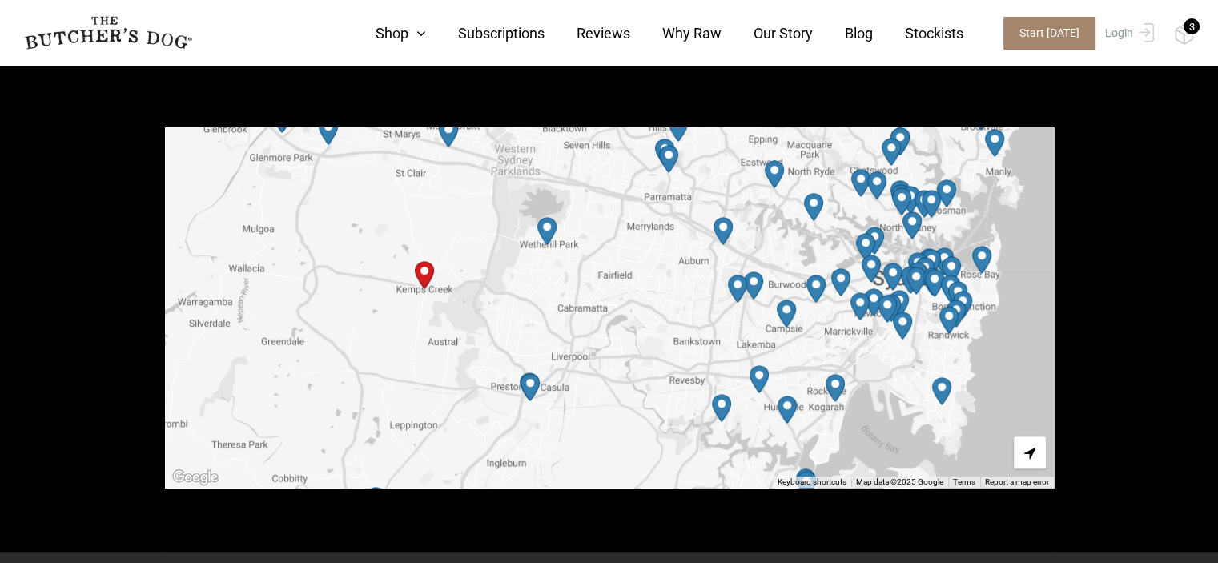
click at [549, 235] on img "Petbarn – Wetherill Park" at bounding box center [546, 231] width 19 height 28
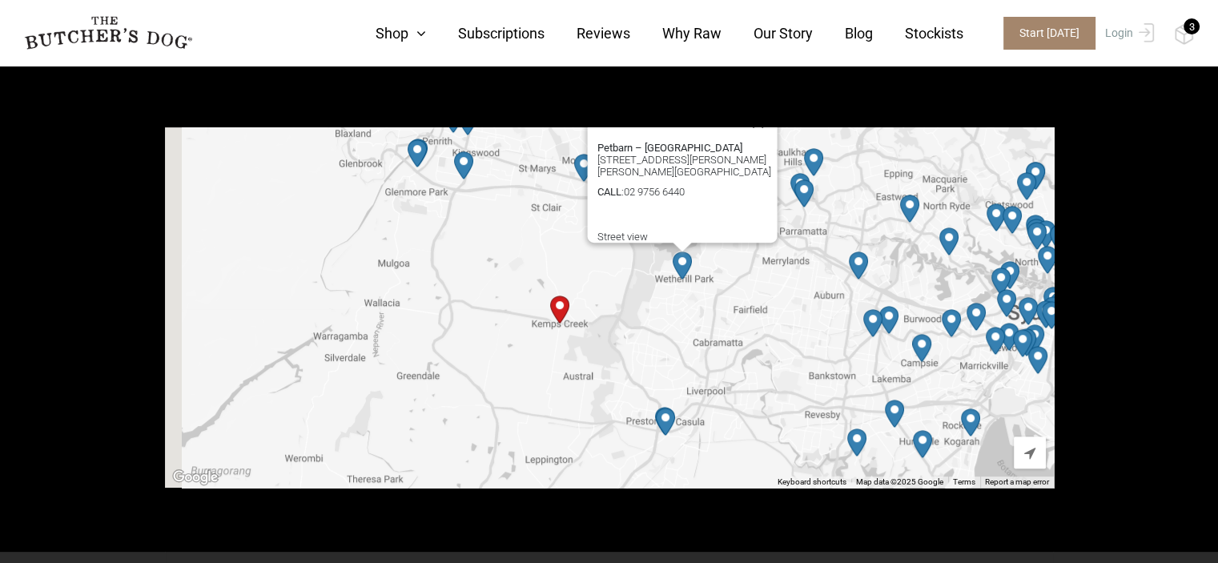
drag, startPoint x: 397, startPoint y: 355, endPoint x: 540, endPoint y: 267, distance: 167.5
click at [540, 267] on div "Petbarn – Wetherill Park Unit 63/1187 The Horsley Dr Witherill Park NSW 2164 CA…" at bounding box center [609, 307] width 889 height 360
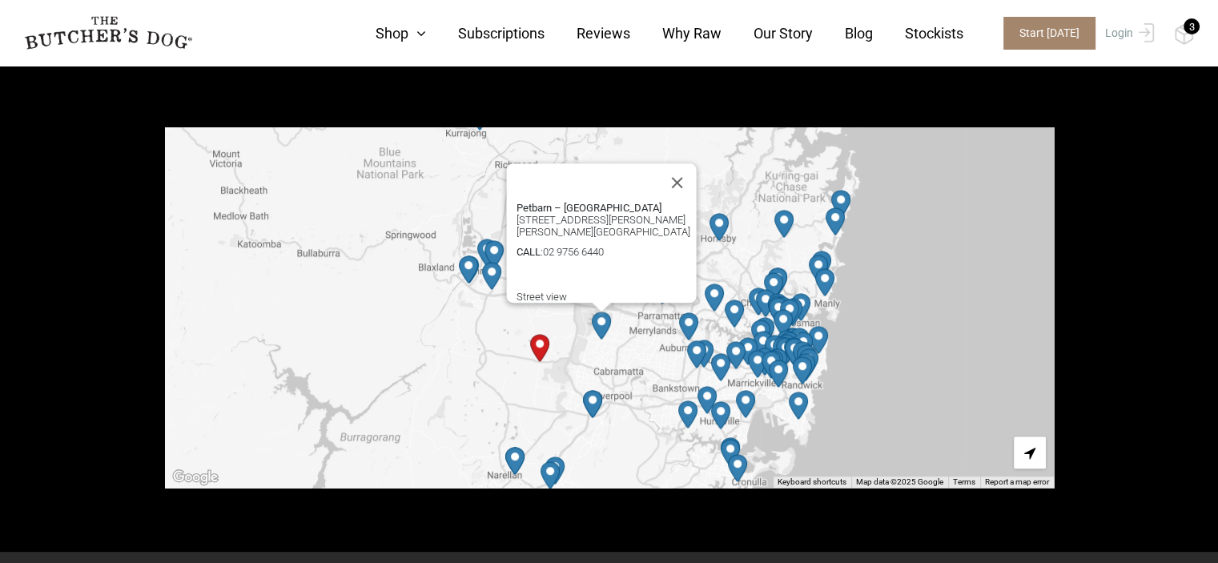
click at [1187, 28] on div "3" at bounding box center [1191, 26] width 16 height 16
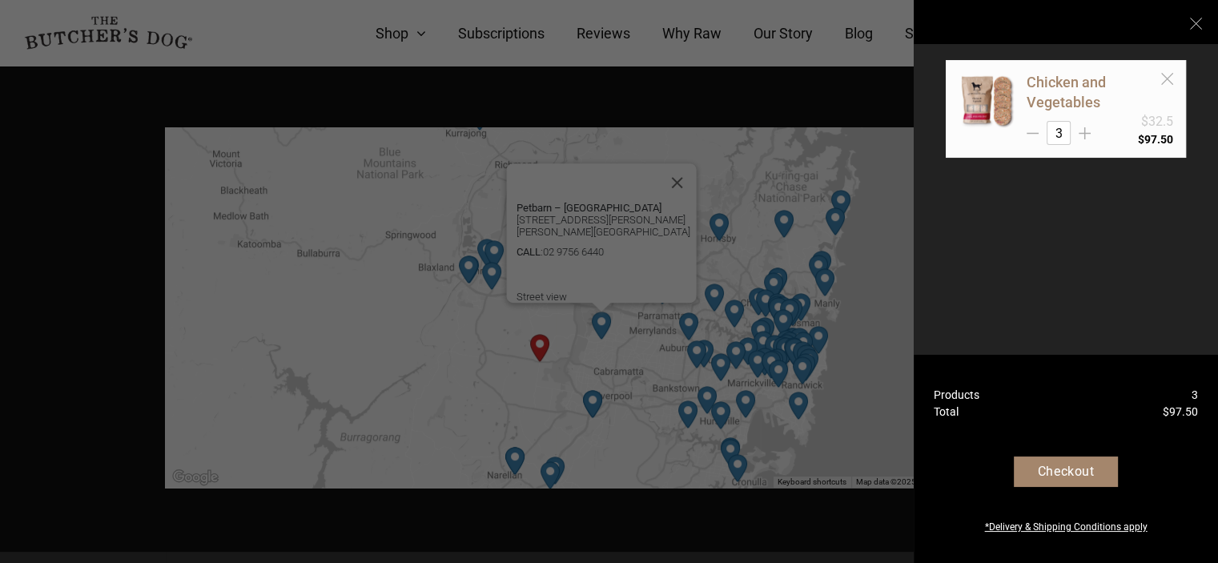
click at [1127, 422] on div "Products 3 Total $ 97.50" at bounding box center [1066, 419] width 264 height 64
click at [1180, 400] on div "Products 3" at bounding box center [1066, 395] width 264 height 17
click at [1182, 409] on bdi "$ 97.50" at bounding box center [1180, 411] width 35 height 13
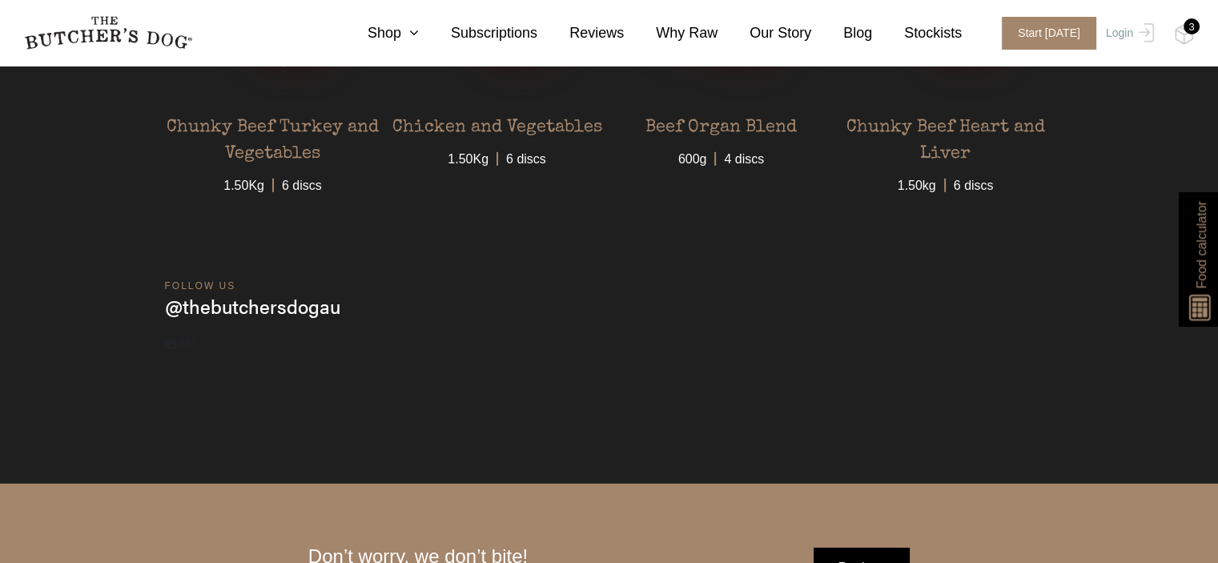
scroll to position [5049, 0]
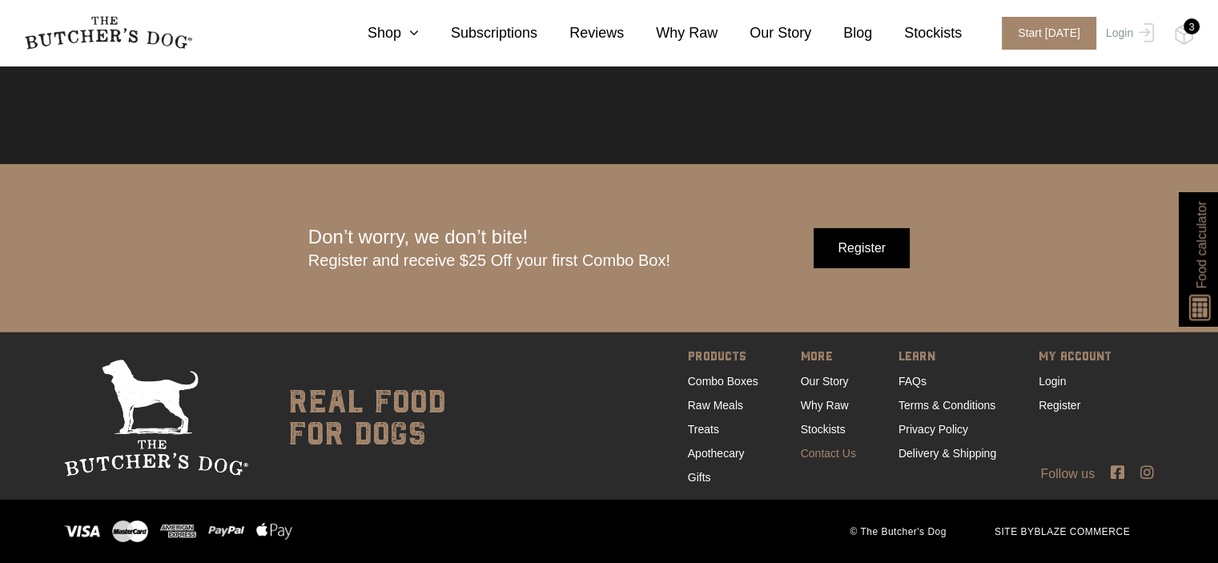
click at [821, 453] on link "Contact Us" at bounding box center [828, 453] width 55 height 13
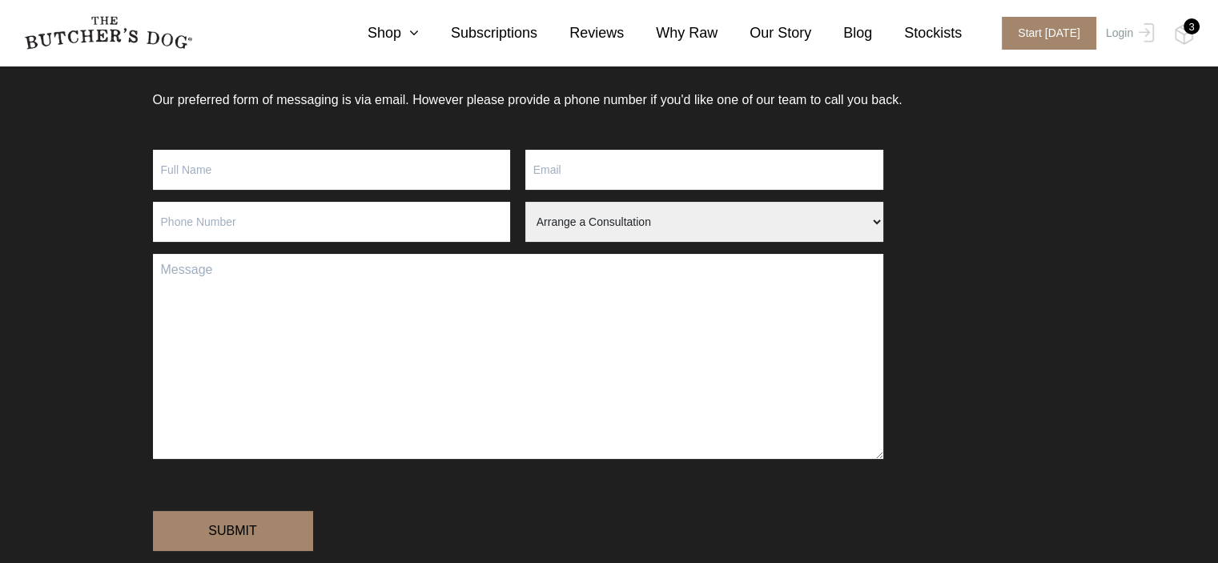
scroll to position [192, 0]
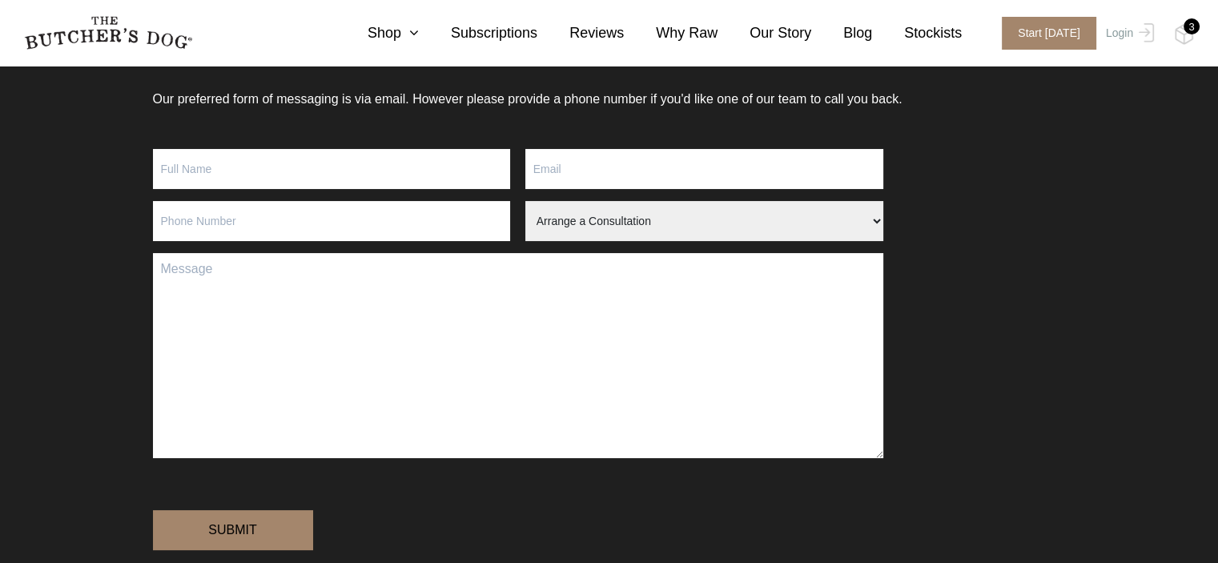
click at [239, 170] on input "Contact form" at bounding box center [332, 169] width 358 height 40
type input "Ramona"
type input "A"
type input "info@ramsim.com.au"
click at [448, 223] on input "Contact form" at bounding box center [332, 221] width 358 height 40
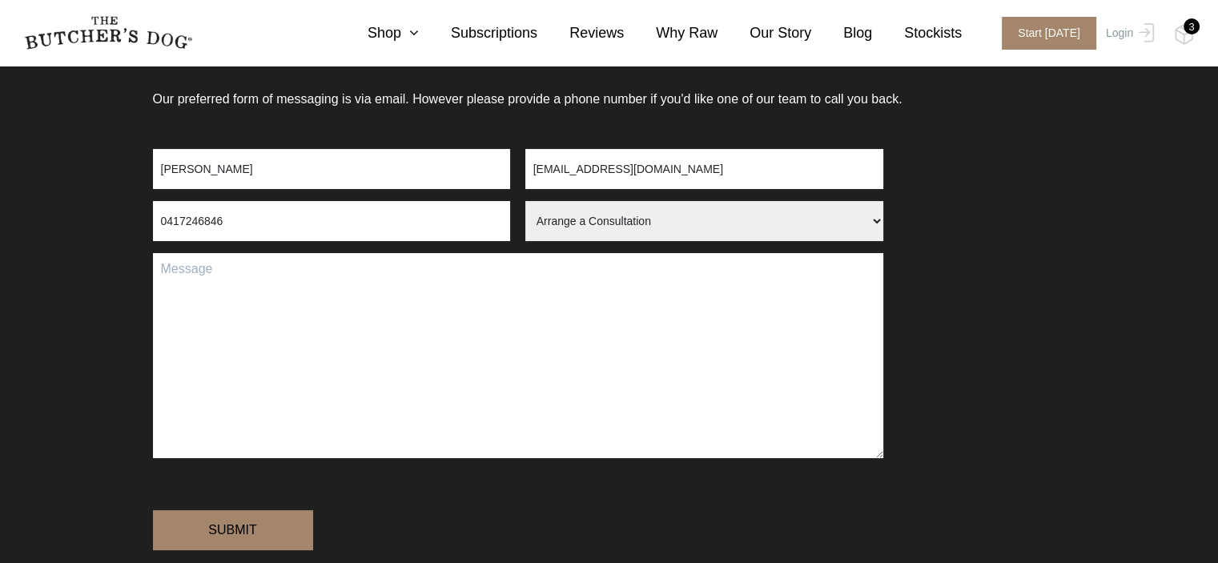
type input "0417246846"
click at [793, 225] on select "Arrange a Consultation Become a Stockist Order Query Stock Enquiry" at bounding box center [704, 221] width 358 height 40
select select "Order Query"
click at [525, 201] on select "Arrange a Consultation Become a Stockist Order Query Stock Enquiry" at bounding box center [704, 221] width 358 height 40
click at [310, 327] on textarea "Contact form" at bounding box center [518, 355] width 730 height 205
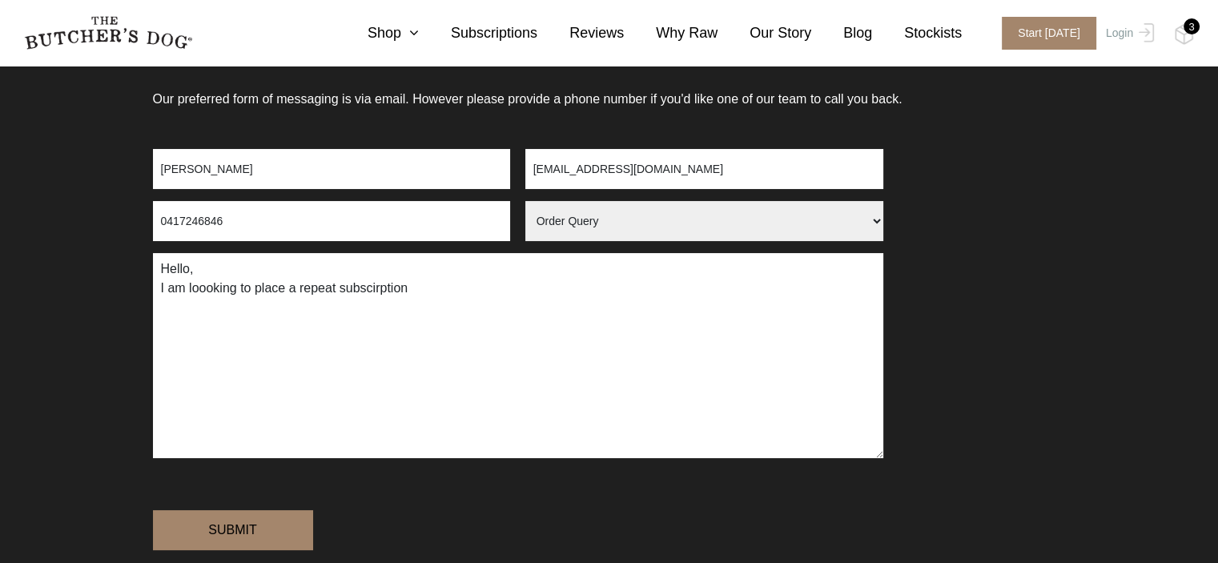
type textarea "Hello, I am loooking to place a repeat subscirption"
click at [419, 30] on icon at bounding box center [410, 33] width 18 height 14
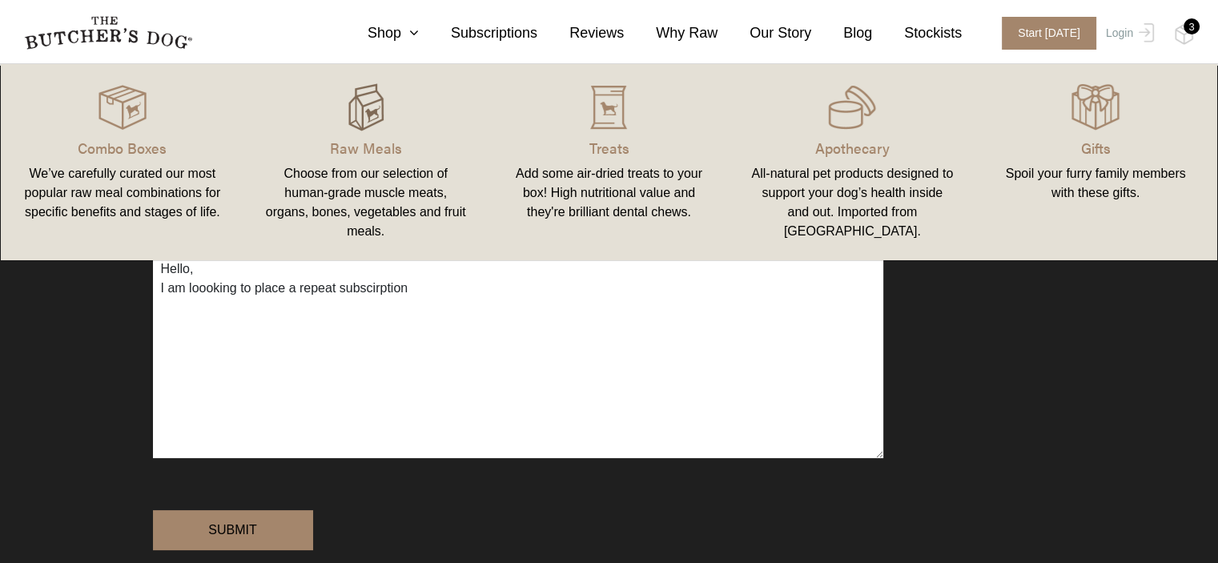
click at [367, 124] on img at bounding box center [366, 107] width 48 height 48
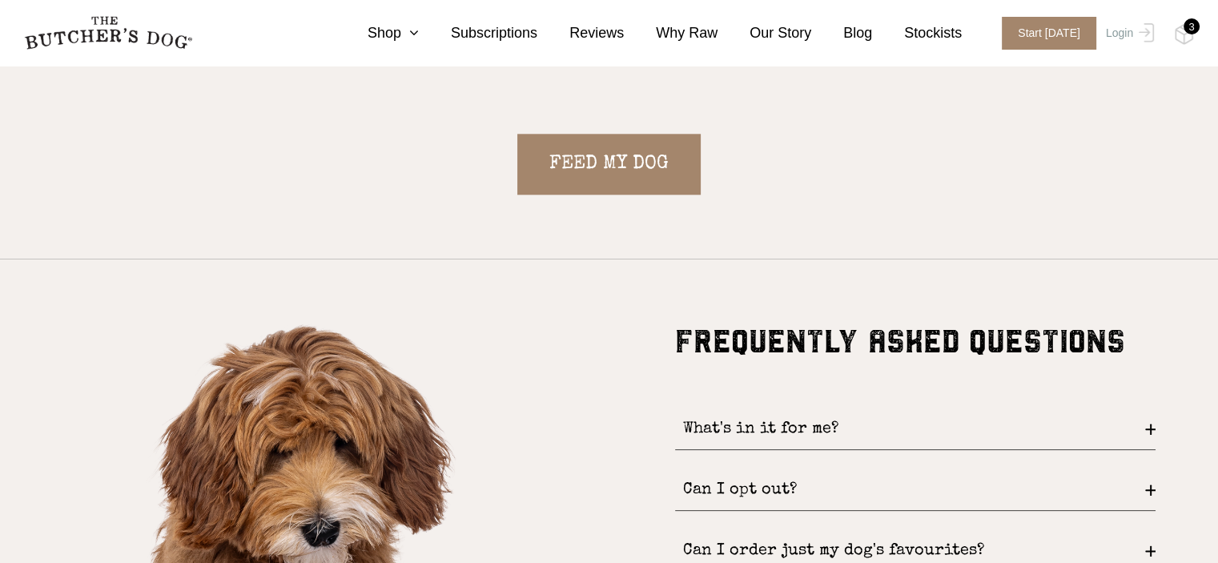
scroll to position [1777, 0]
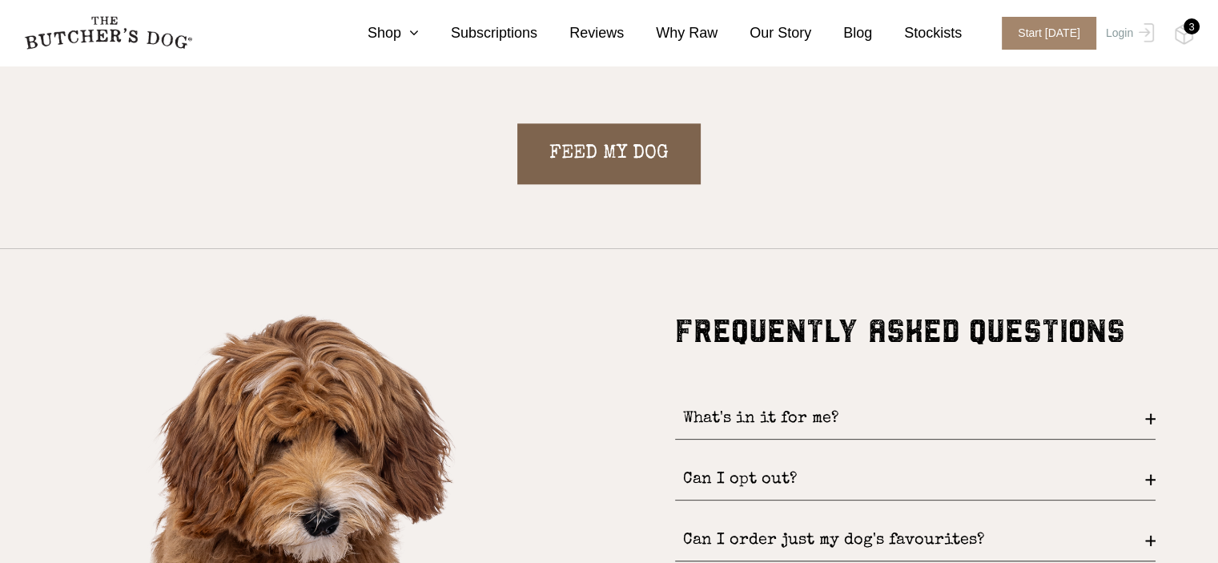
click at [596, 157] on link "FEED MY DOG" at bounding box center [608, 153] width 183 height 61
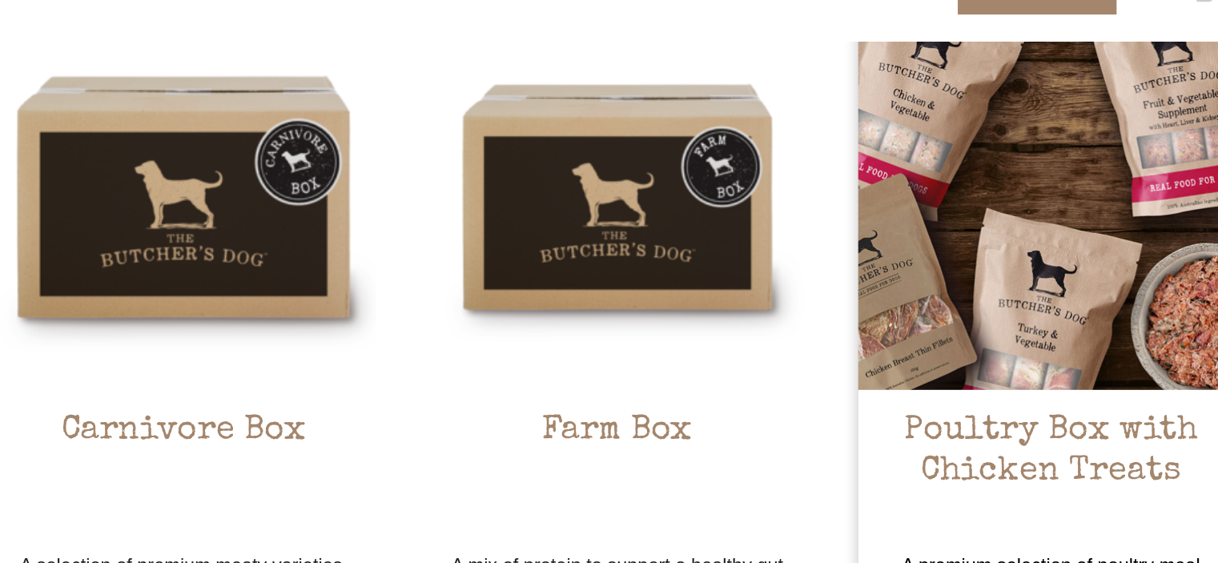
scroll to position [439, 0]
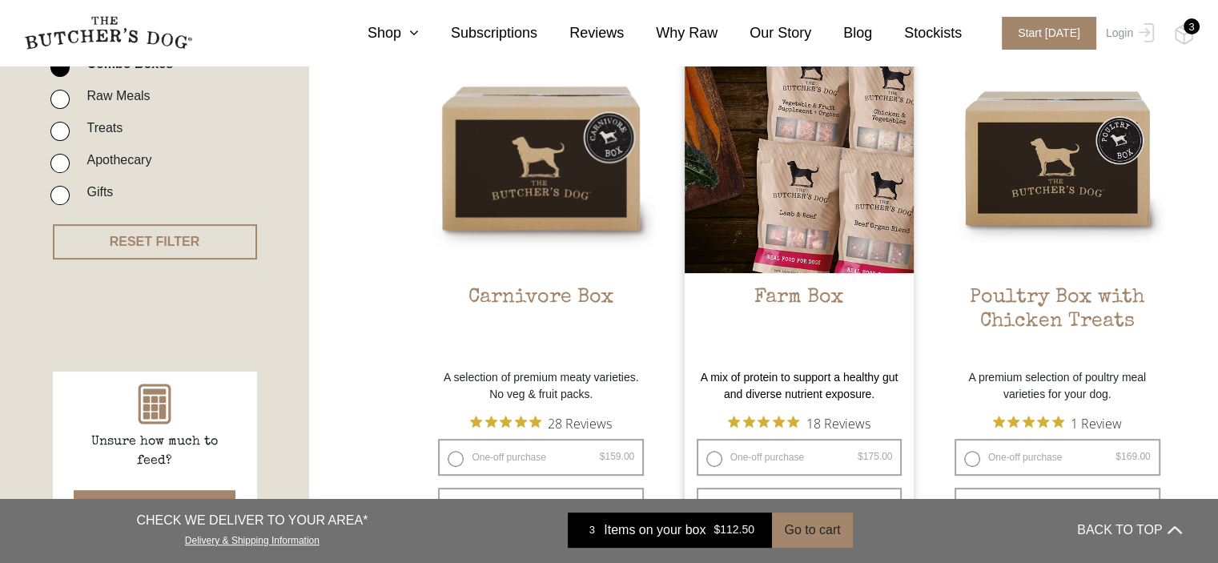
click at [841, 179] on img at bounding box center [800, 158] width 230 height 230
click at [805, 220] on img at bounding box center [800, 158] width 230 height 230
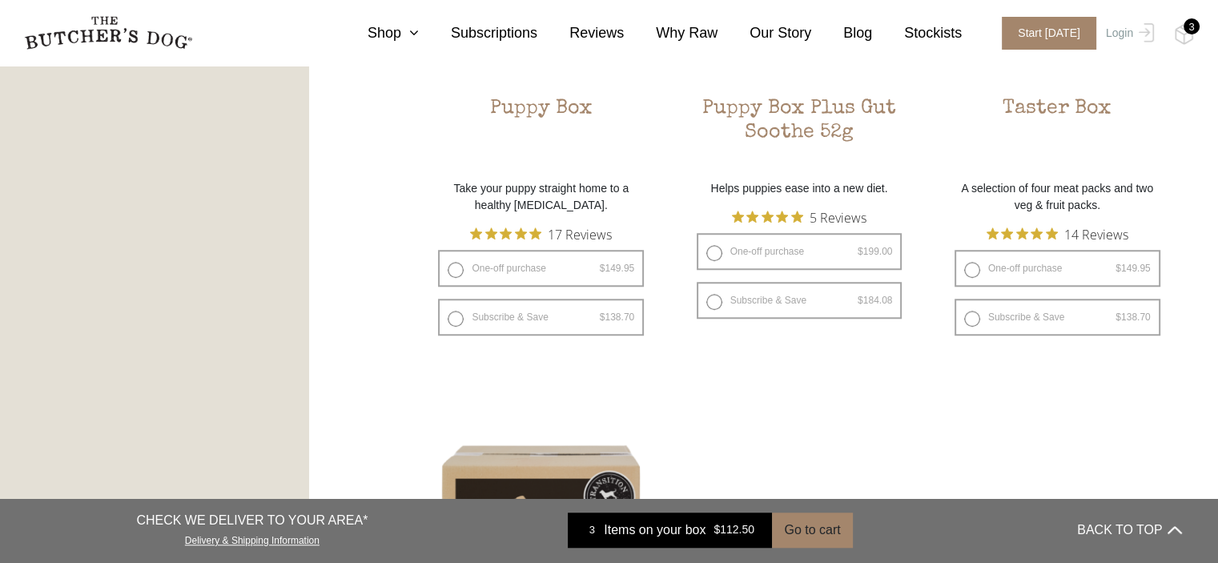
scroll to position [1153, 0]
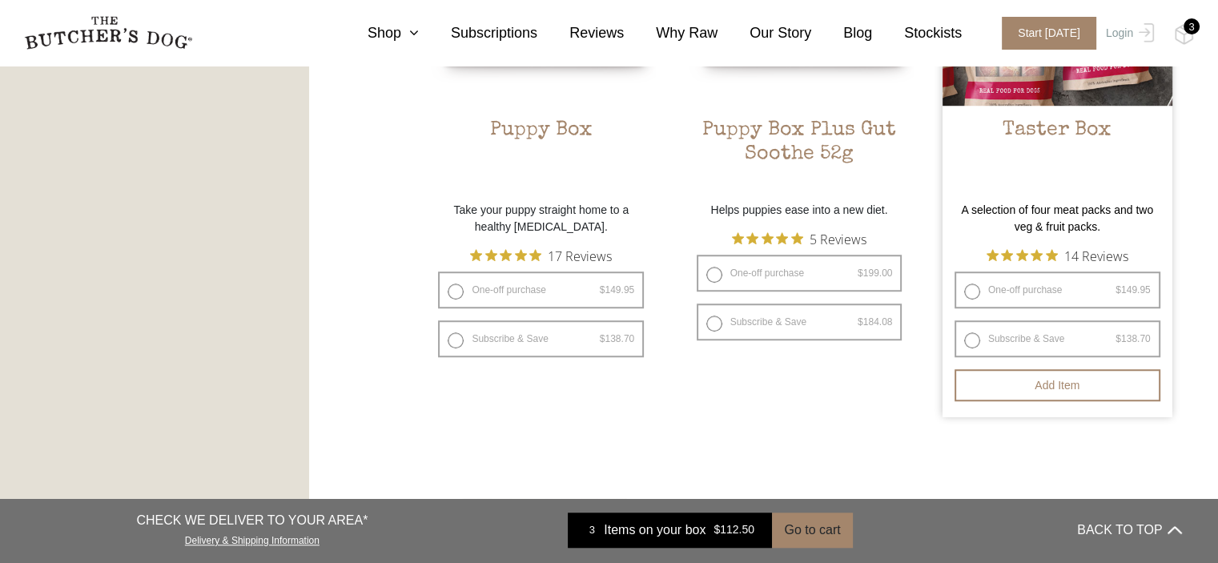
click at [1089, 174] on h2 "Taster Box" at bounding box center [1057, 155] width 230 height 75
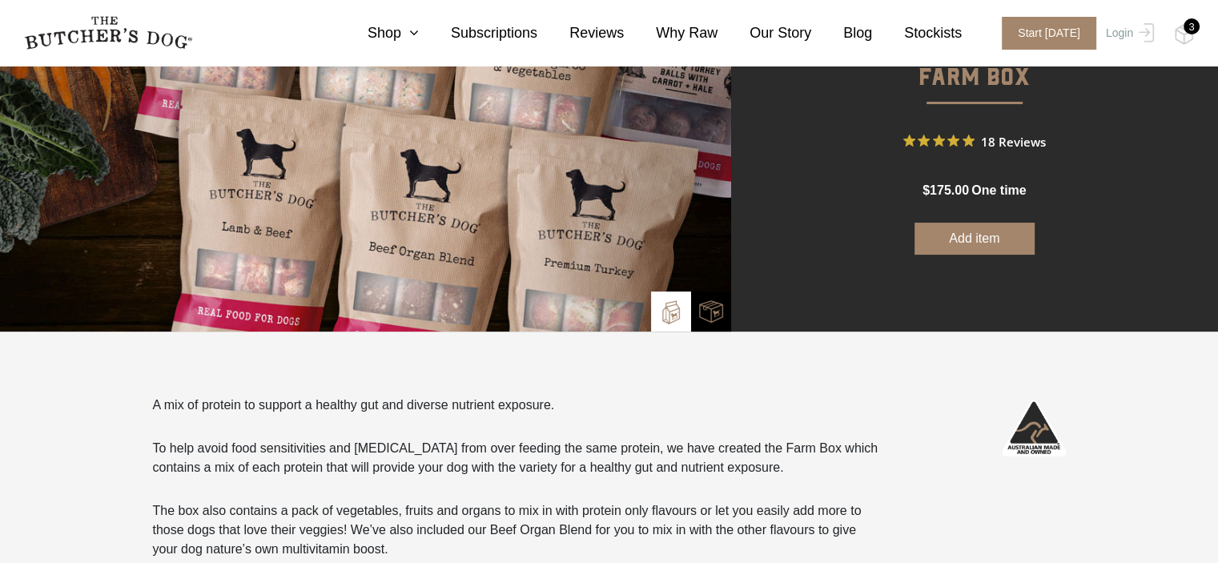
scroll to position [187, 0]
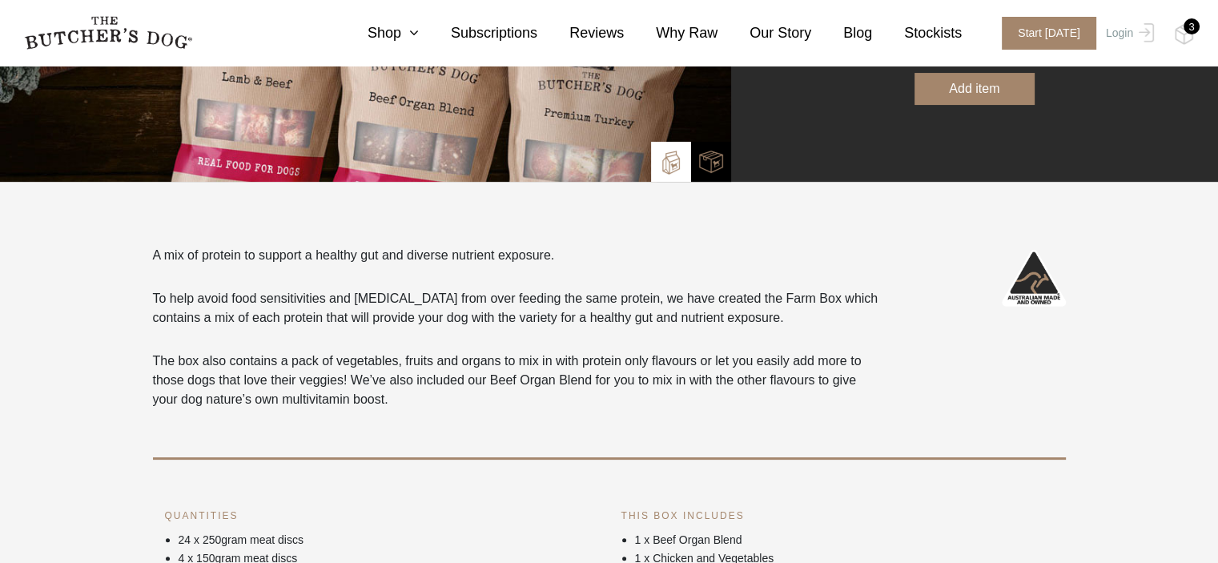
scroll to position [343, 0]
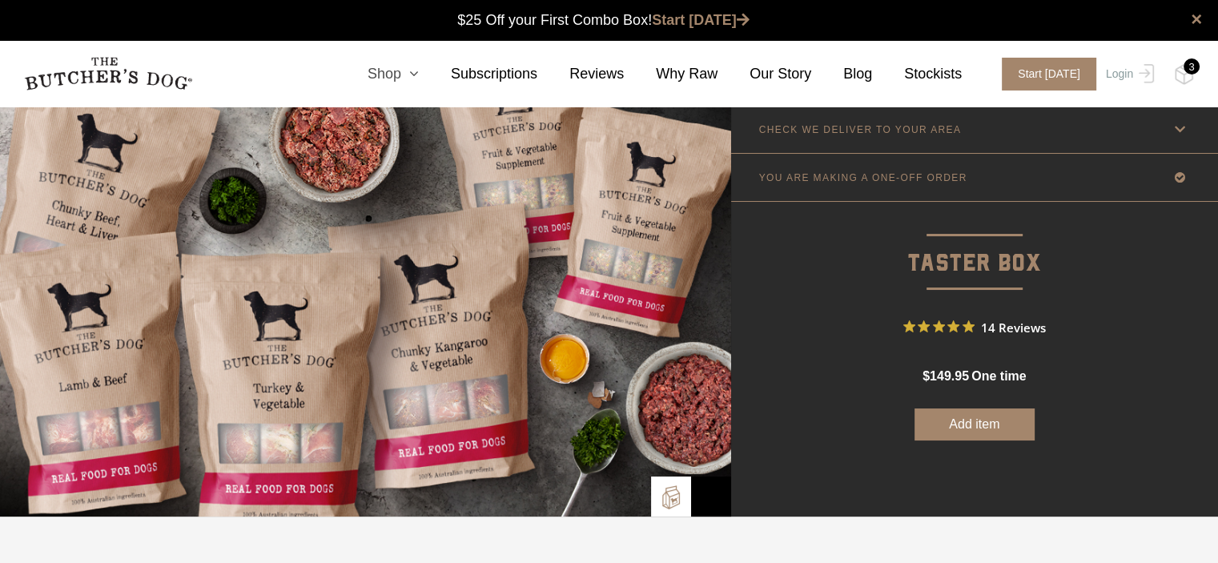
click at [415, 74] on link "Shop" at bounding box center [376, 74] width 83 height 22
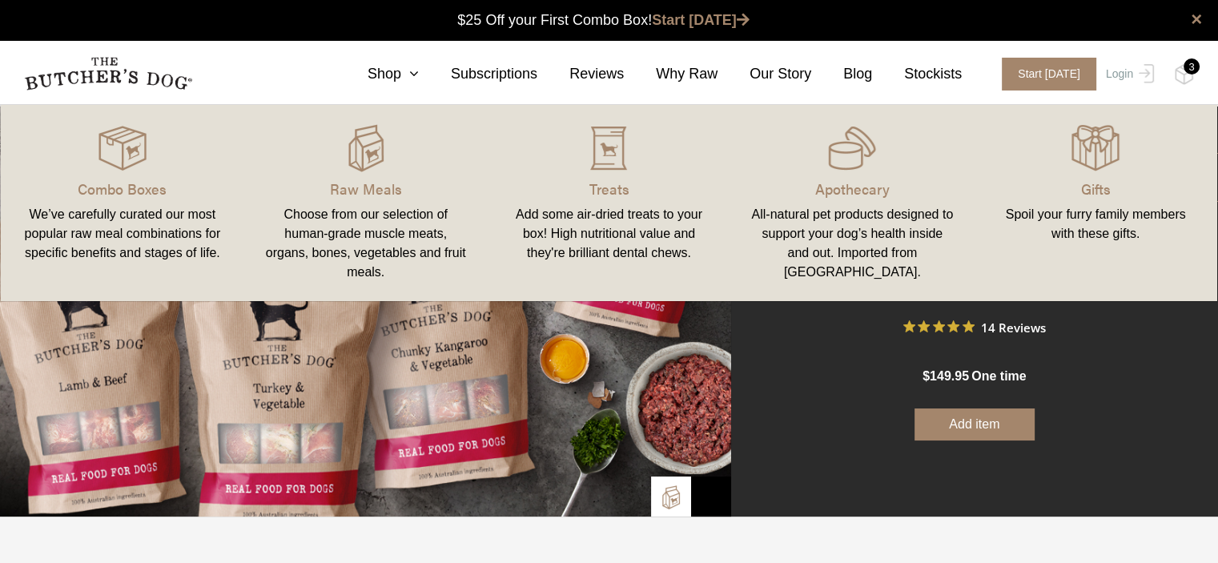
click at [868, 172] on link "Apothecary All-natural pet products designed to support your dog’s health insid…" at bounding box center [851, 203] width 243 height 164
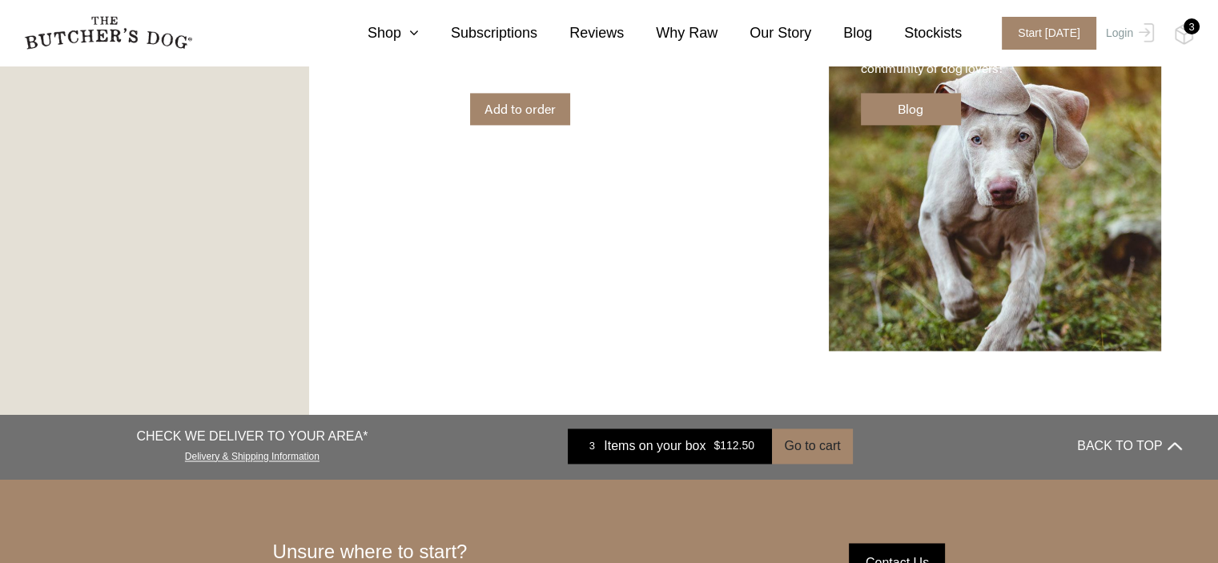
scroll to position [2401, 0]
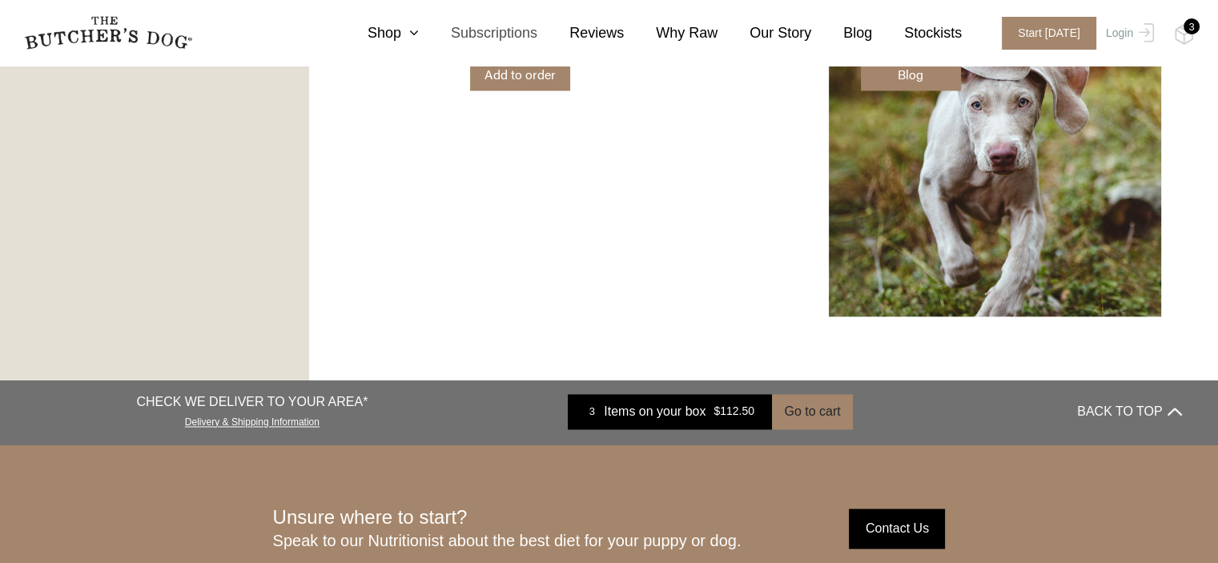
click at [523, 34] on link "Subscriptions" at bounding box center [478, 33] width 118 height 22
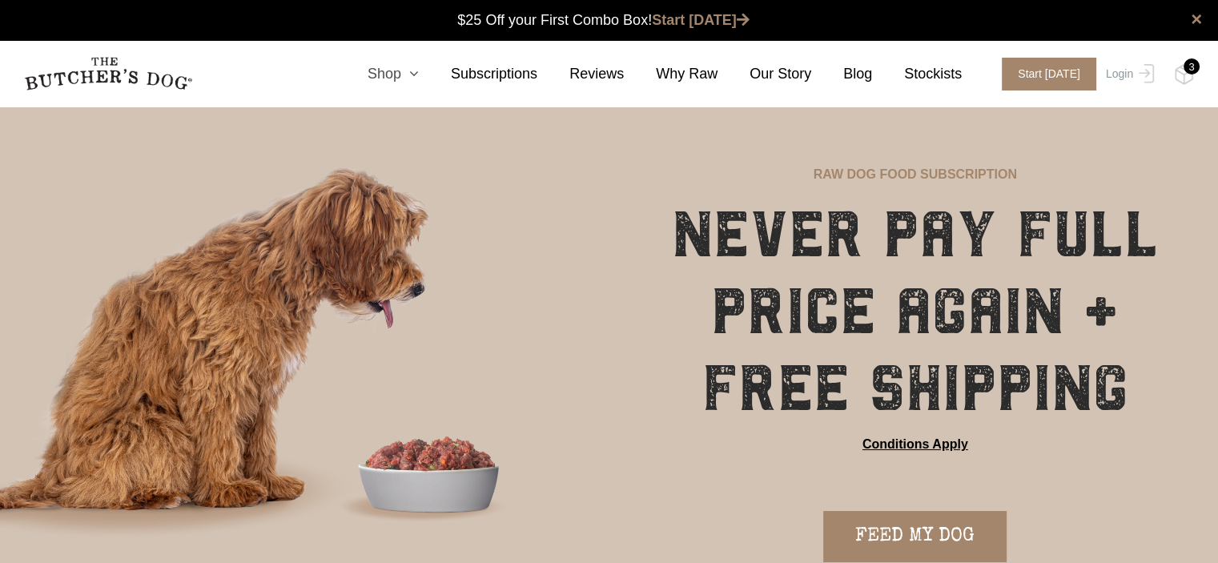
click at [419, 77] on icon at bounding box center [410, 73] width 18 height 14
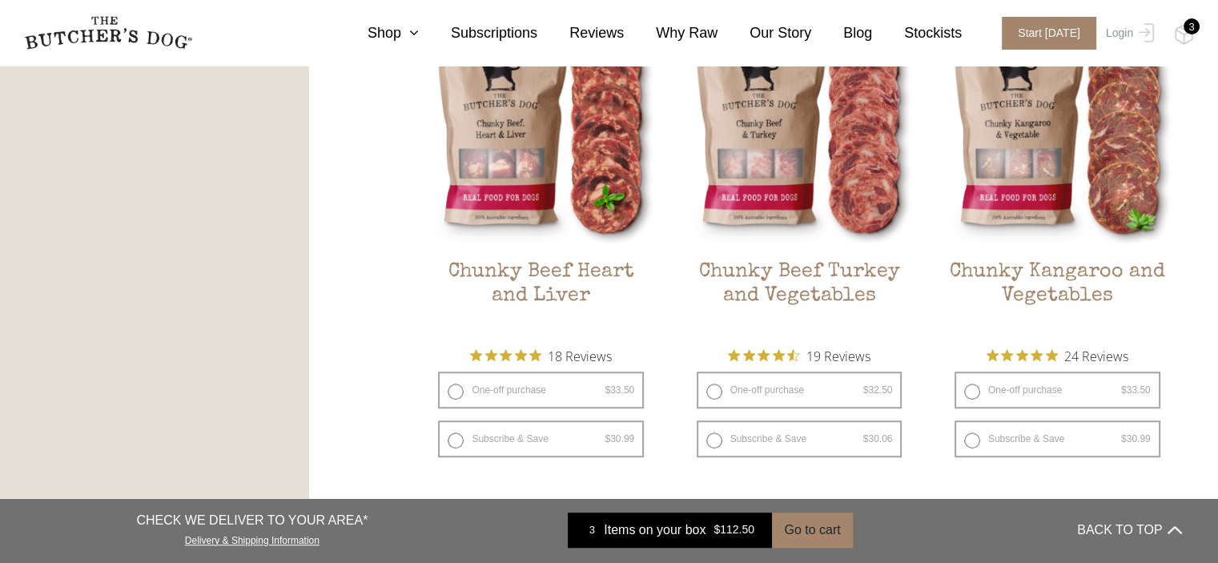
scroll to position [970, 0]
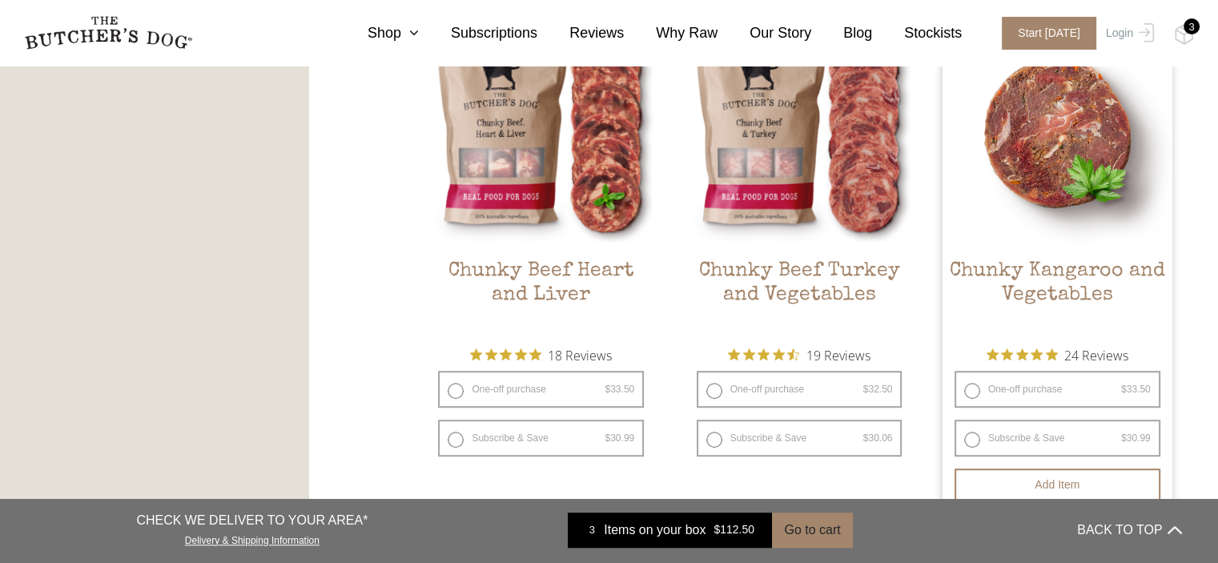
click at [1073, 185] on img at bounding box center [1057, 133] width 230 height 230
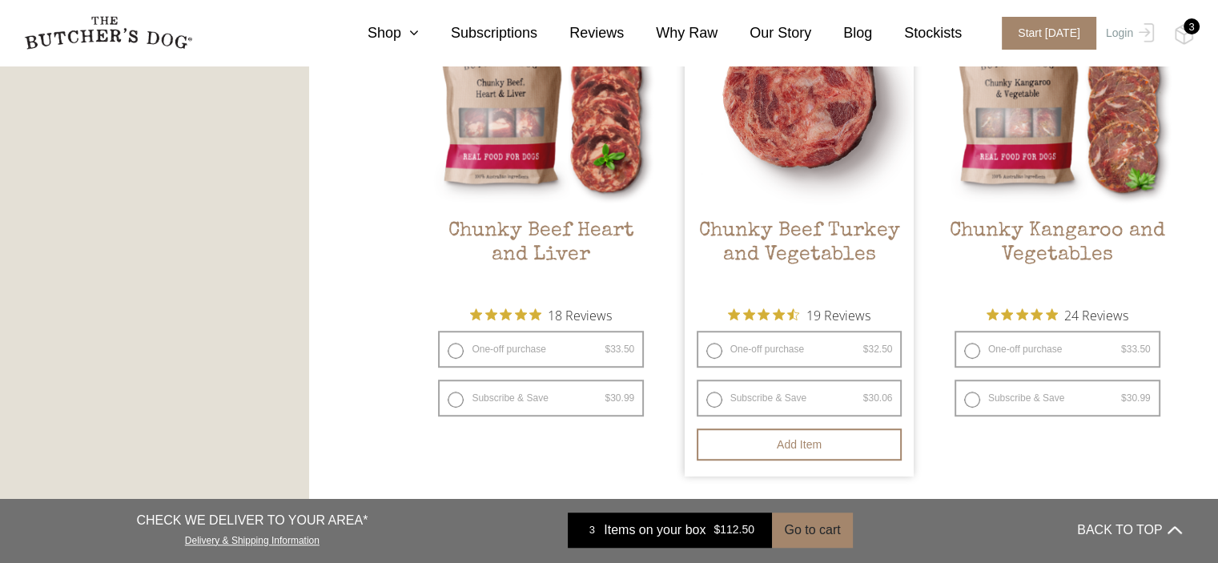
scroll to position [1014, 0]
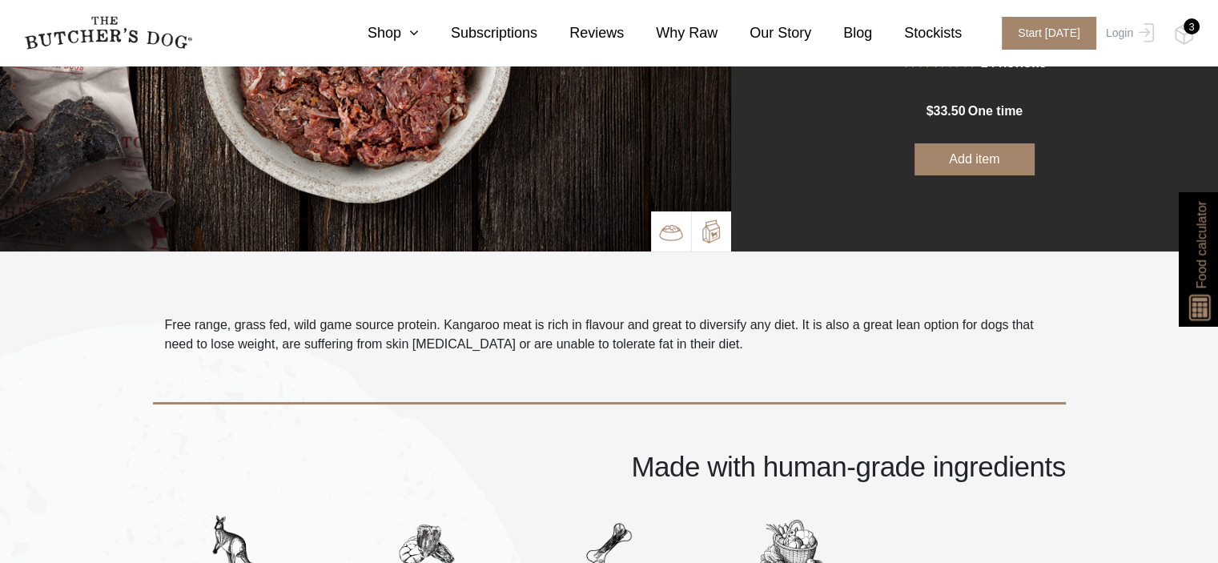
click at [717, 239] on img at bounding box center [711, 231] width 24 height 24
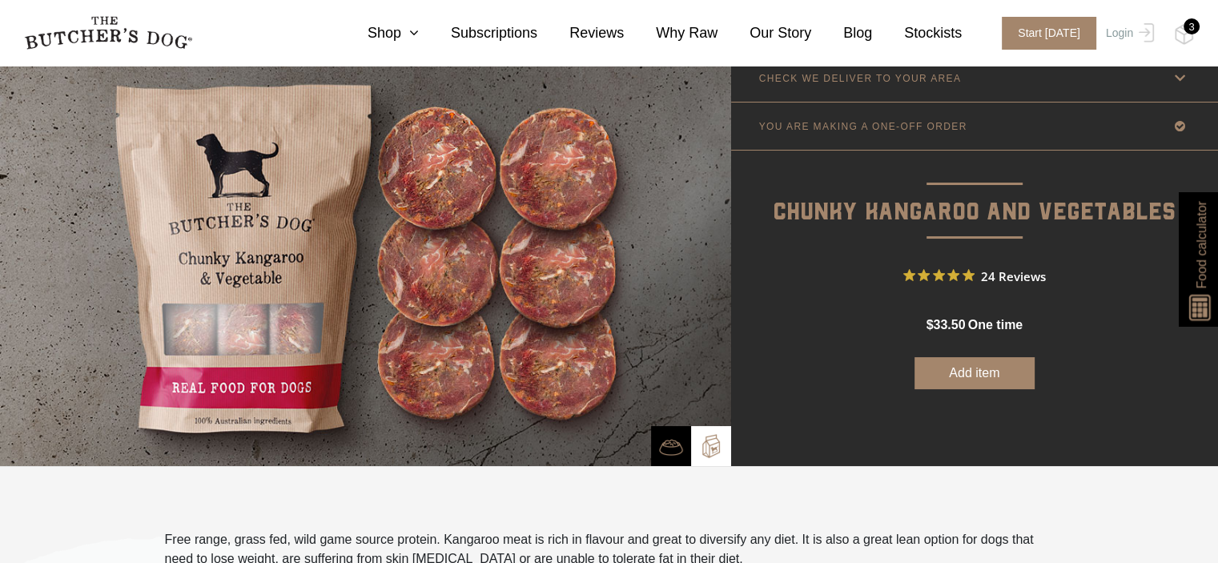
scroll to position [51, 0]
